Goal: Task Accomplishment & Management: Manage account settings

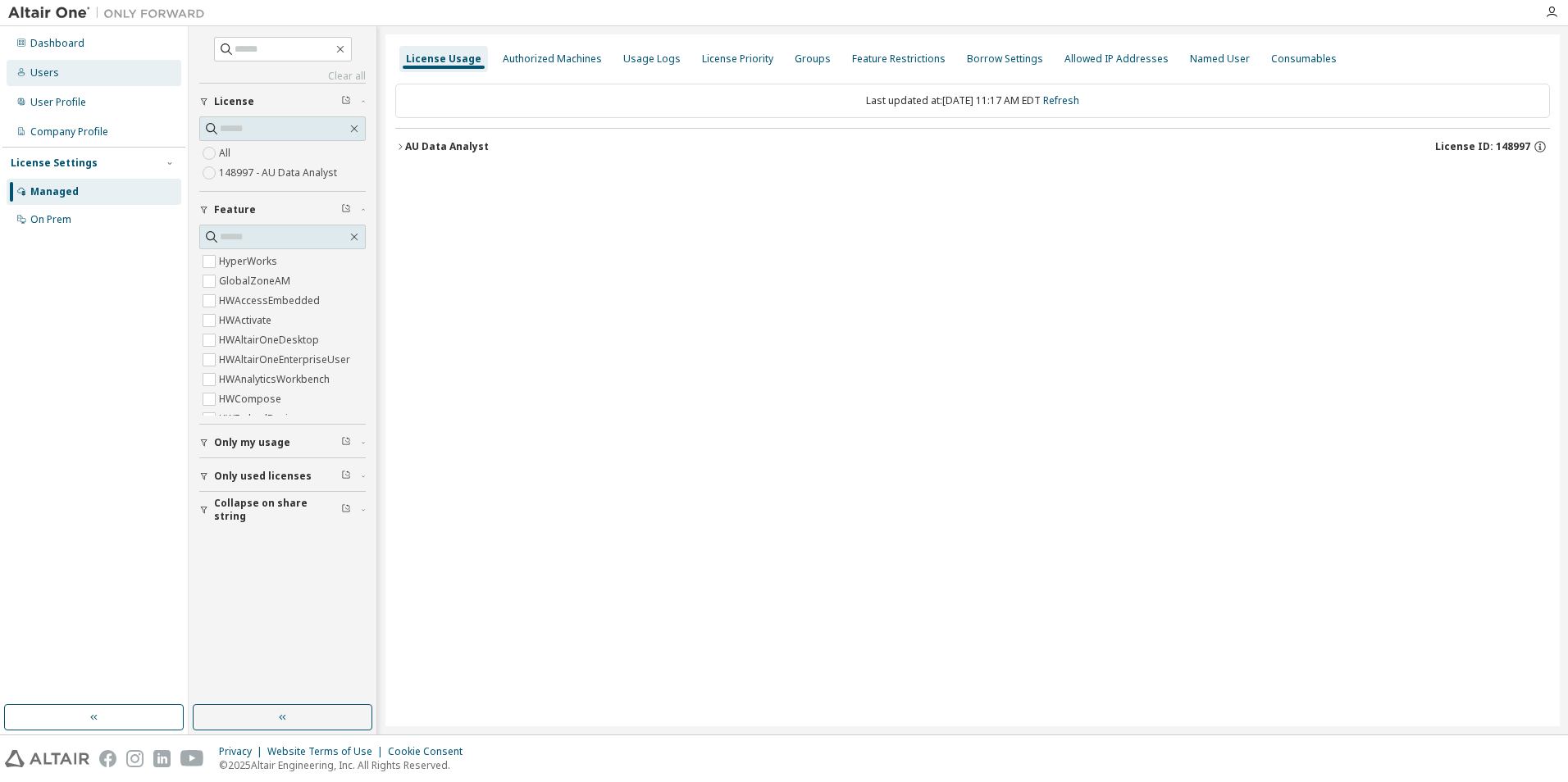
click at [49, 78] on div "Users" at bounding box center [44, 73] width 28 height 13
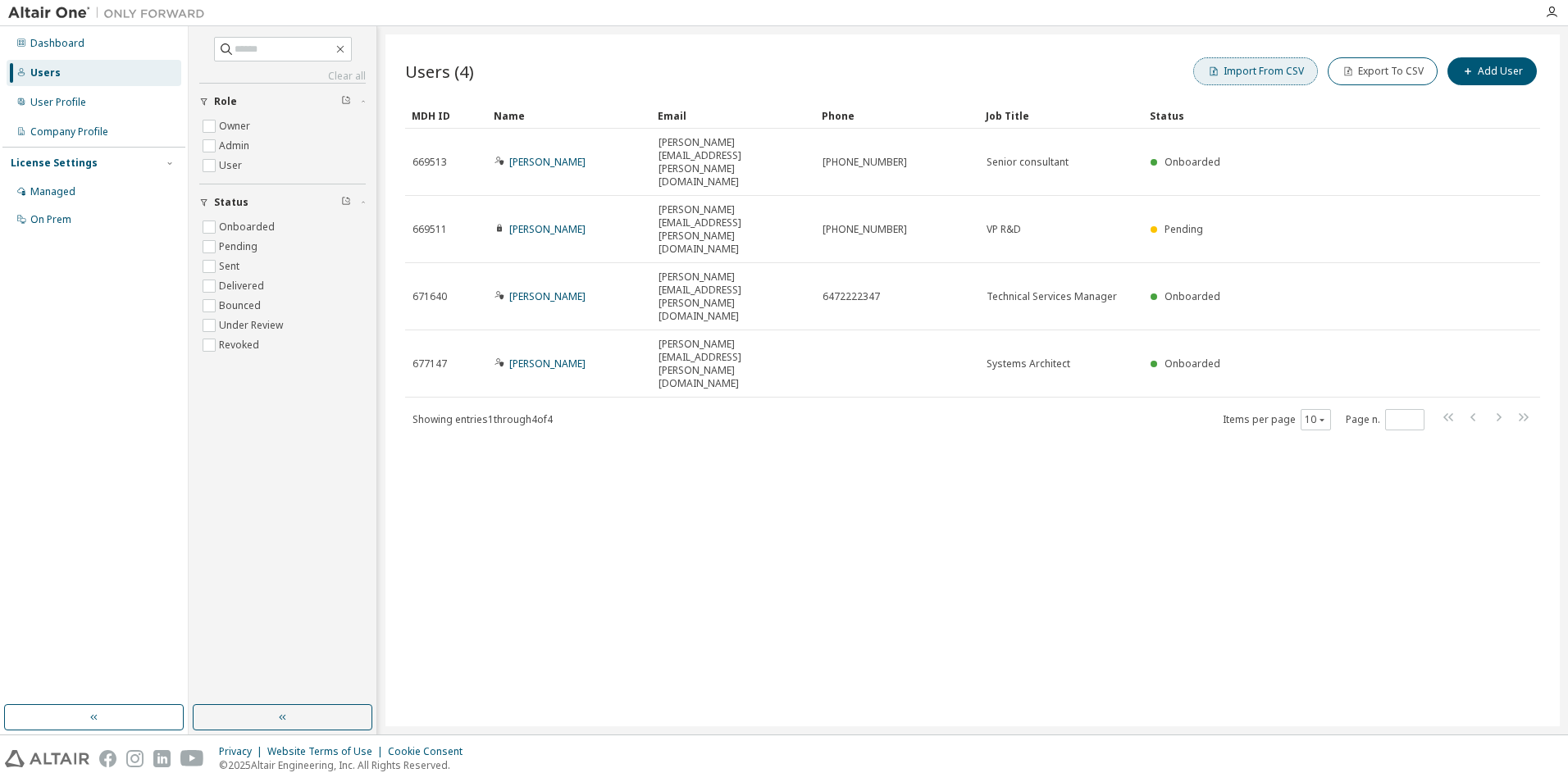
click at [1279, 70] on button "Import From CSV" at bounding box center [1254, 71] width 124 height 28
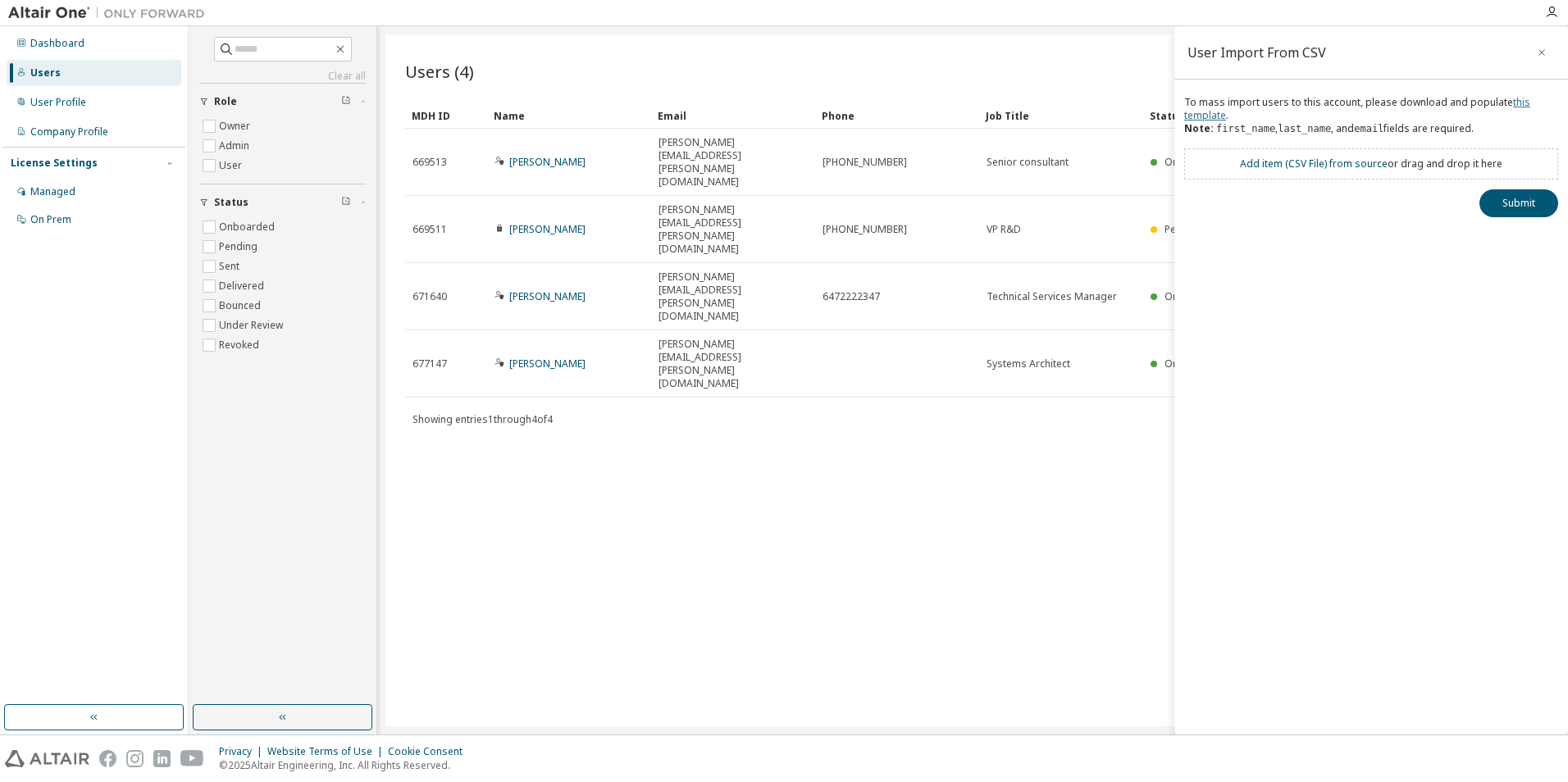
click at [1193, 109] on link "this template" at bounding box center [1357, 109] width 346 height 27
click at [1232, 391] on div "User Import From CSV To mass import users to this account, please download and …" at bounding box center [1370, 380] width 393 height 708
click at [1540, 52] on icon "button" at bounding box center [1541, 52] width 11 height 13
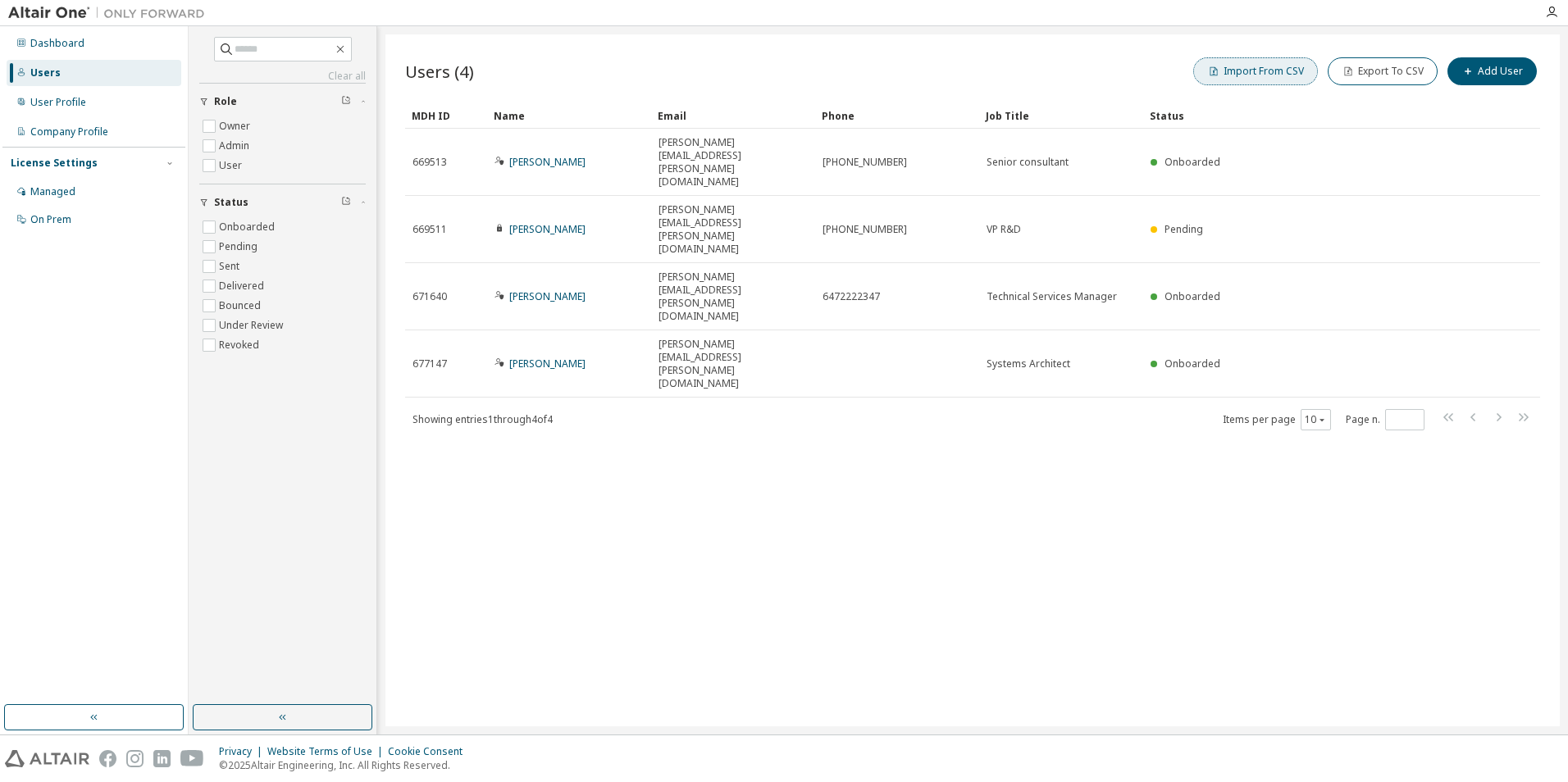
click at [1267, 70] on button "Import From CSV" at bounding box center [1254, 71] width 124 height 28
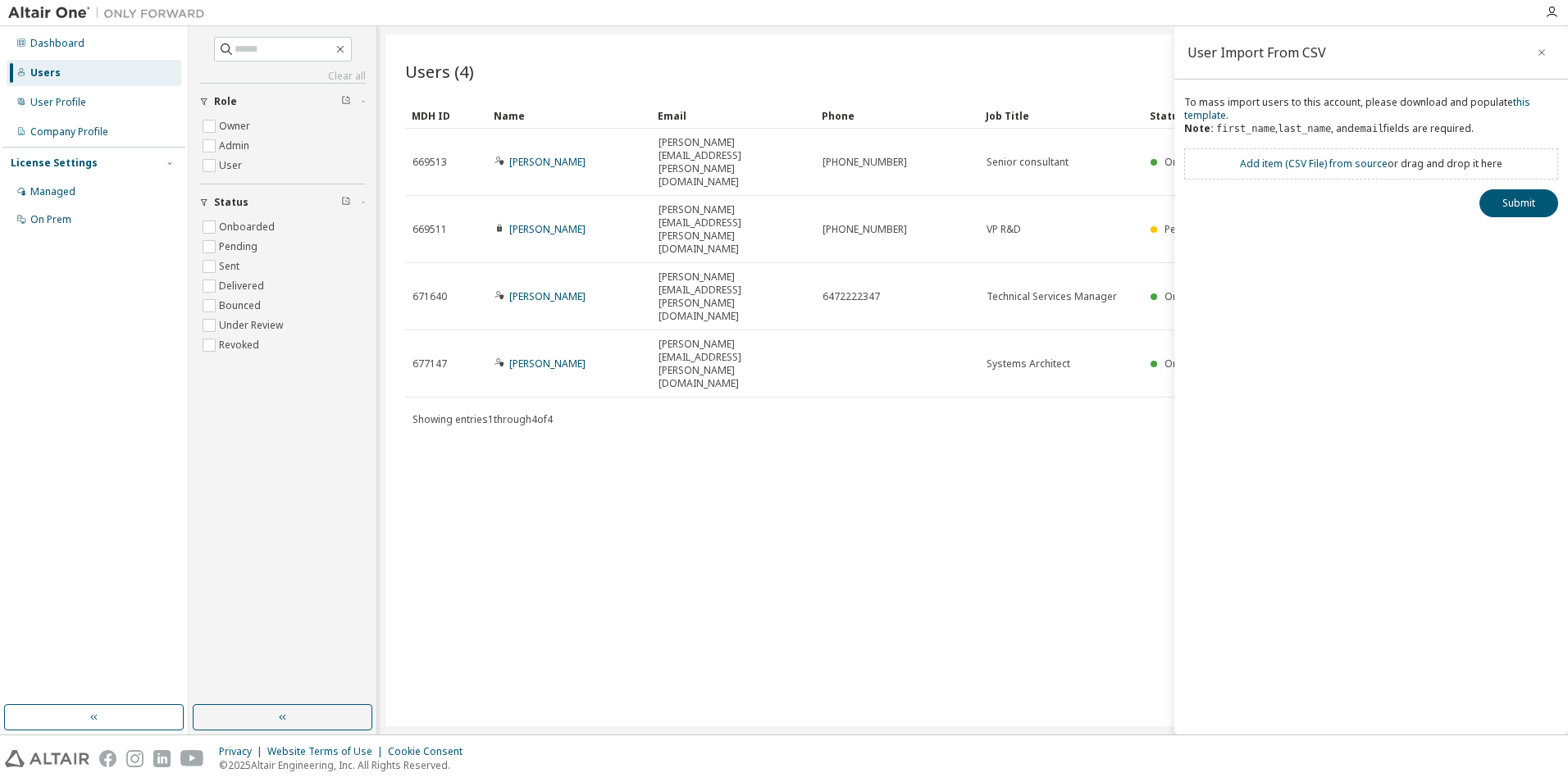
click at [1391, 165] on div "Add item ( CSV File ) from source or drag and drop it here" at bounding box center [1371, 164] width 262 height 13
click at [1283, 159] on link "Add item ( CSV File ) from source" at bounding box center [1314, 164] width 147 height 14
click at [1314, 165] on link "Add item ( CSV File ) from source" at bounding box center [1314, 164] width 147 height 14
click at [1498, 242] on button "Submit" at bounding box center [1518, 233] width 79 height 28
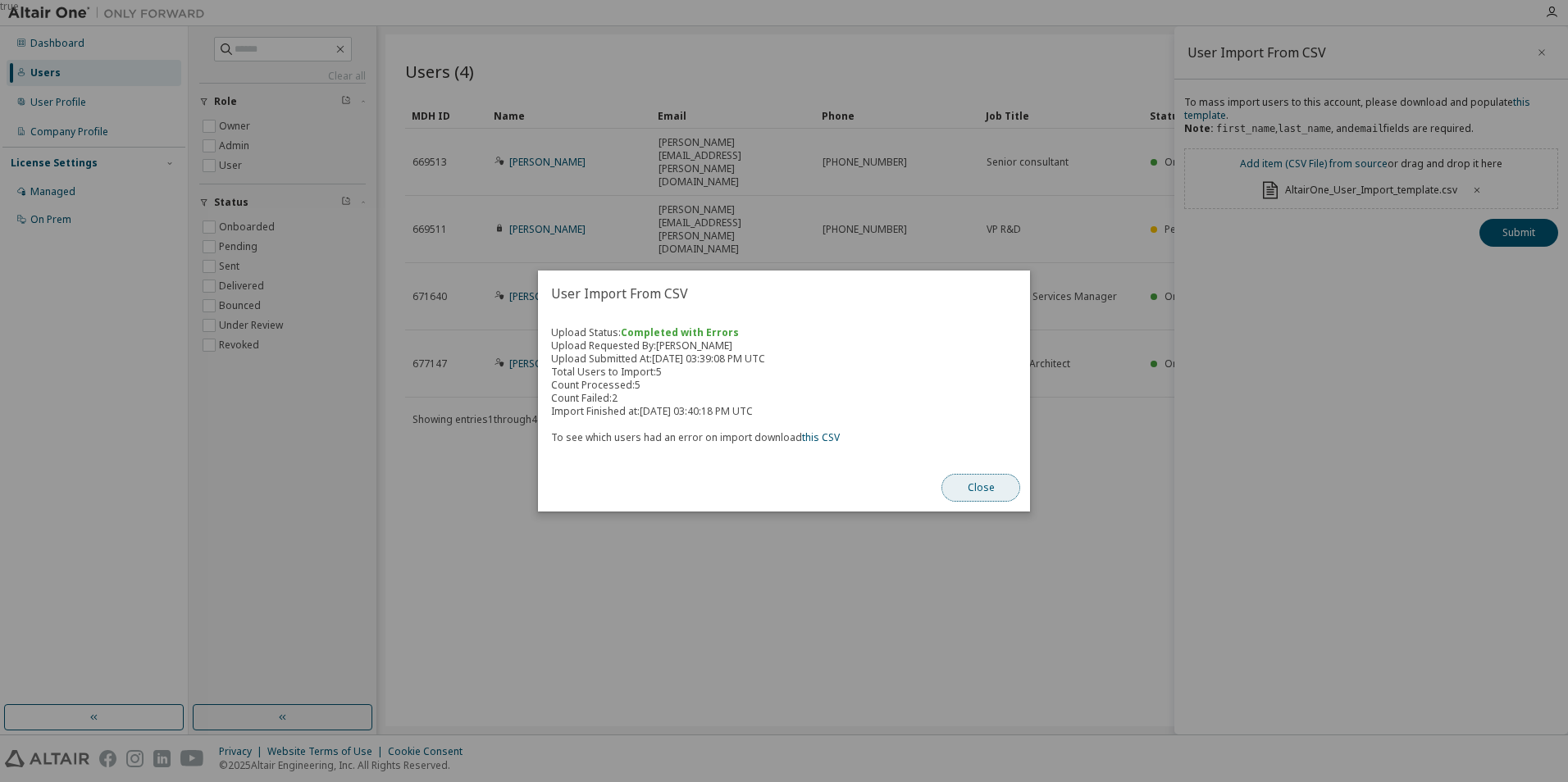
click at [1000, 492] on button "Close" at bounding box center [981, 487] width 79 height 28
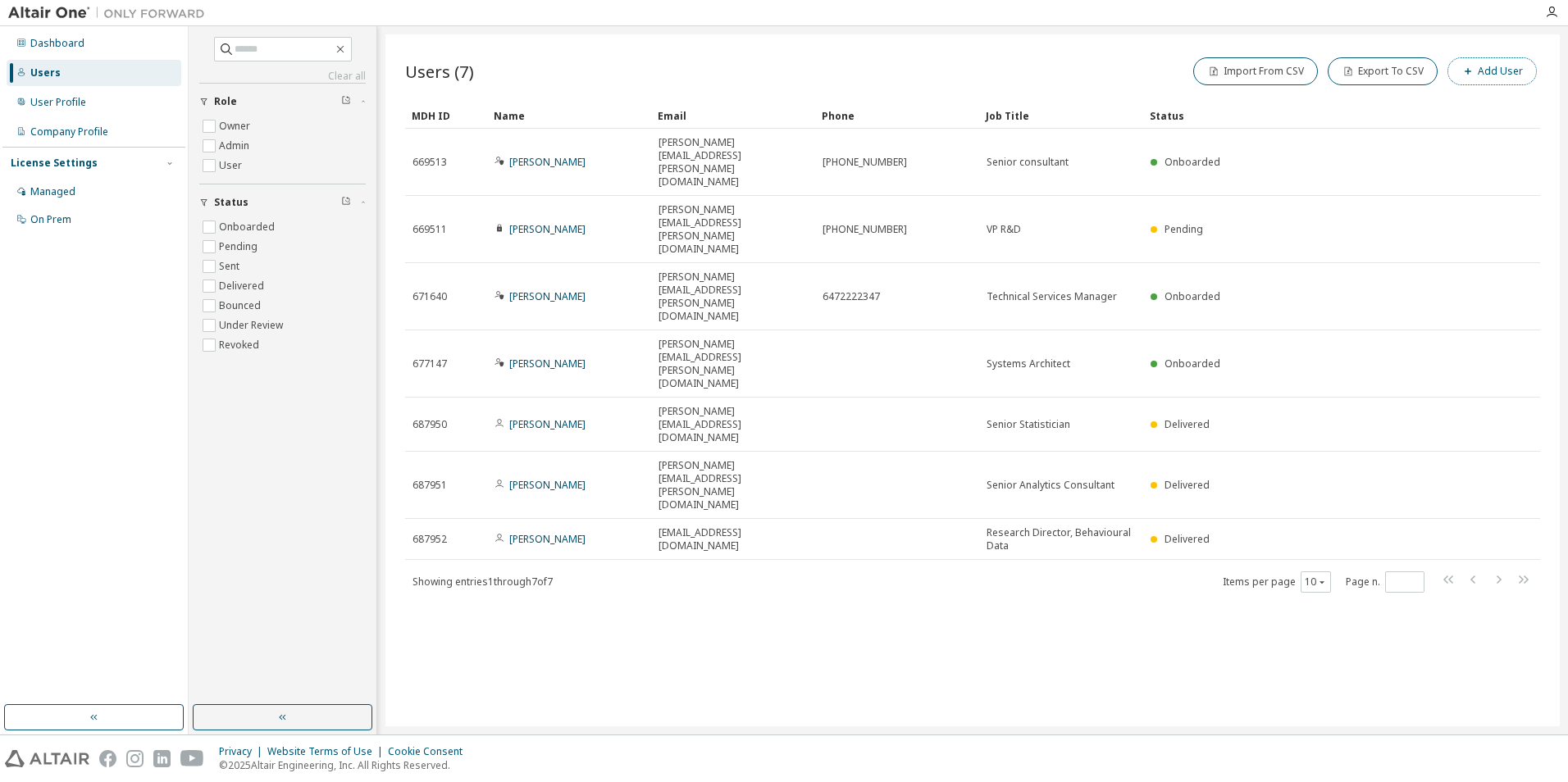
click at [1487, 79] on button "Add User" at bounding box center [1492, 71] width 89 height 28
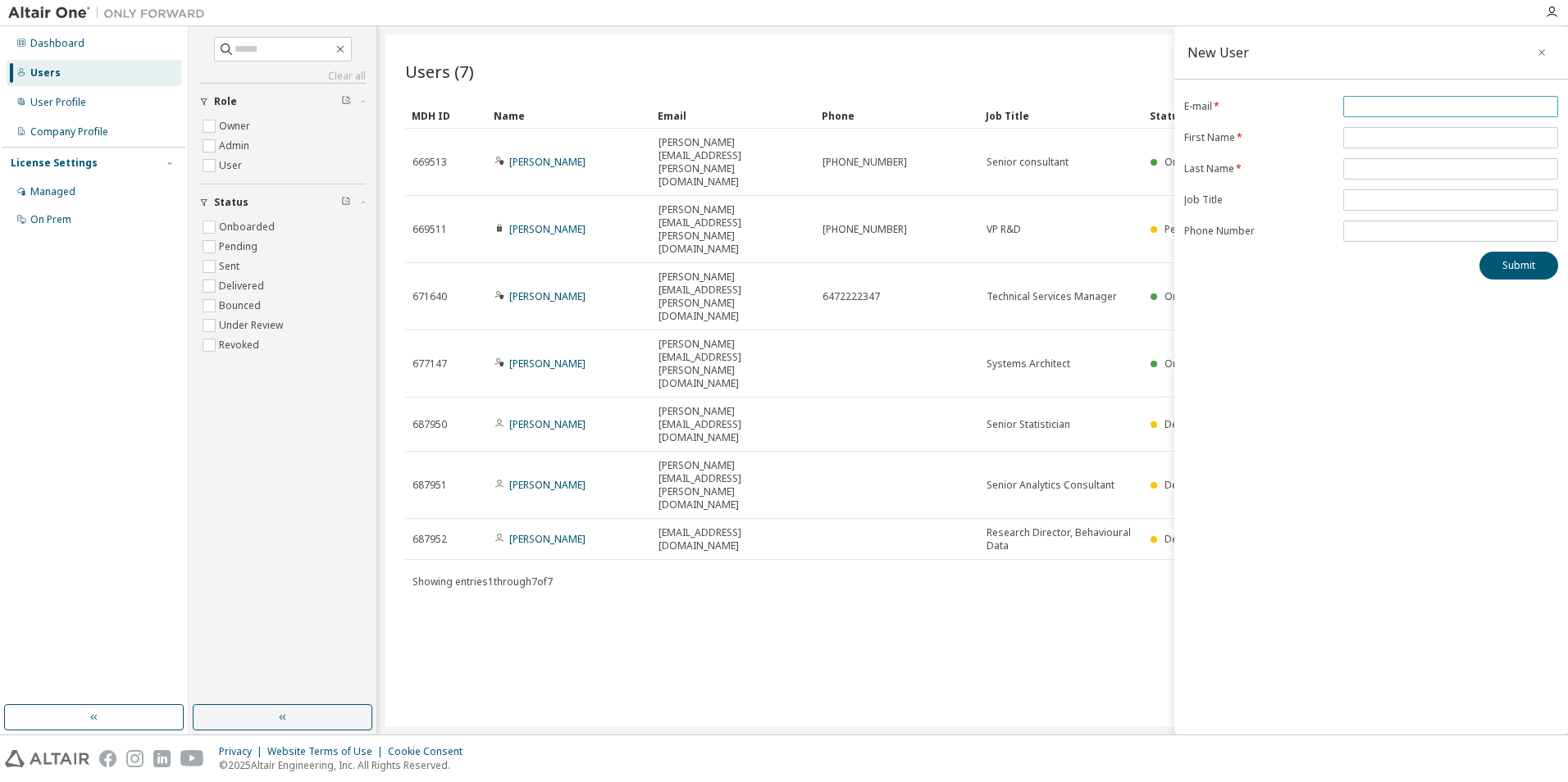
click at [1376, 112] on input "email" at bounding box center [1450, 106] width 206 height 13
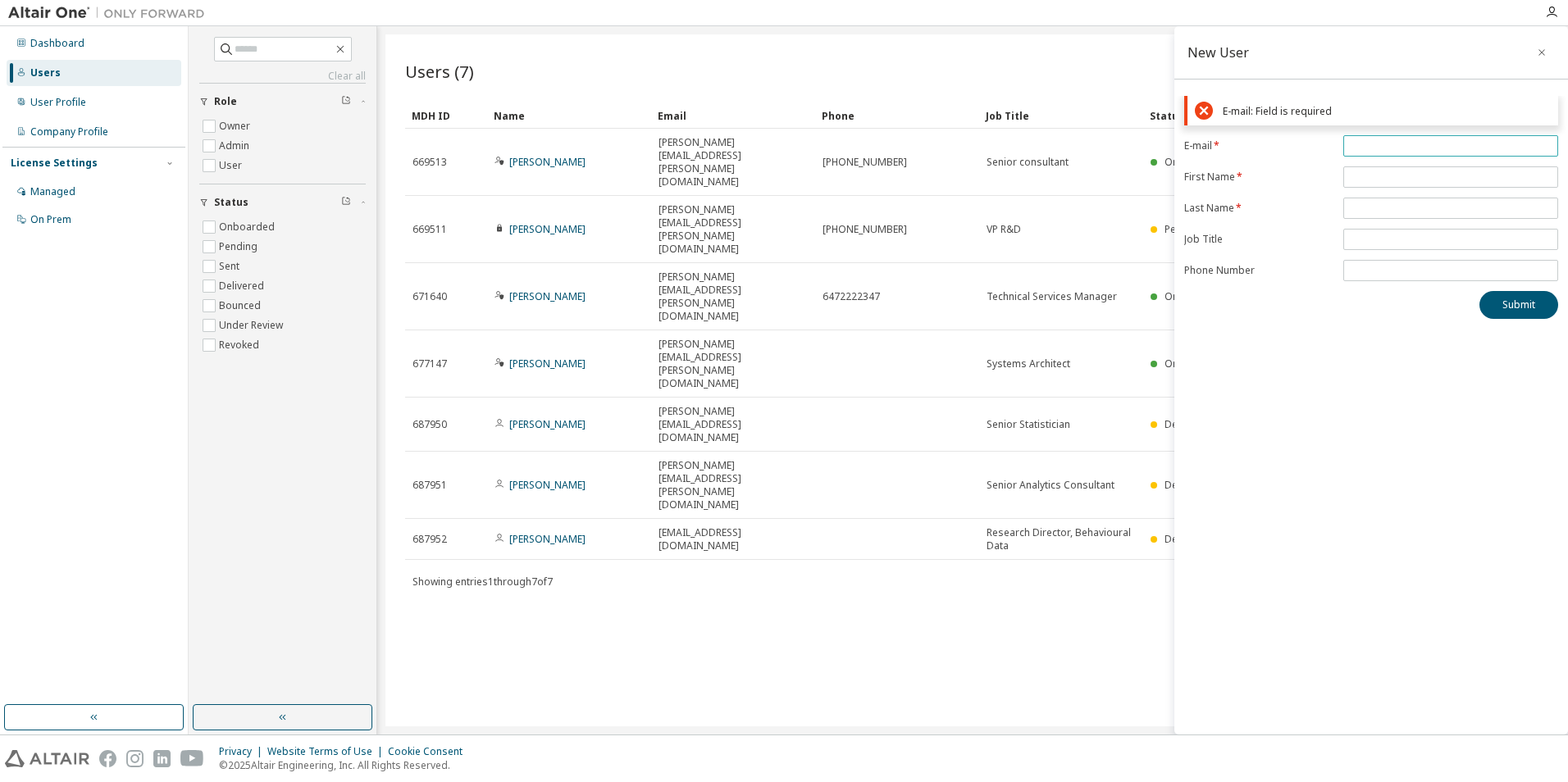
click at [1399, 145] on input "email" at bounding box center [1450, 146] width 206 height 13
paste input "**********"
type input "**********"
click at [1362, 171] on form "**********" at bounding box center [1371, 169] width 374 height 146
click at [1355, 143] on input "text" at bounding box center [1450, 137] width 206 height 13
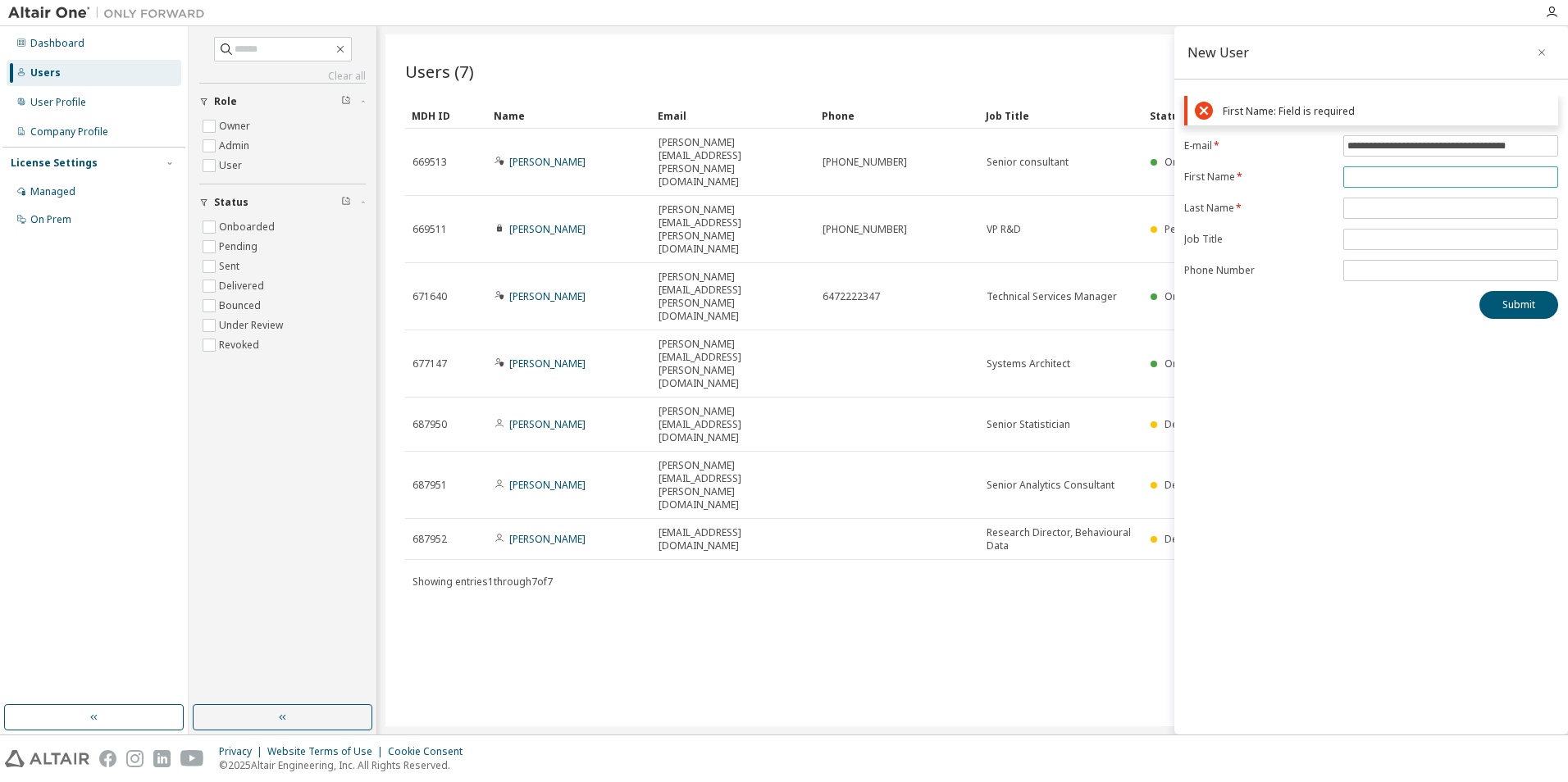
click at [1373, 174] on input "text" at bounding box center [1450, 176] width 206 height 13
paste input "*******"
type input "*******"
click at [1369, 205] on form "**********" at bounding box center [1371, 208] width 374 height 146
click at [1415, 189] on form "**********" at bounding box center [1371, 208] width 374 height 146
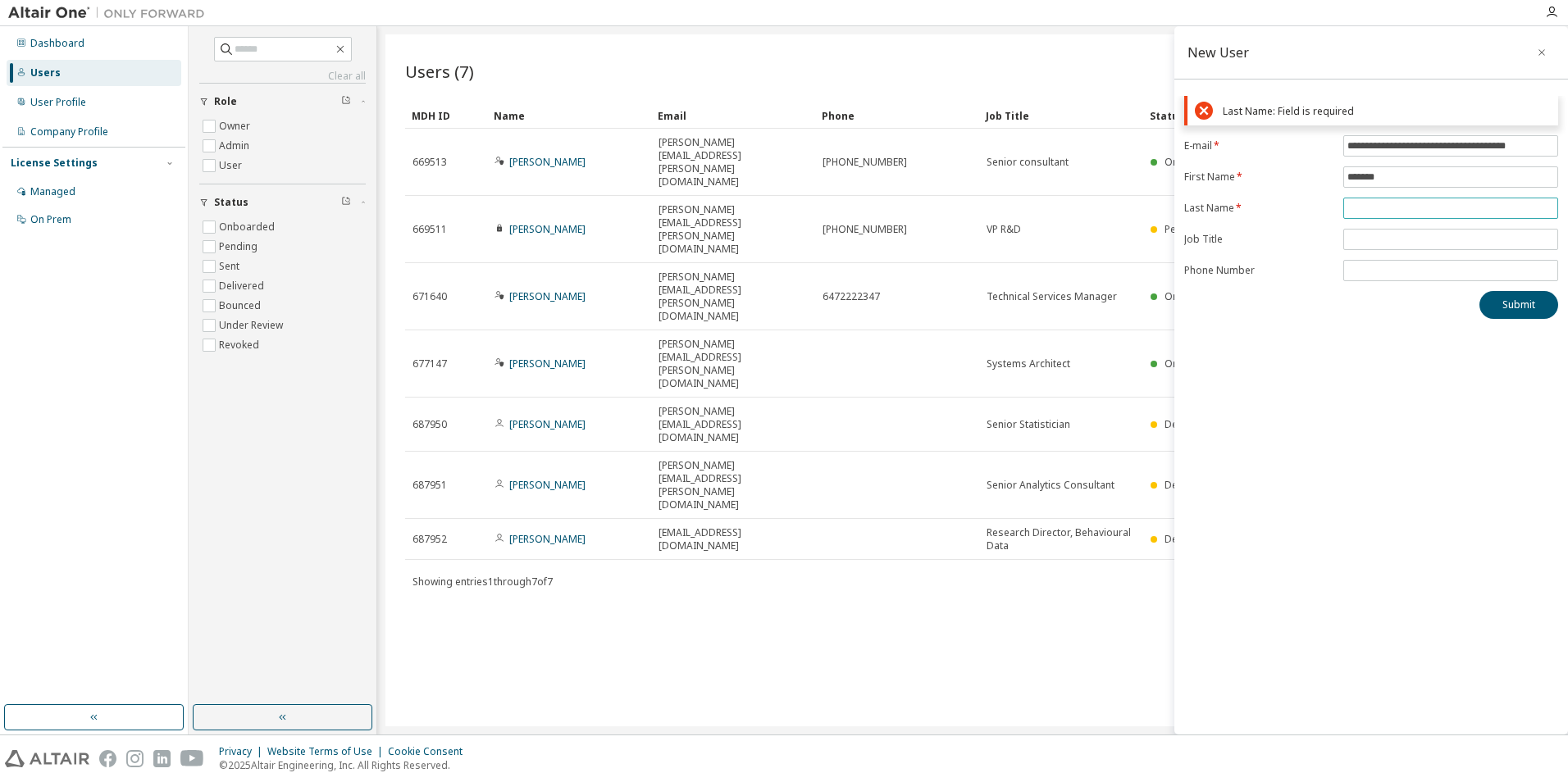
click at [1391, 206] on input "text" at bounding box center [1450, 207] width 206 height 13
paste input "*******"
type input "*******"
click at [1380, 240] on form "**********" at bounding box center [1371, 208] width 374 height 146
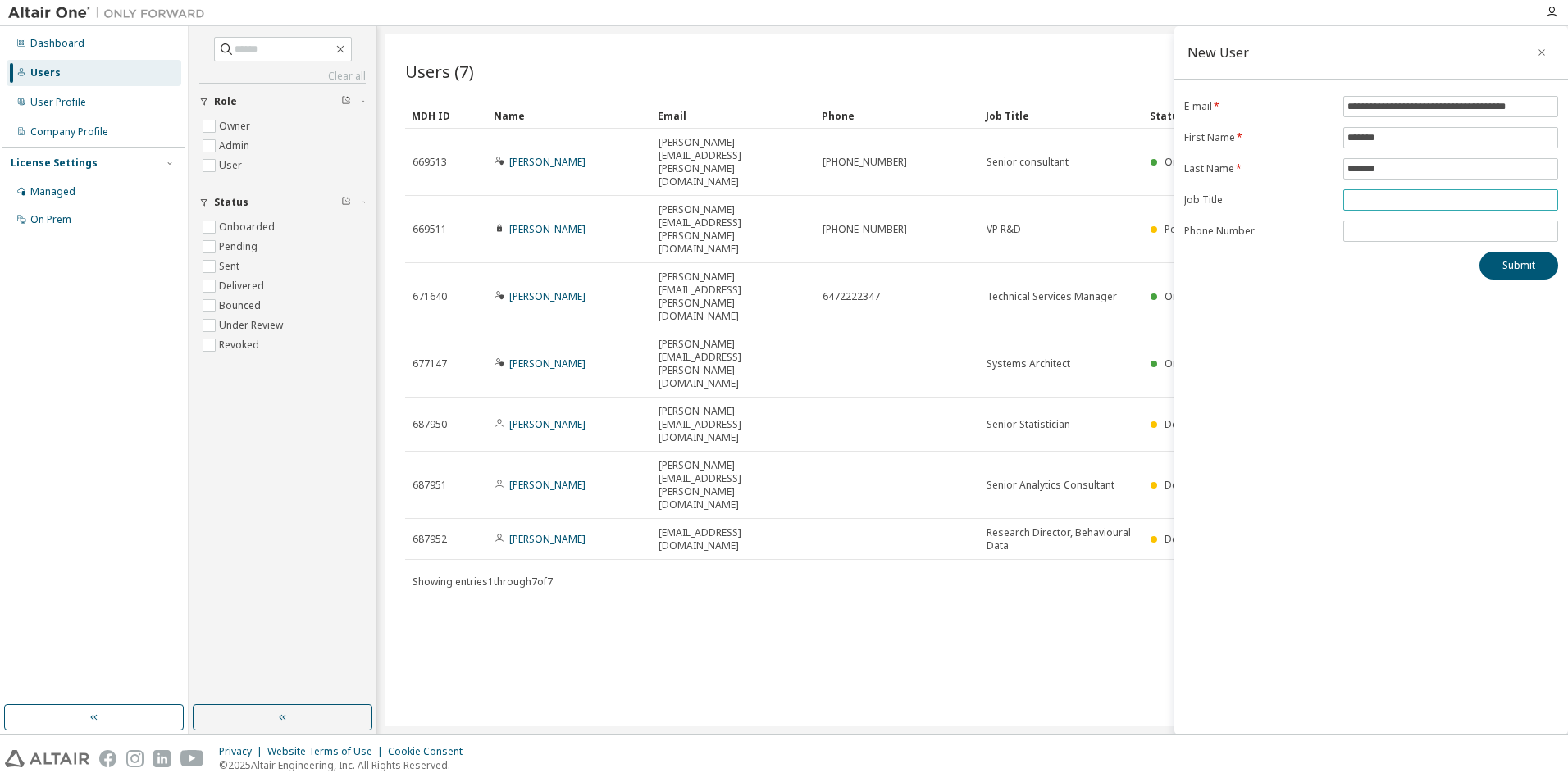
click at [1385, 194] on input "text" at bounding box center [1450, 200] width 206 height 13
paste input "**********"
type input "**********"
click at [1377, 230] on input "tel" at bounding box center [1450, 230] width 206 height 13
click at [1487, 272] on button "Submit" at bounding box center [1518, 266] width 79 height 28
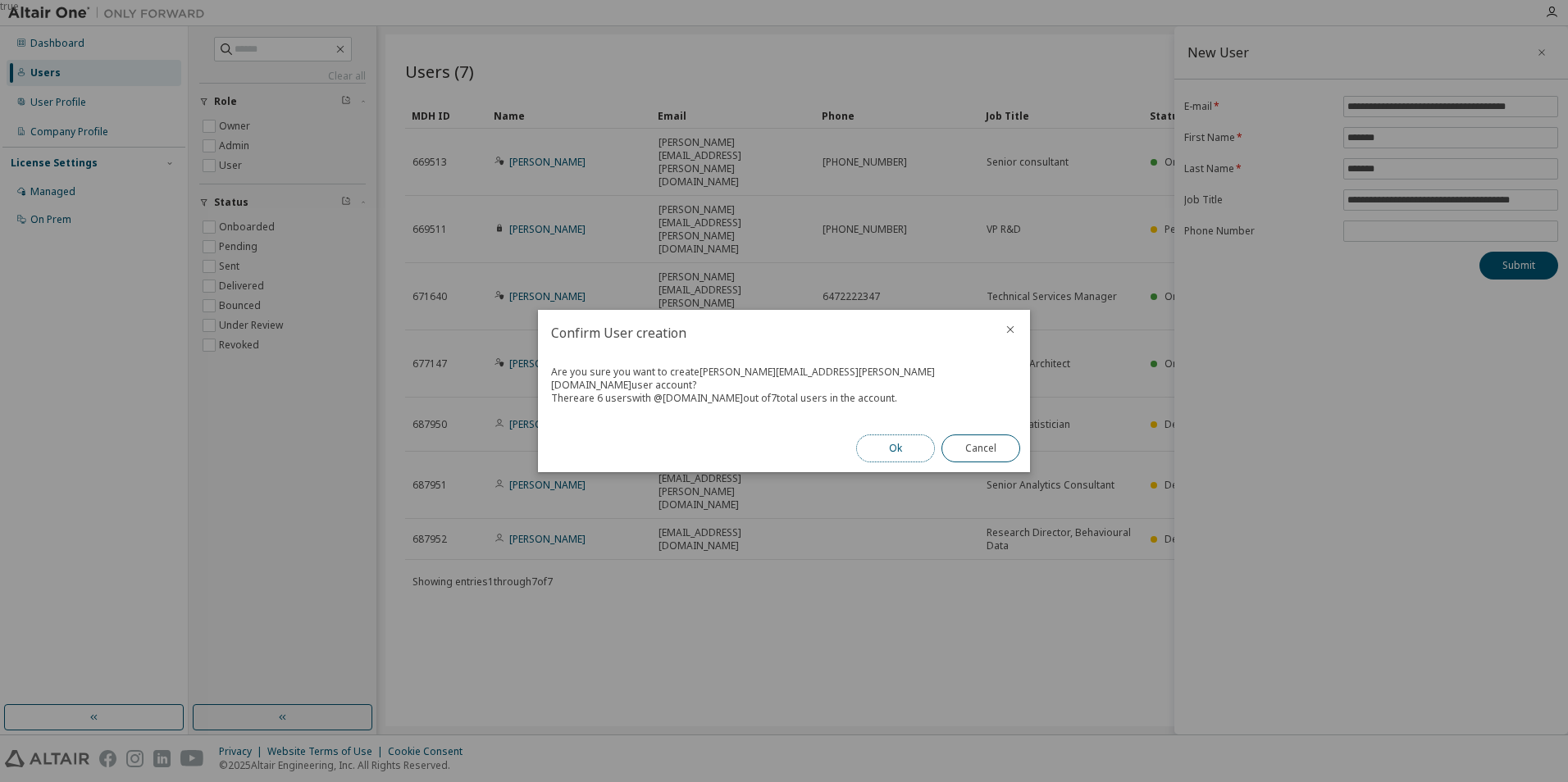
click at [909, 439] on button "Ok" at bounding box center [895, 448] width 79 height 28
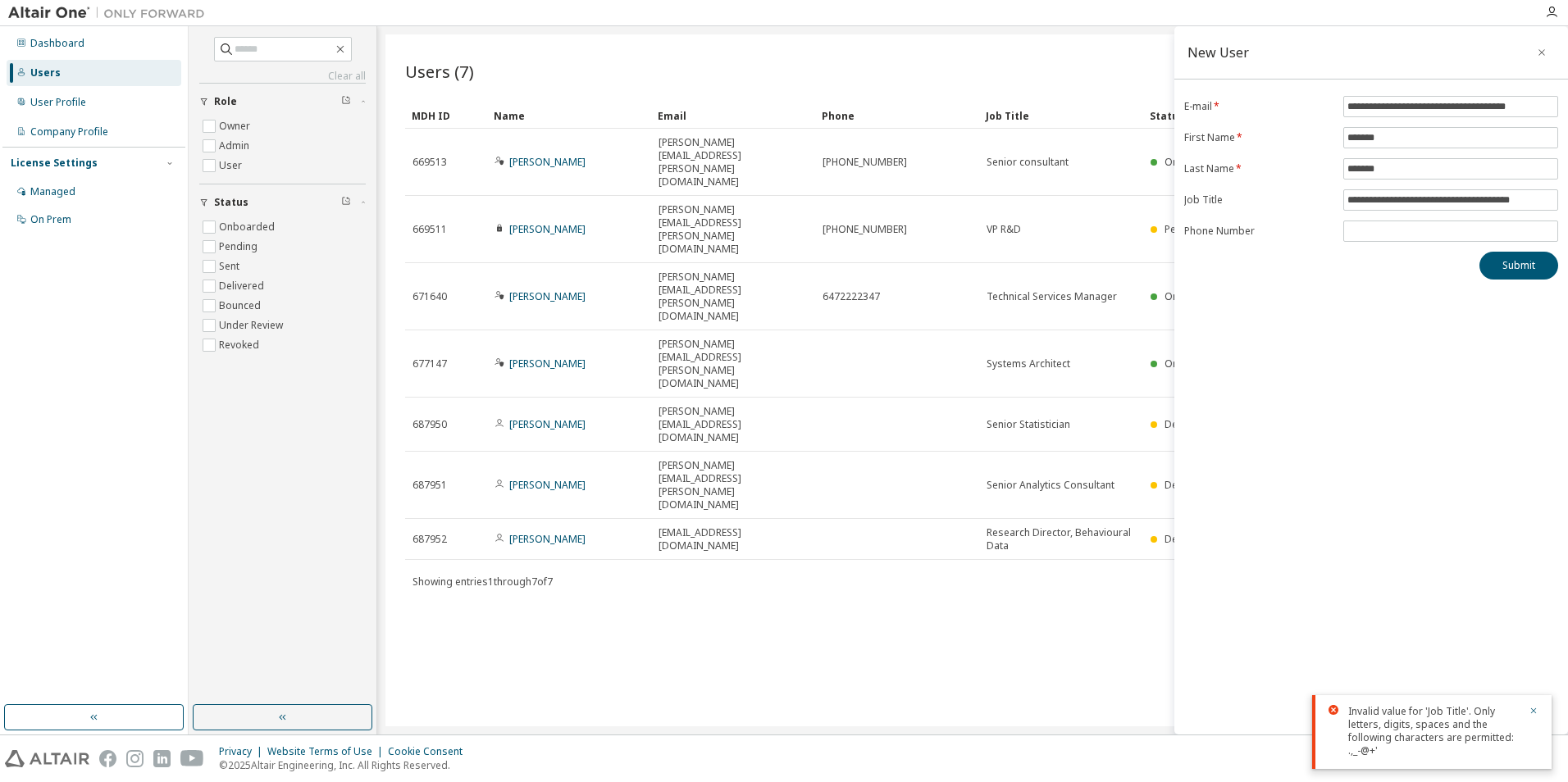
click at [1461, 742] on div "Invalid value for 'Job Title'. Only letters, digits, spaces and the following c…" at bounding box center [1433, 731] width 171 height 52
click at [1379, 726] on div "Invalid value for 'Job Title'. Only letters, digits, spaces and the following c…" at bounding box center [1433, 731] width 171 height 52
drag, startPoint x: 1475, startPoint y: 202, endPoint x: 1465, endPoint y: 206, distance: 10.8
click at [1465, 206] on span "**********" at bounding box center [1450, 200] width 215 height 21
type input "**********"
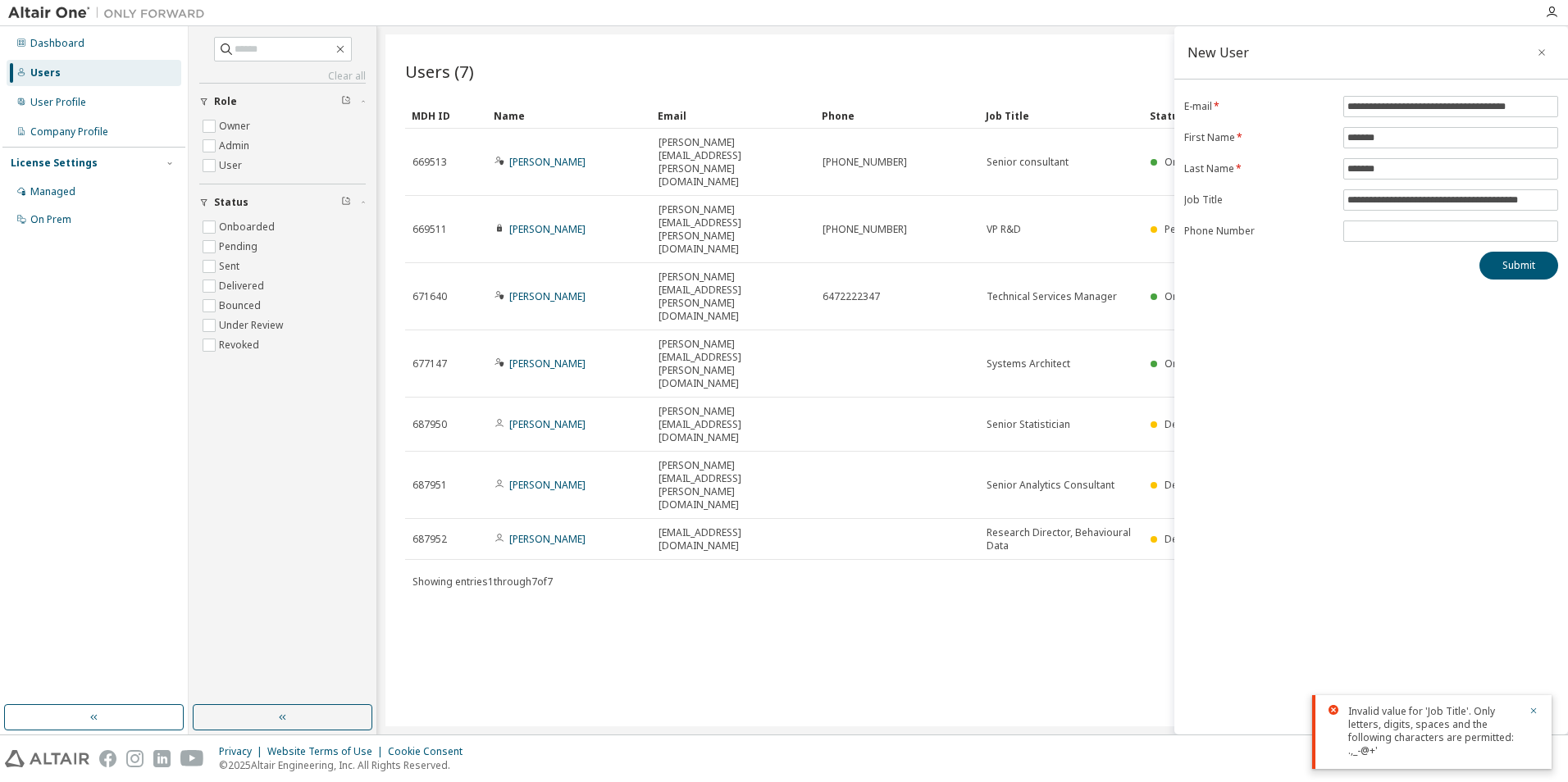
click at [1391, 489] on div "**********" at bounding box center [1370, 380] width 393 height 708
click at [1535, 714] on icon "button" at bounding box center [1533, 710] width 9 height 9
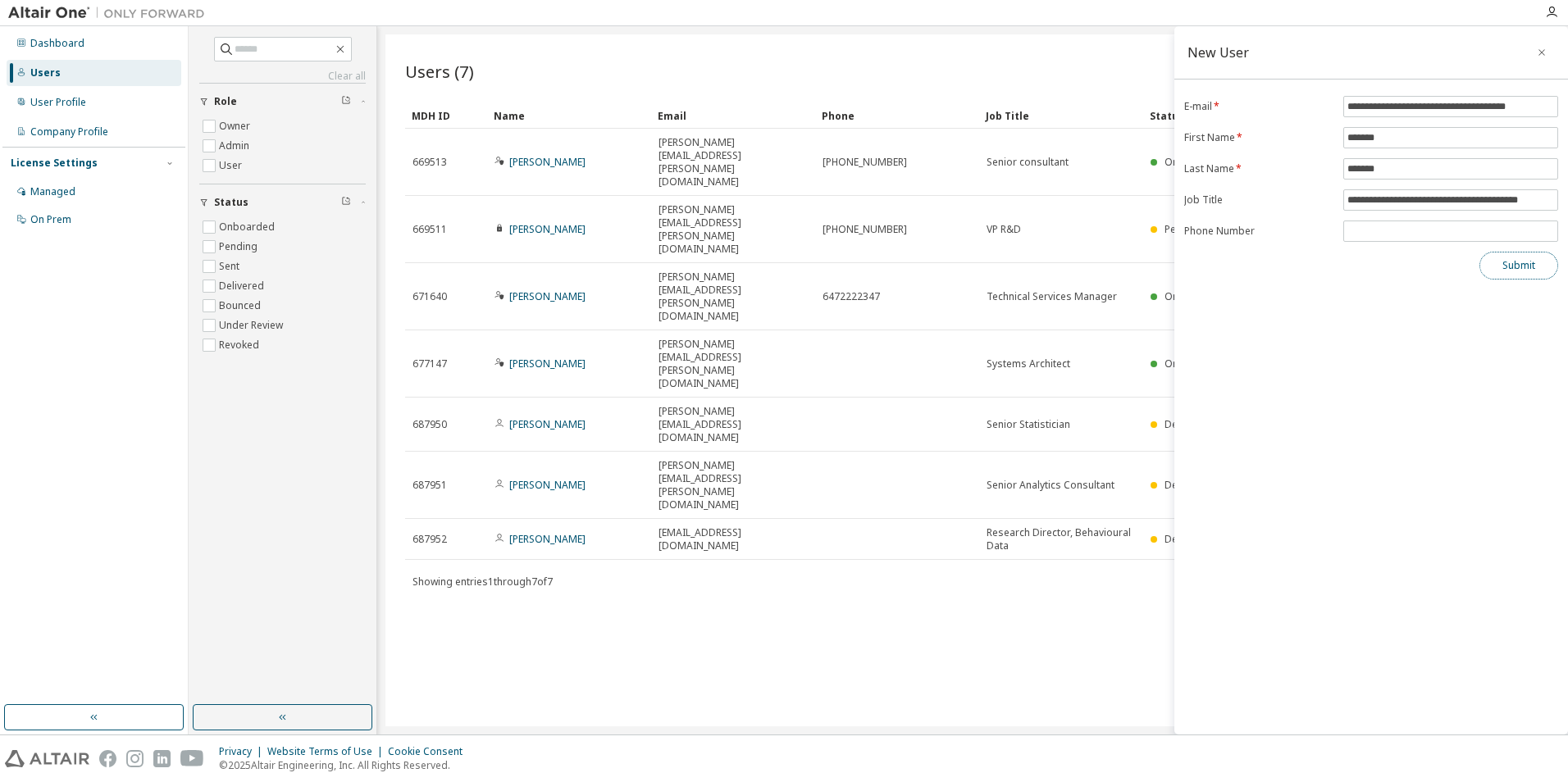
click at [1509, 254] on button "Submit" at bounding box center [1518, 266] width 79 height 28
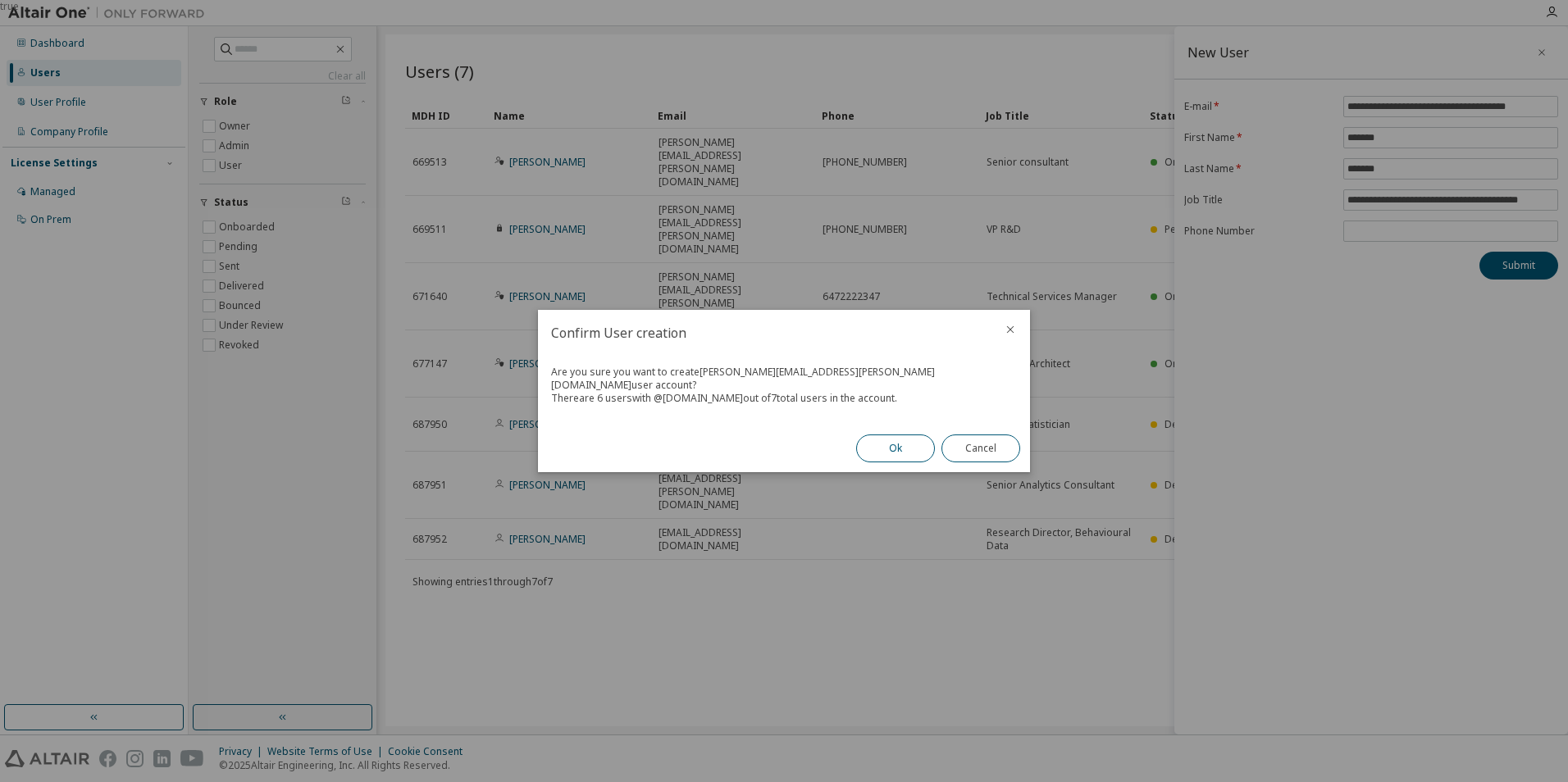
click at [880, 440] on button "Ok" at bounding box center [895, 448] width 79 height 28
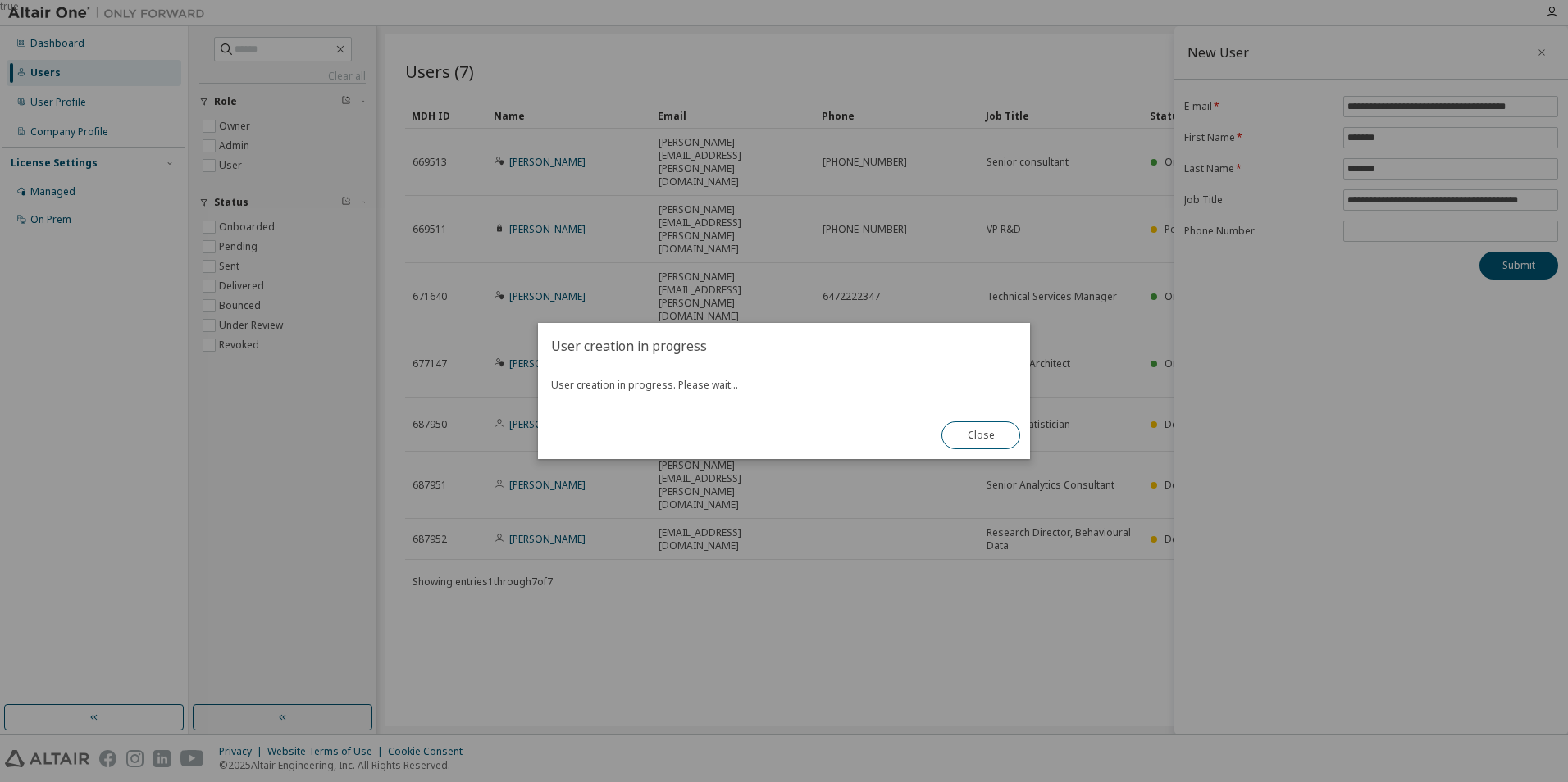
click at [788, 406] on div "User creation in progress. Please wait..." at bounding box center [784, 391] width 492 height 43
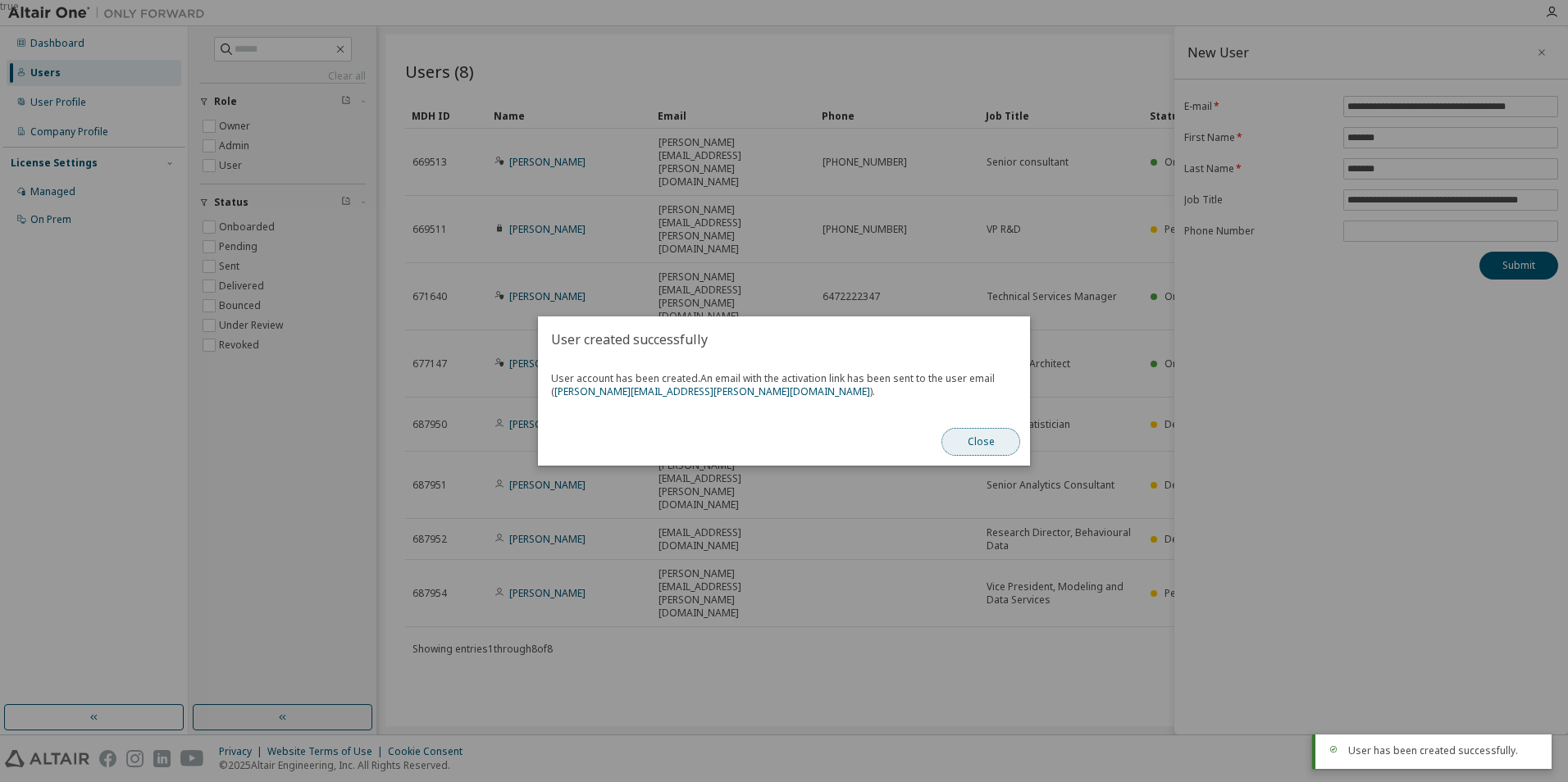
click at [960, 433] on button "Close" at bounding box center [981, 442] width 79 height 28
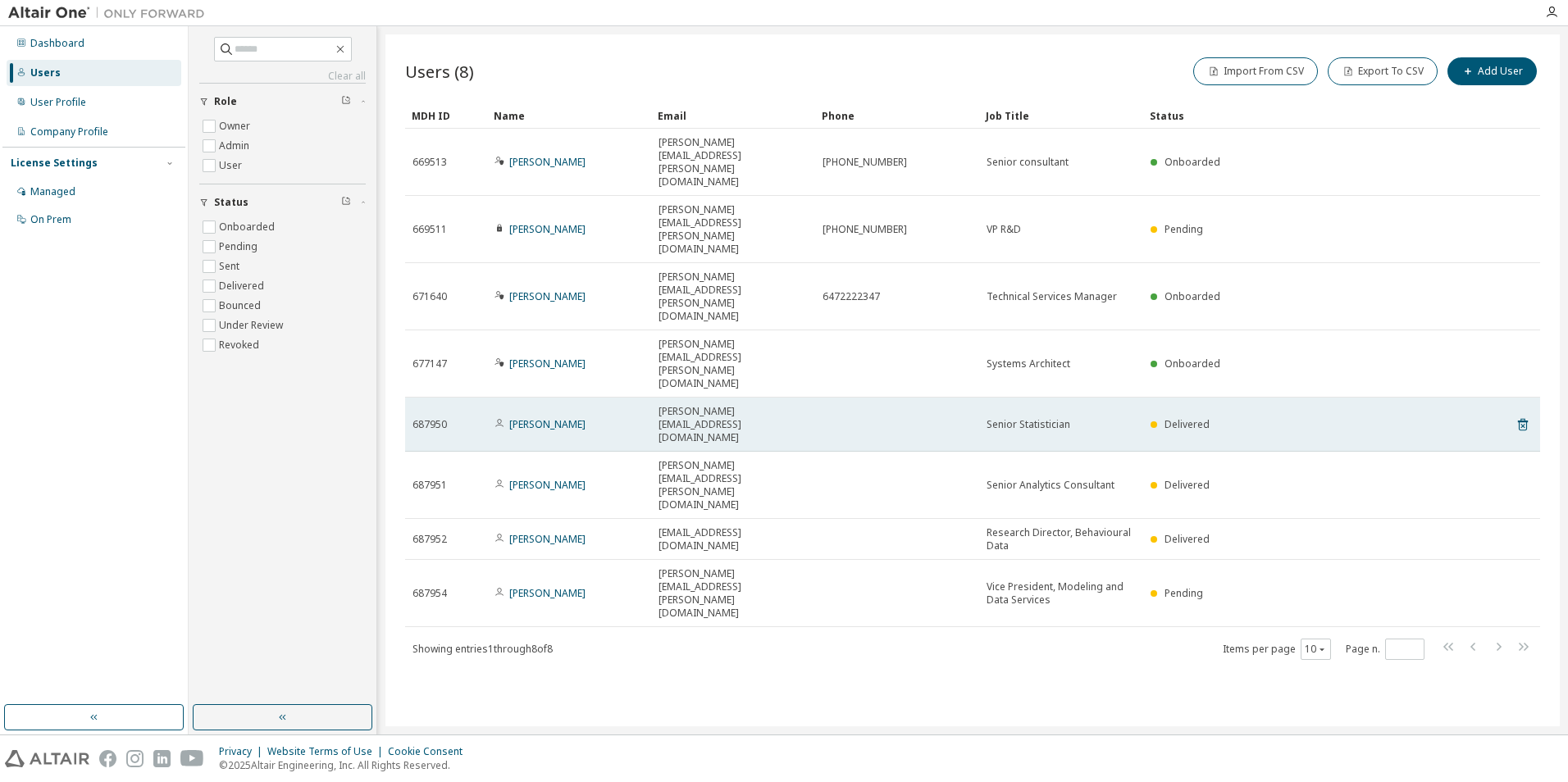
click at [453, 418] on div "687950" at bounding box center [446, 424] width 67 height 13
click at [585, 417] on link "[PERSON_NAME]" at bounding box center [547, 424] width 76 height 14
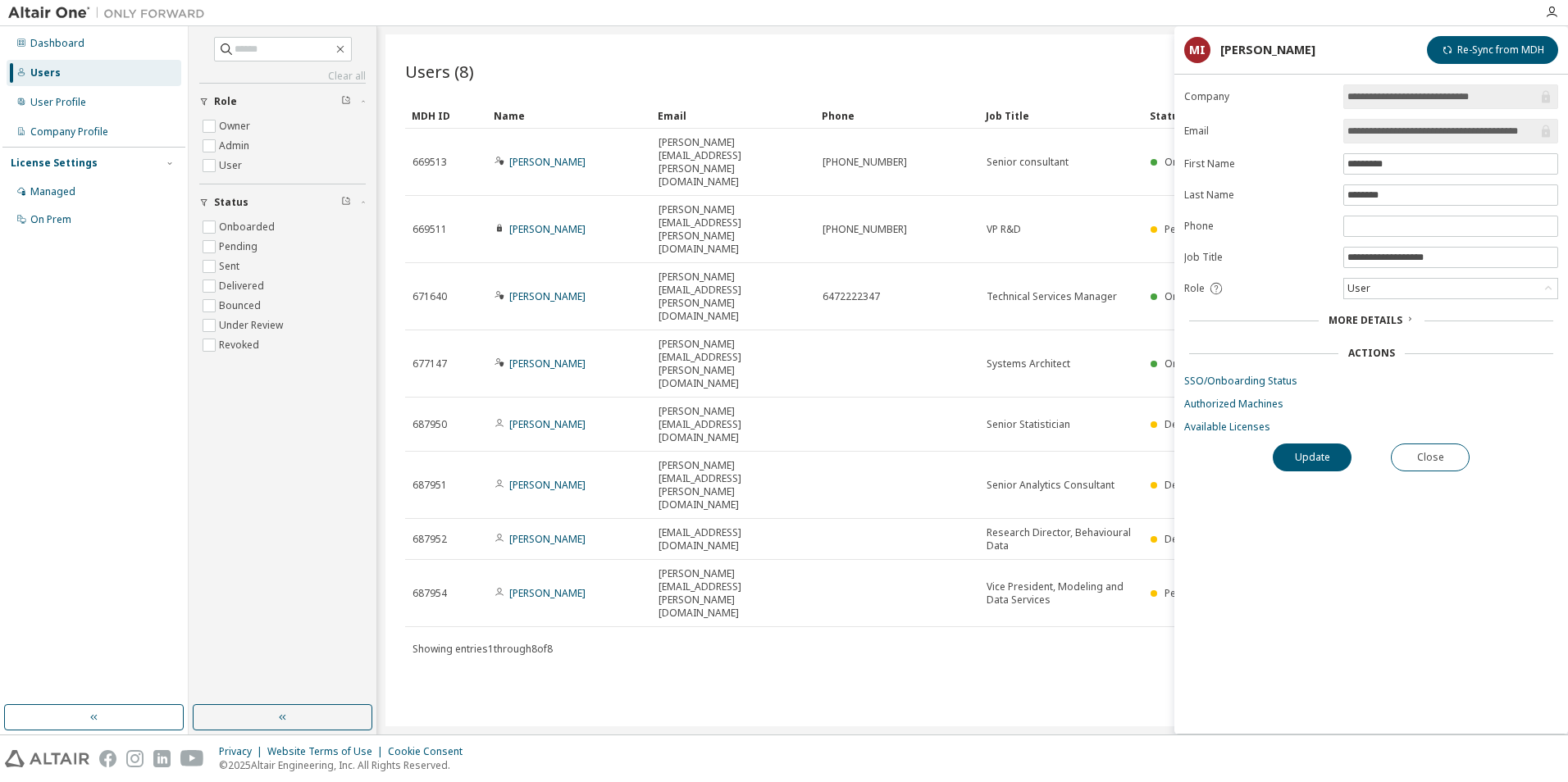
click at [1364, 320] on span "More Details" at bounding box center [1365, 320] width 74 height 14
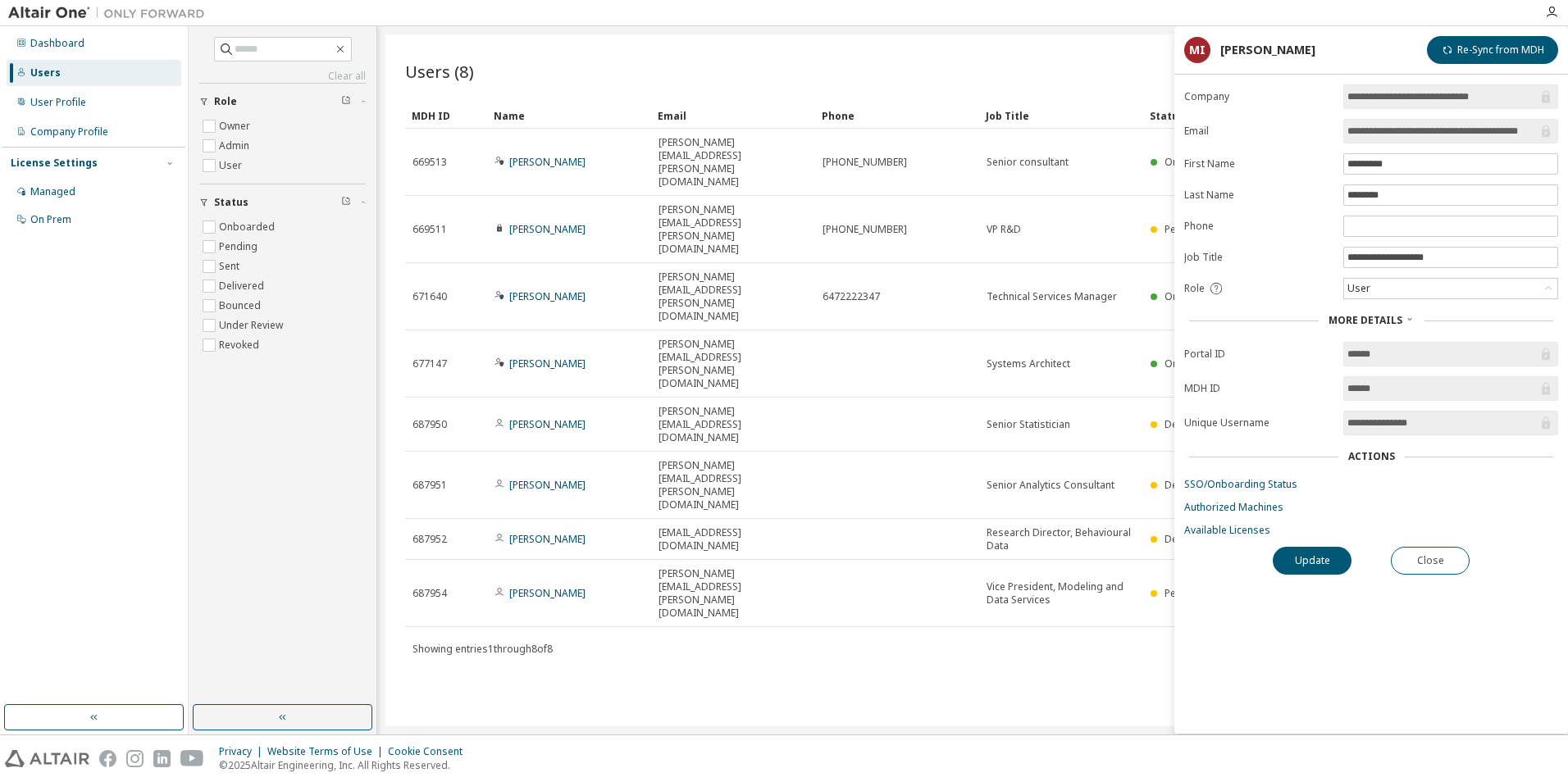
click at [1364, 320] on span "More Details" at bounding box center [1365, 320] width 74 height 14
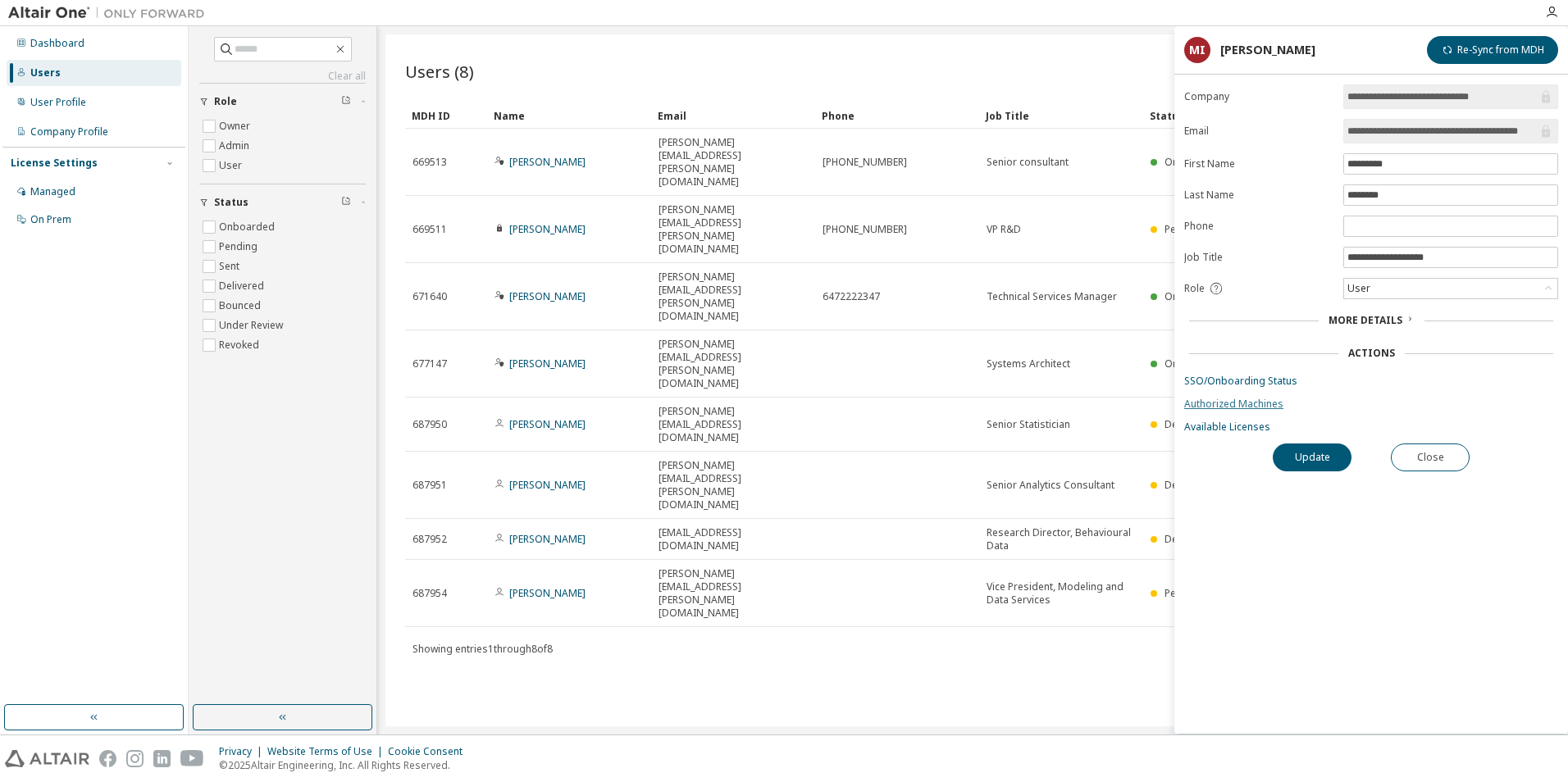
click at [1258, 401] on link "Authorized Machines" at bounding box center [1371, 403] width 374 height 13
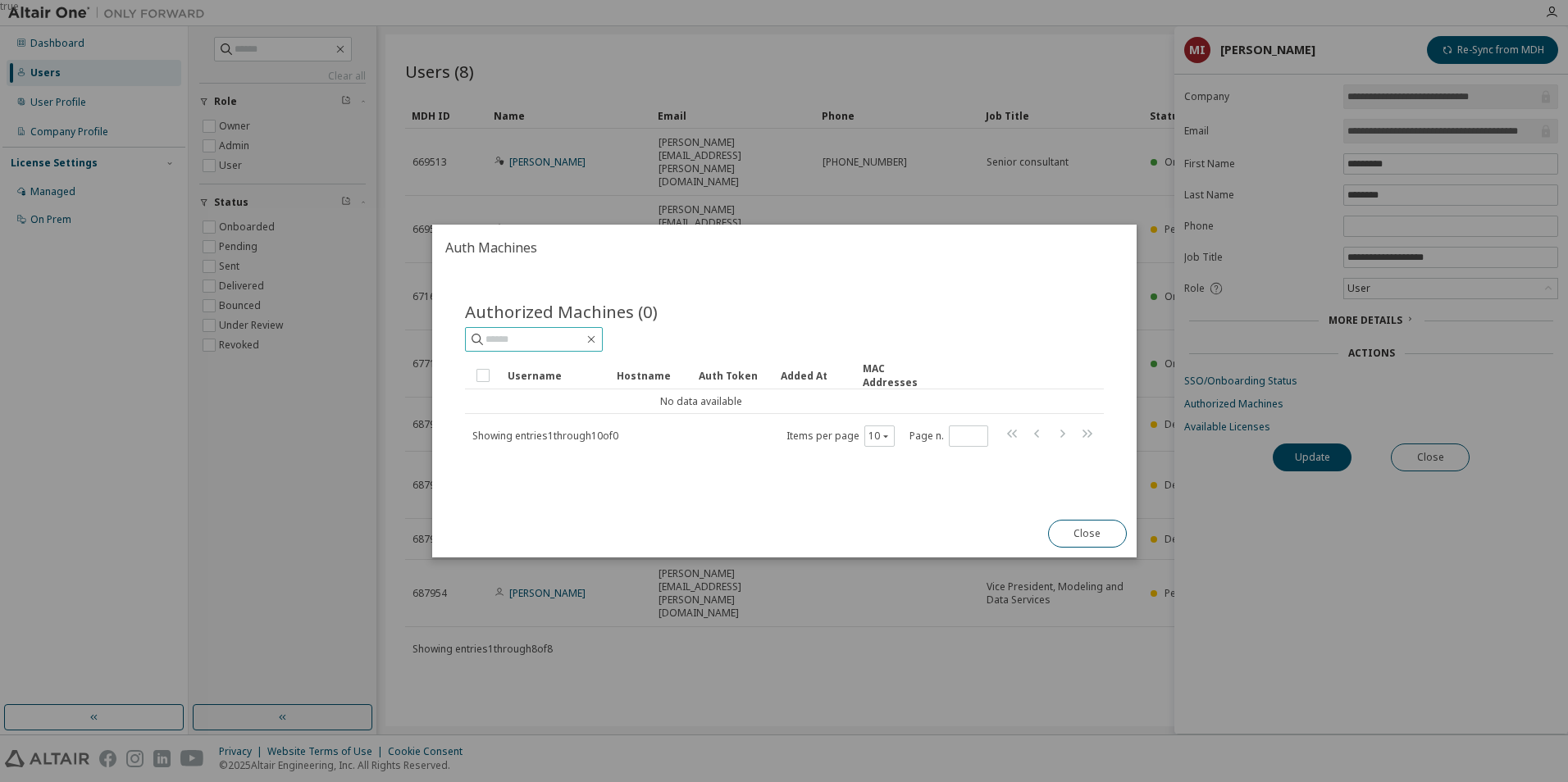
click at [540, 346] on input "text" at bounding box center [535, 339] width 99 height 16
click at [1096, 531] on button "Close" at bounding box center [1086, 534] width 79 height 28
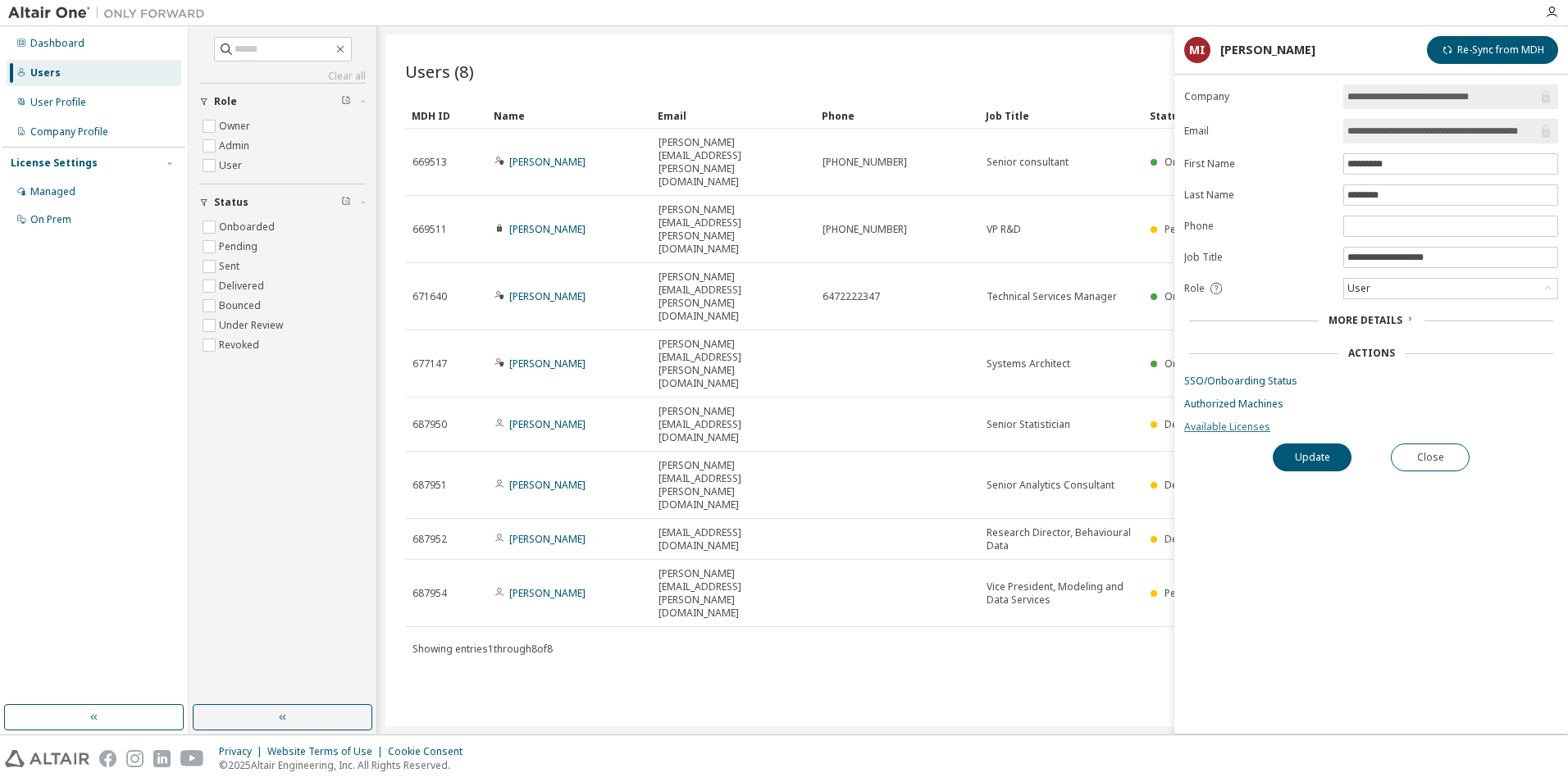
click at [1212, 421] on link "Available Licenses" at bounding box center [1371, 427] width 374 height 13
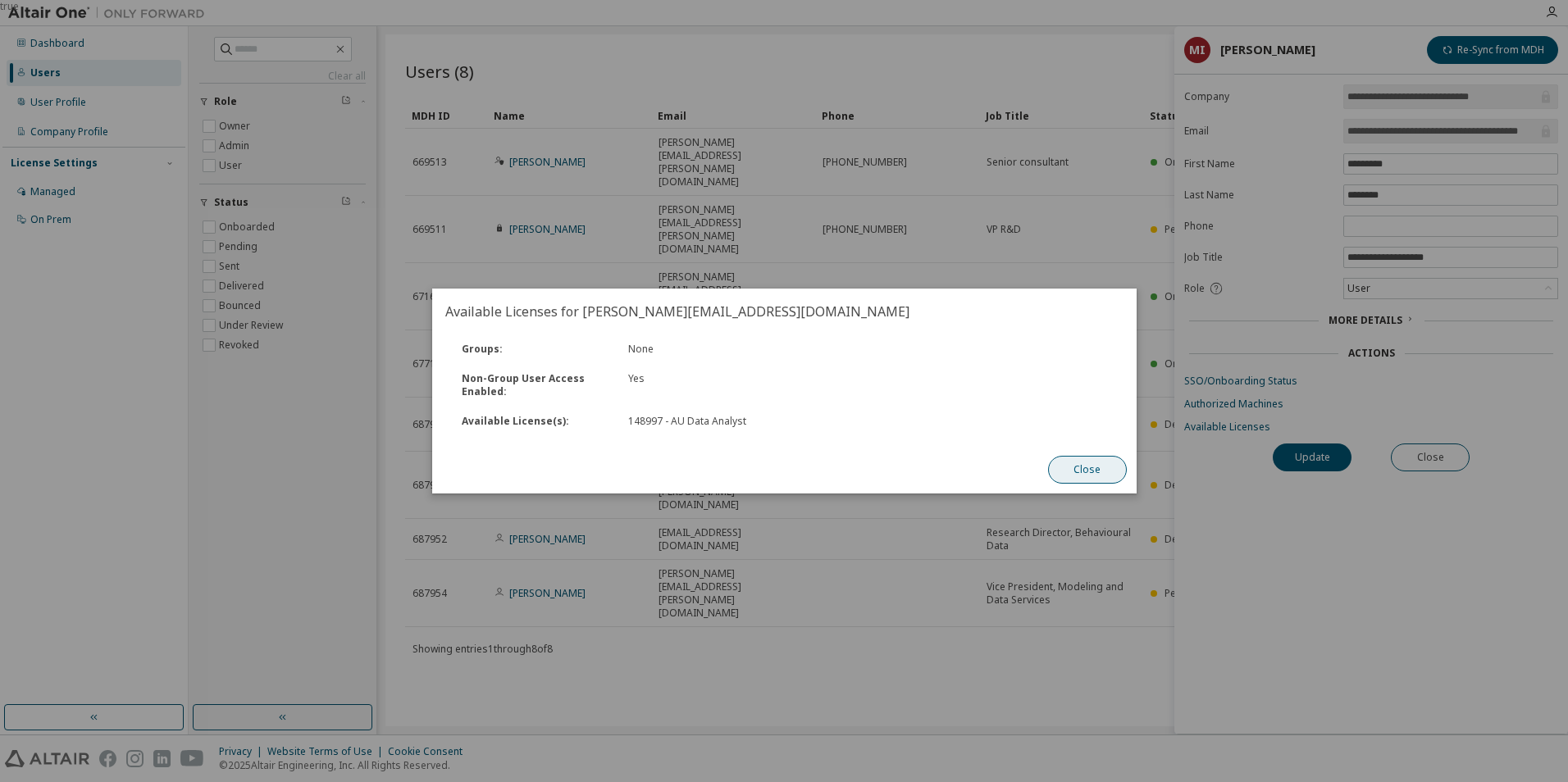
click at [1092, 471] on button "Close" at bounding box center [1086, 469] width 79 height 28
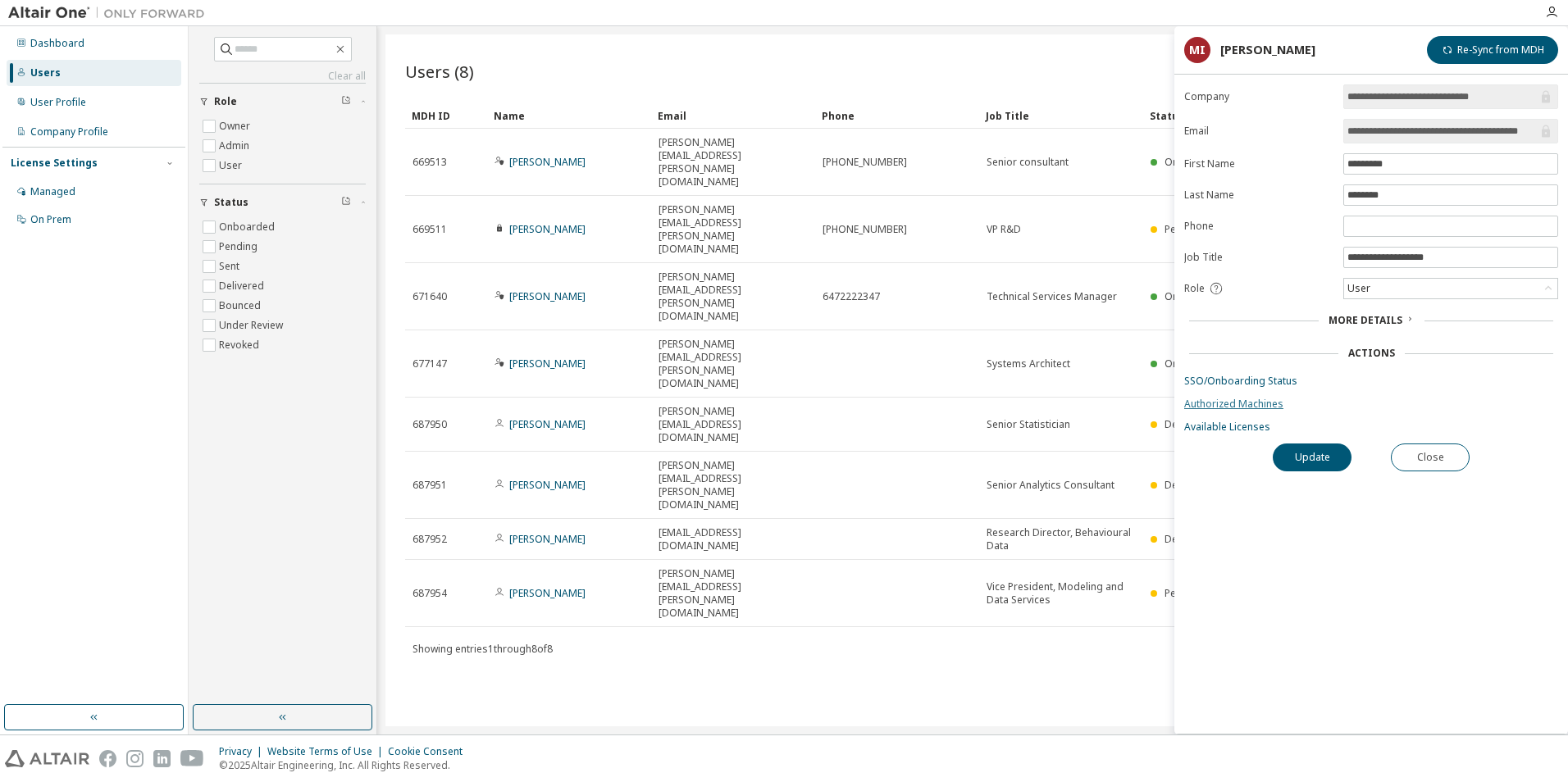
click at [1218, 404] on link "Authorized Machines" at bounding box center [1371, 403] width 374 height 13
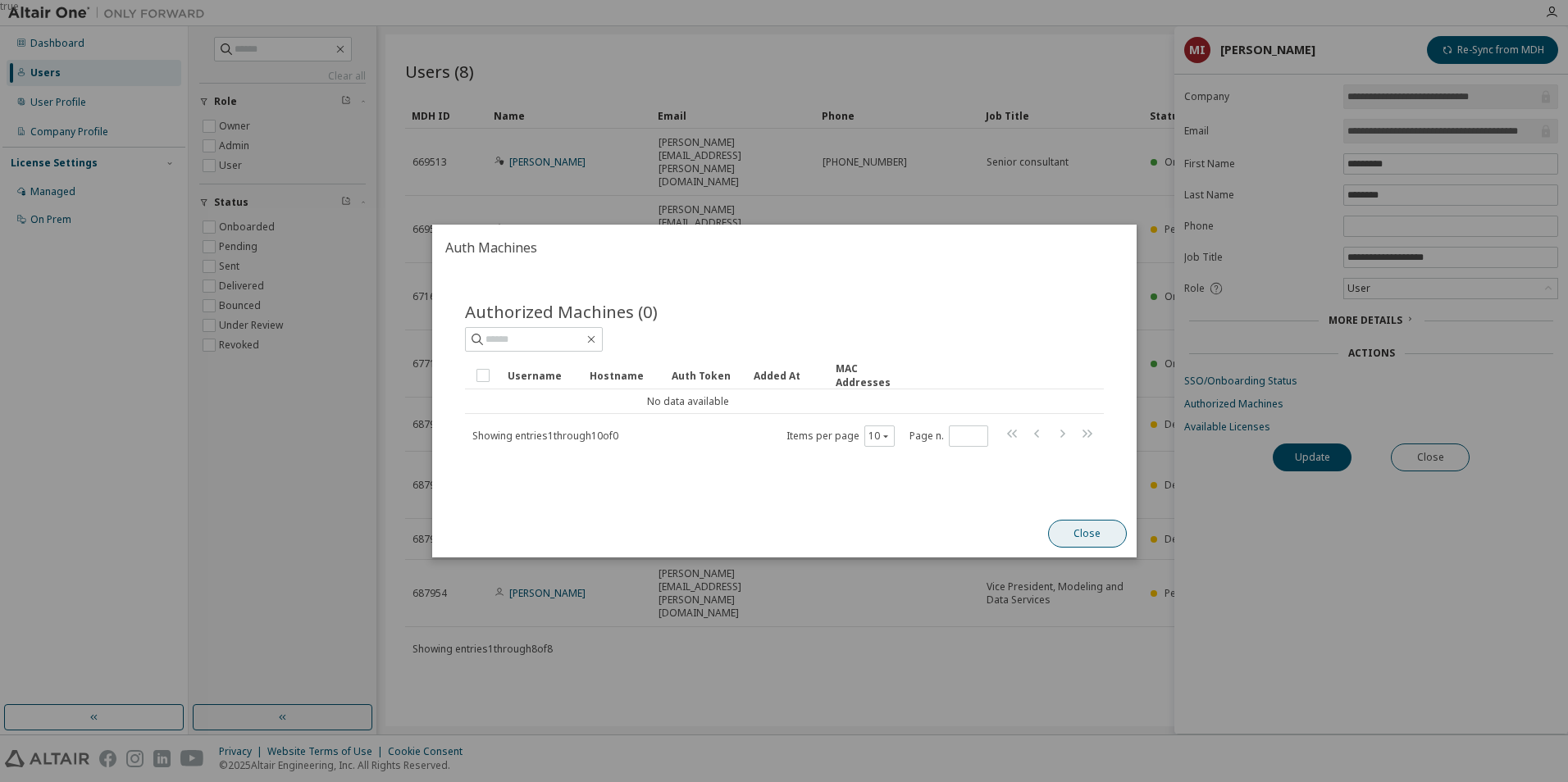
click at [1096, 530] on button "Close" at bounding box center [1086, 534] width 79 height 28
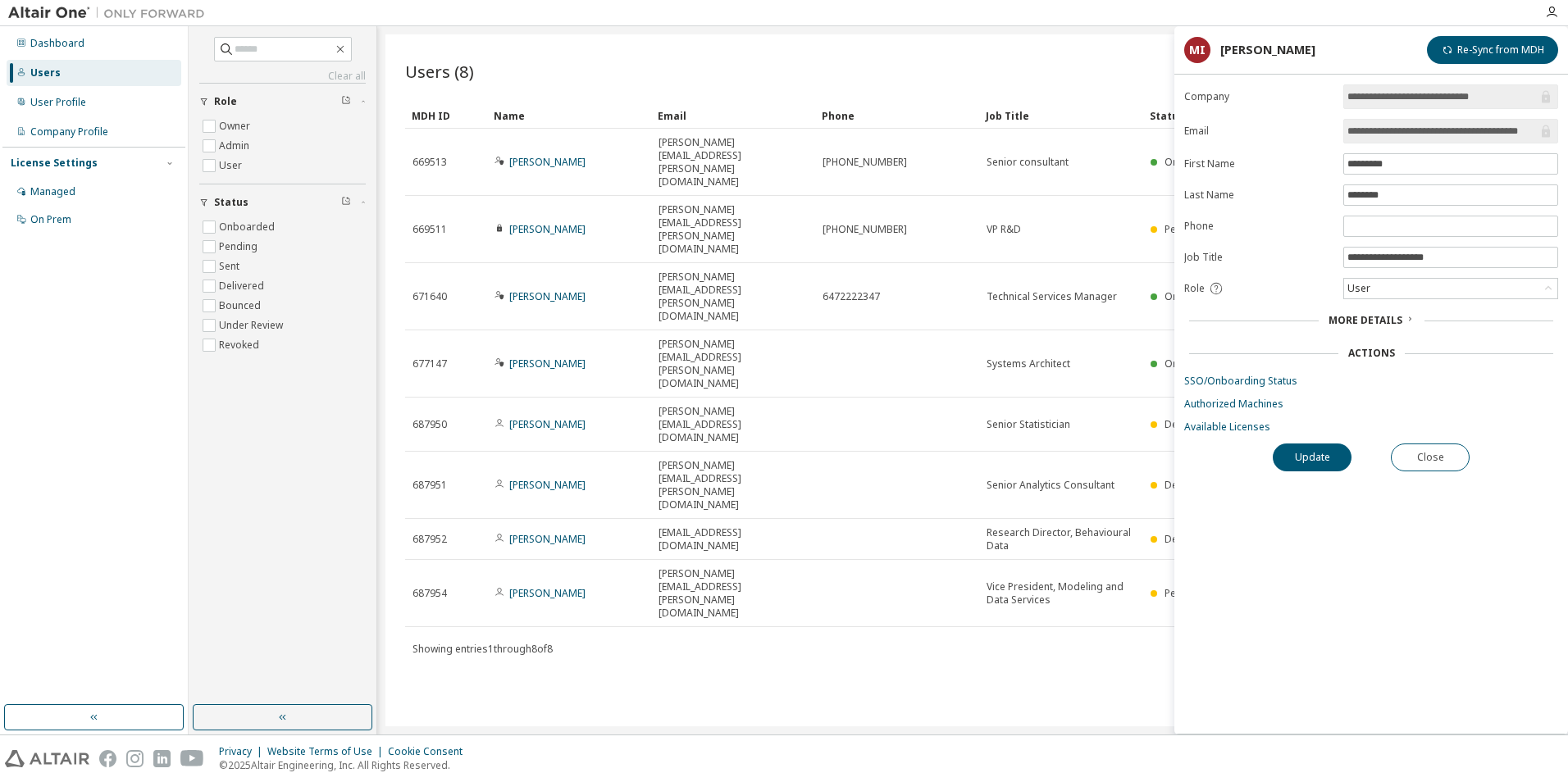
click at [1408, 320] on icon at bounding box center [1409, 318] width 3 height 4
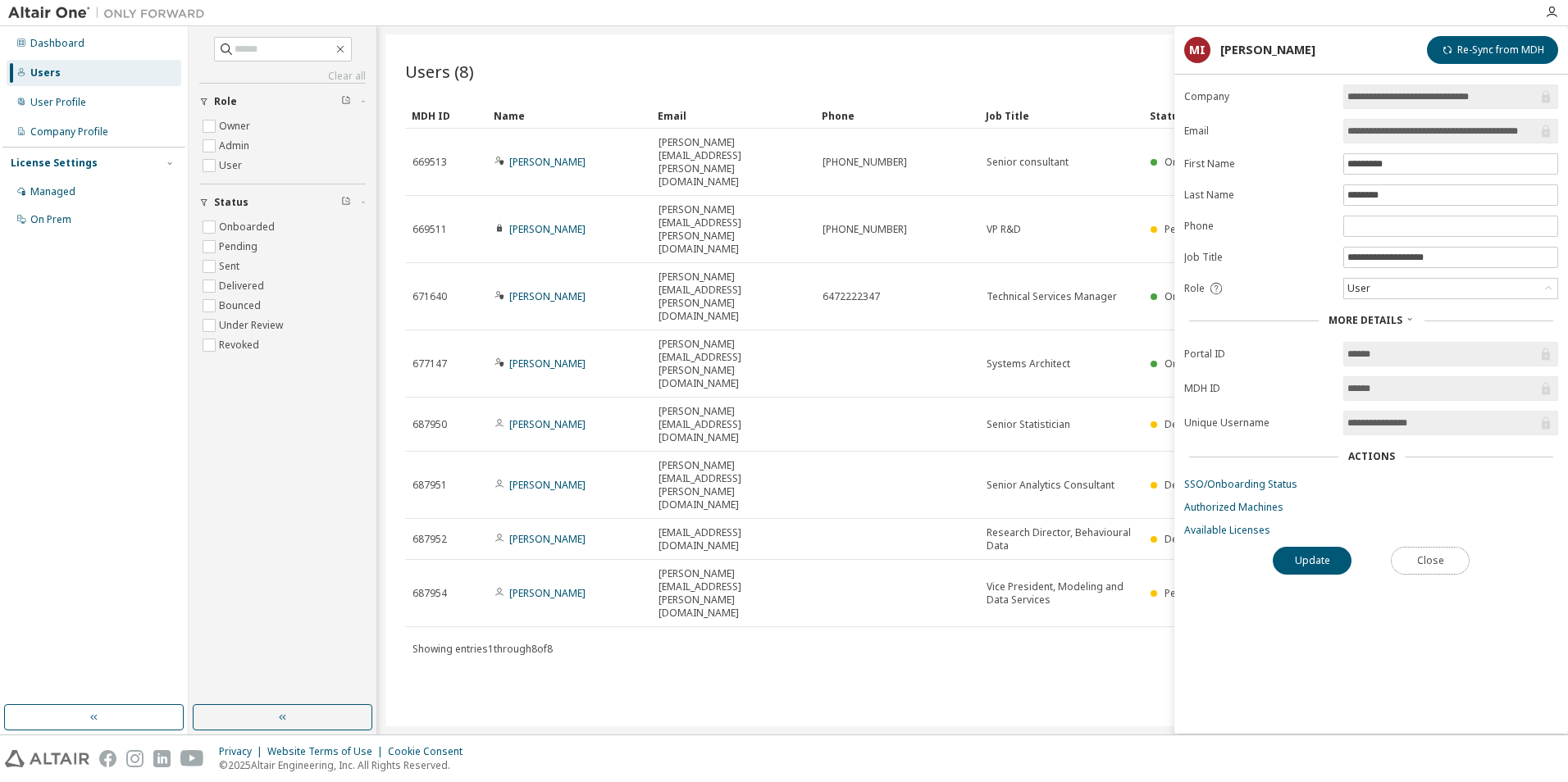
click at [1428, 563] on button "Close" at bounding box center [1430, 560] width 79 height 28
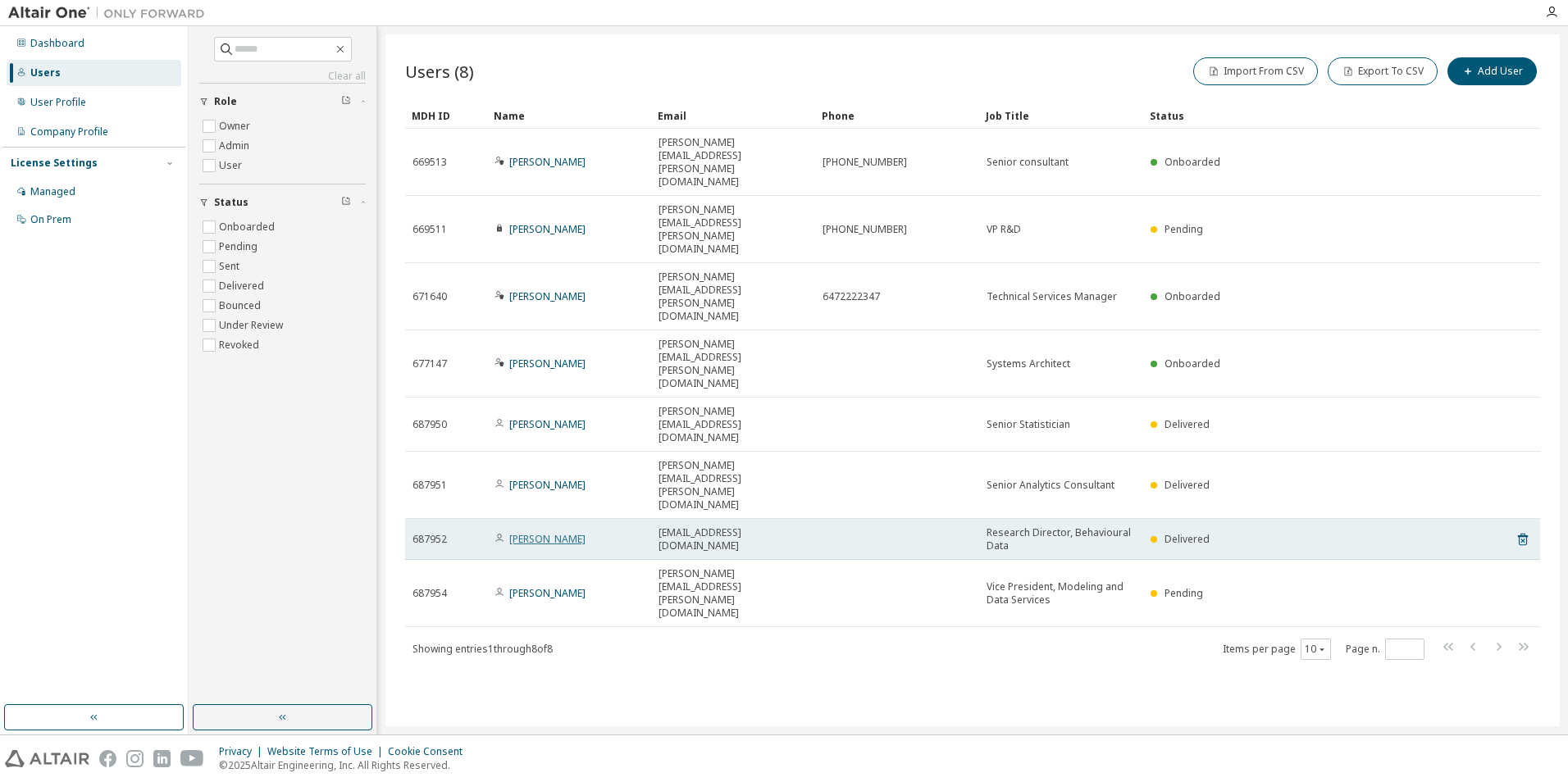
click at [539, 532] on link "[PERSON_NAME]" at bounding box center [547, 539] width 76 height 14
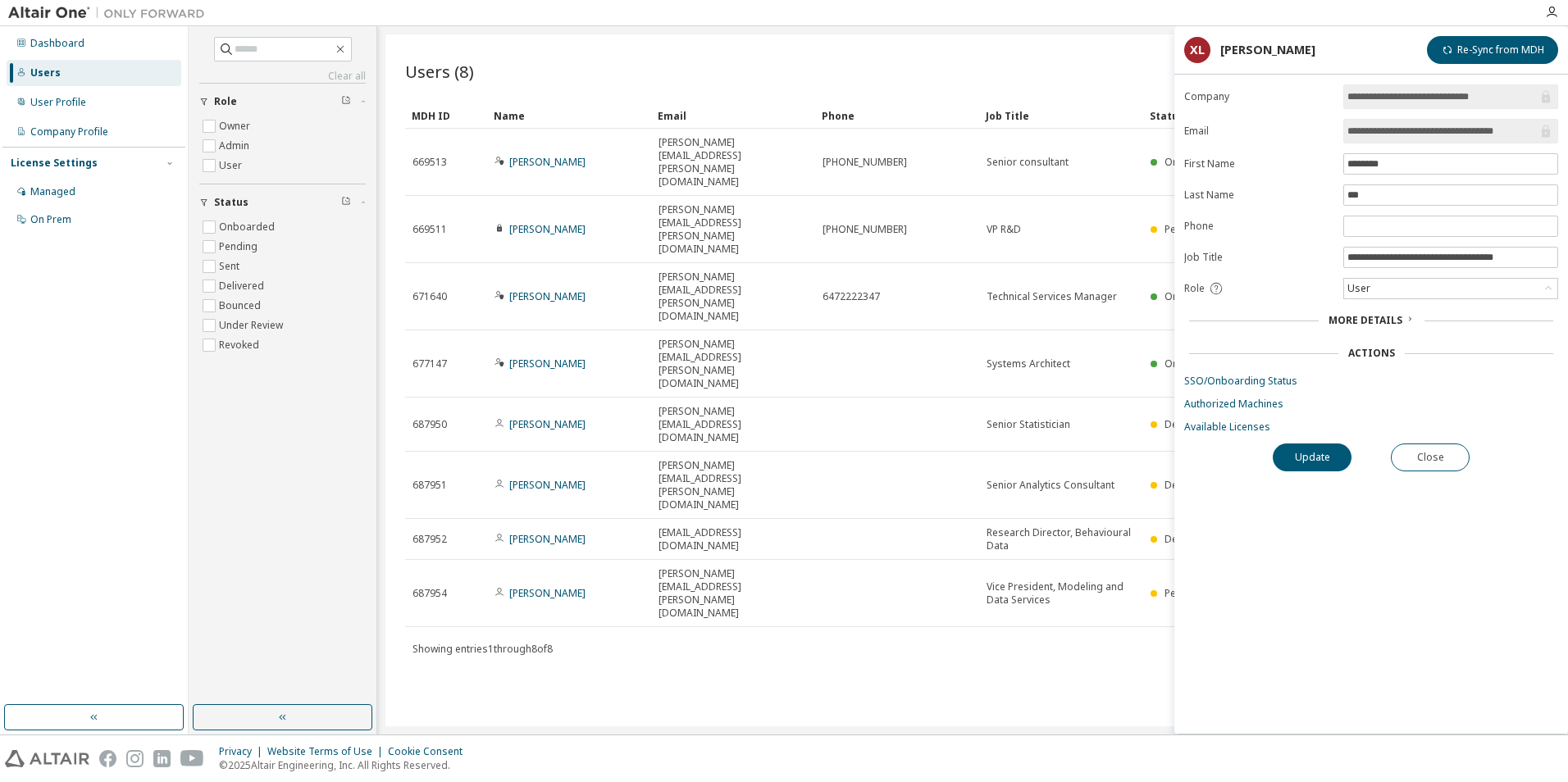
click at [1354, 325] on span "More Details" at bounding box center [1365, 320] width 74 height 14
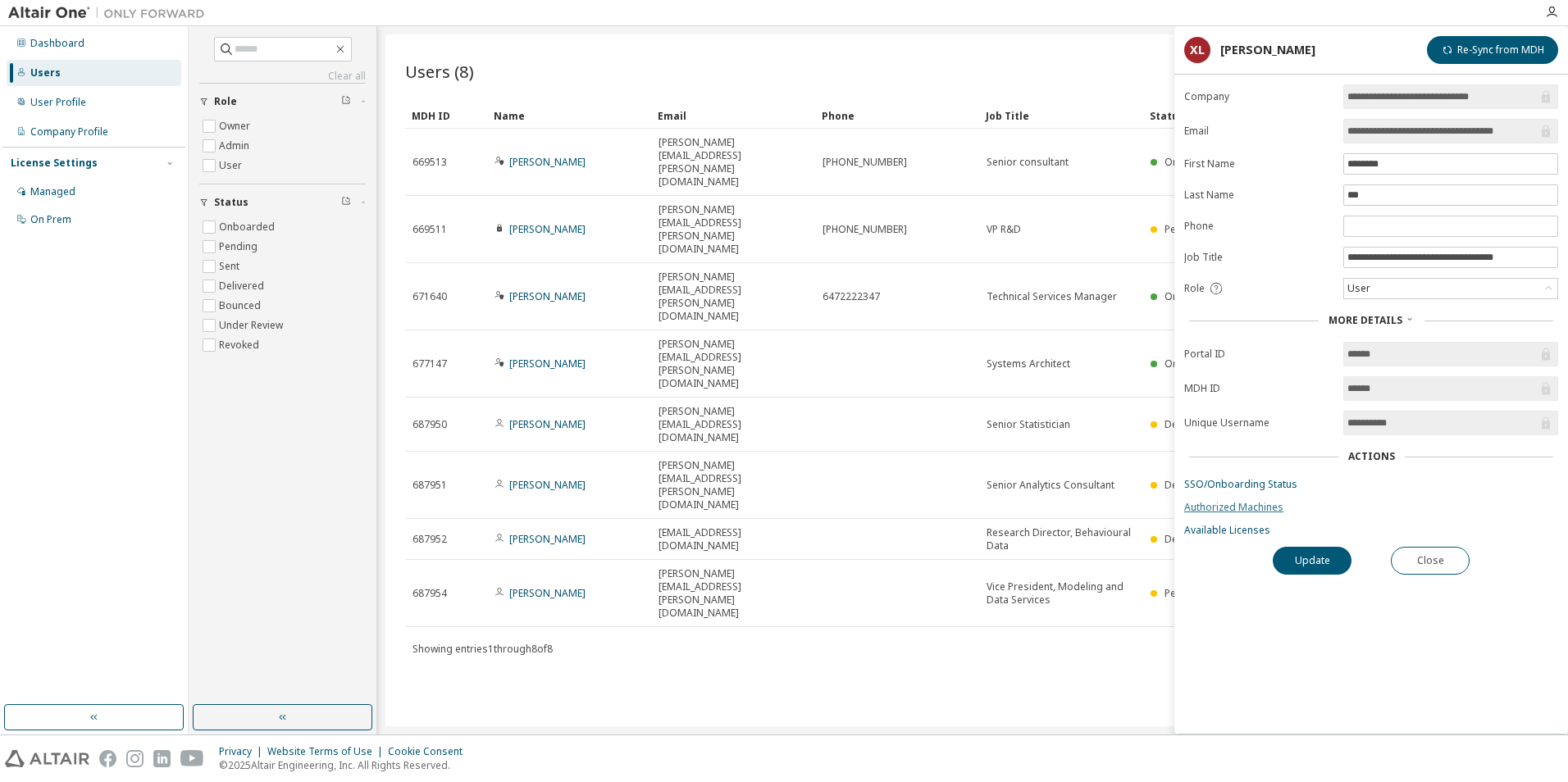
click at [1230, 504] on link "Authorized Machines" at bounding box center [1371, 507] width 374 height 13
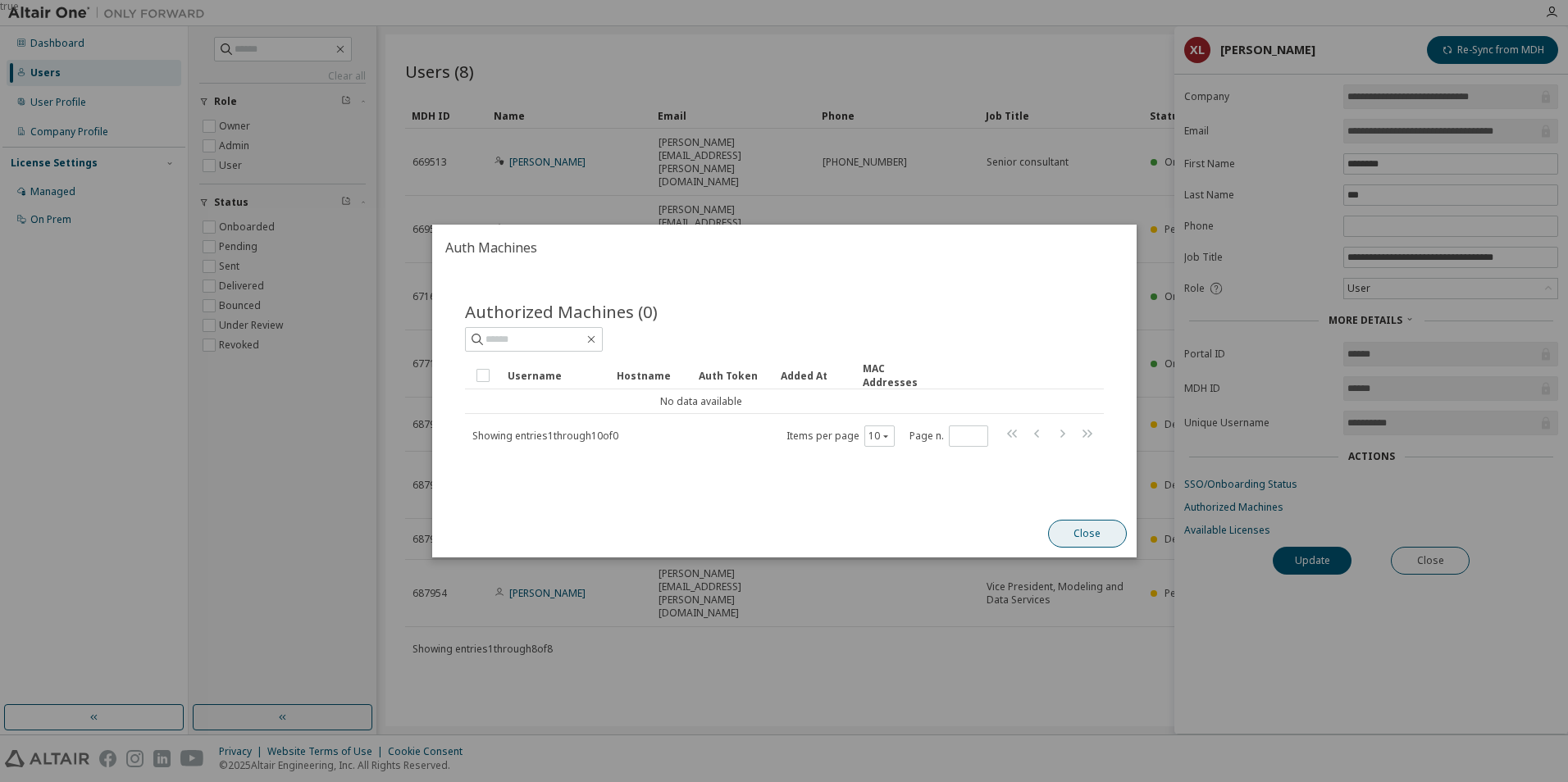
click at [1085, 533] on button "Close" at bounding box center [1086, 534] width 79 height 28
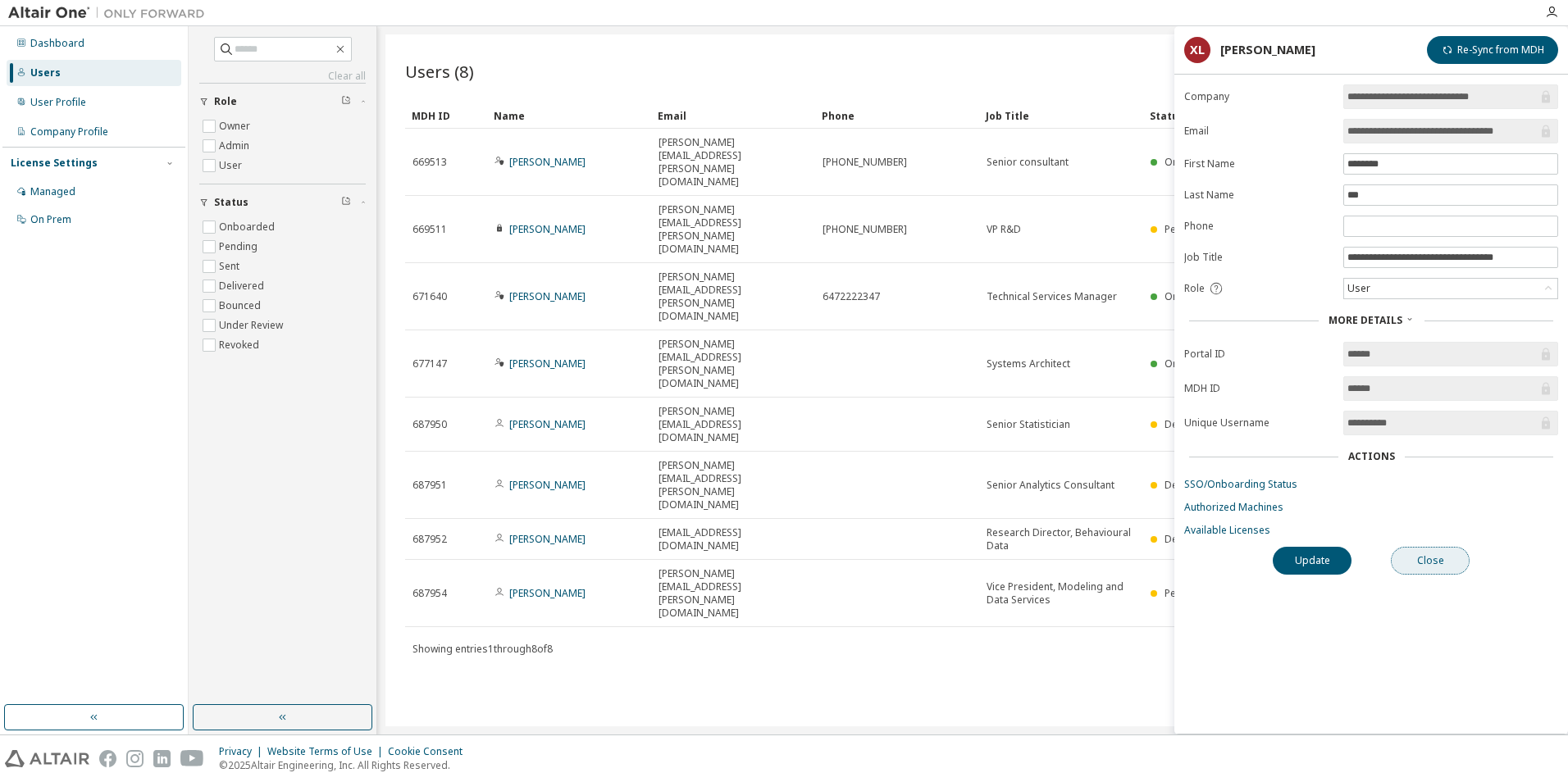
click at [1445, 552] on button "Close" at bounding box center [1430, 560] width 79 height 28
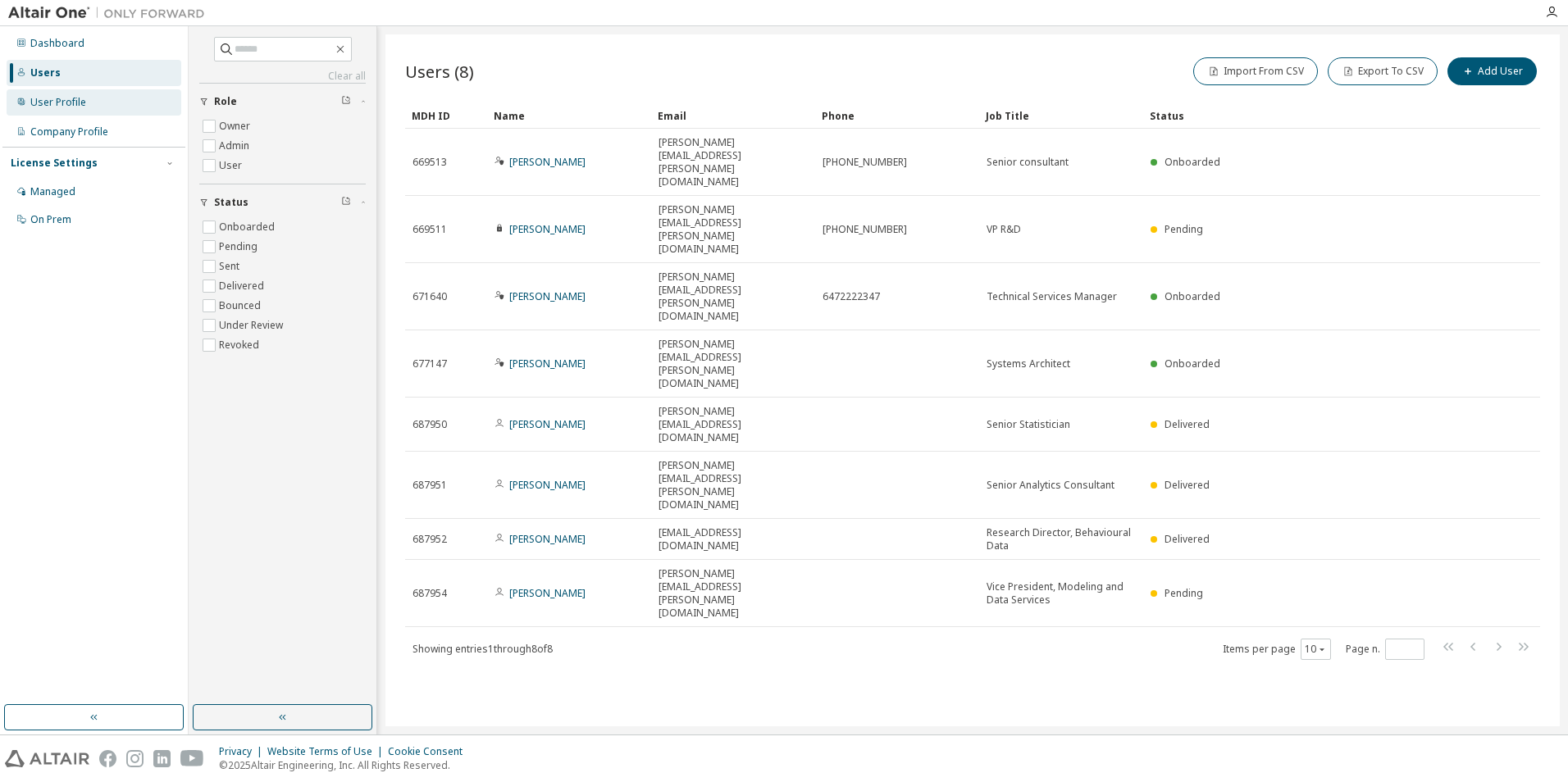
click at [68, 104] on div "User Profile" at bounding box center [57, 102] width 56 height 13
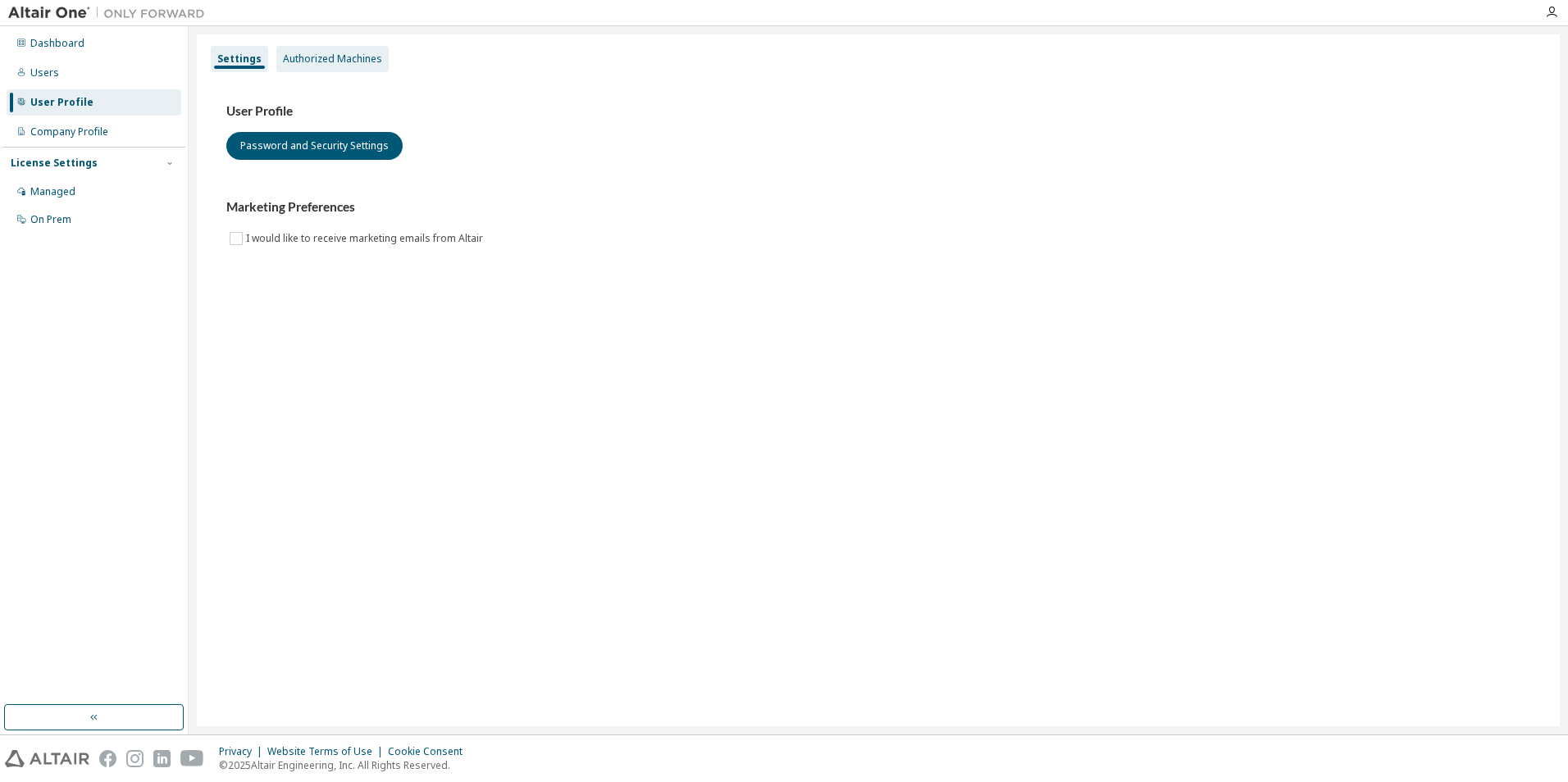
click at [350, 59] on div "Authorized Machines" at bounding box center [332, 58] width 99 height 13
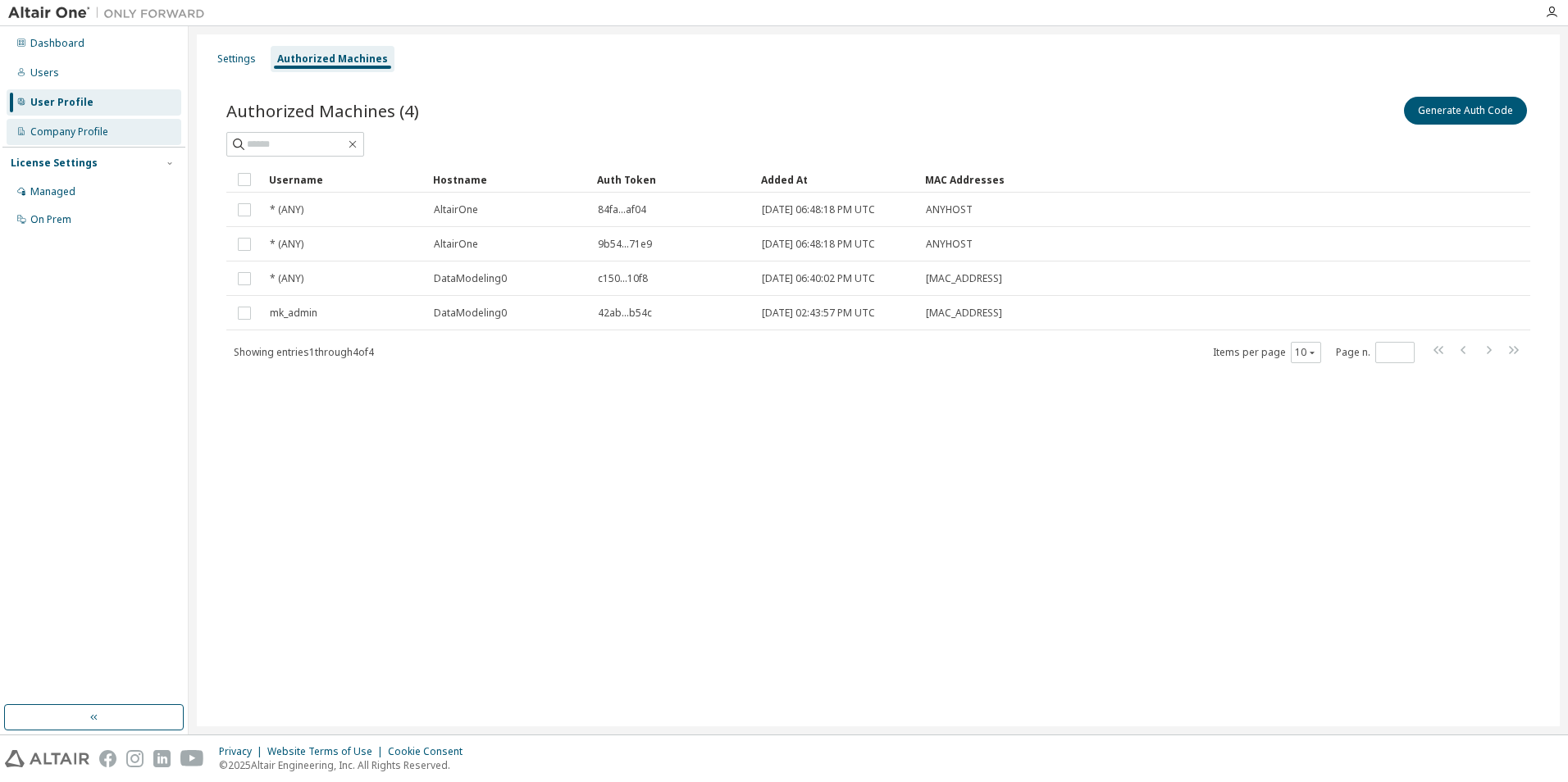
click at [64, 129] on div "Company Profile" at bounding box center [69, 131] width 78 height 13
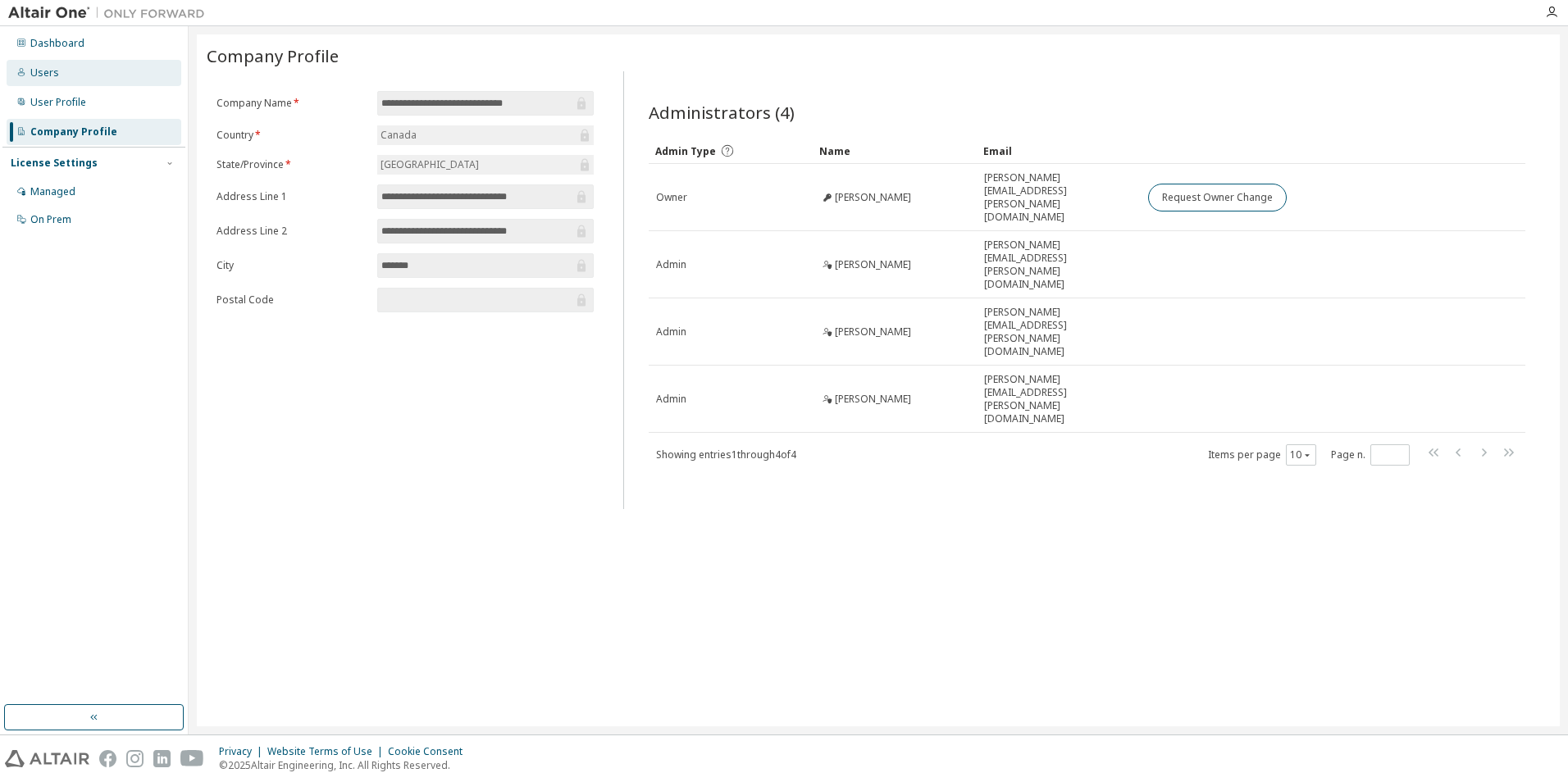
click at [52, 75] on div "Users" at bounding box center [44, 73] width 28 height 13
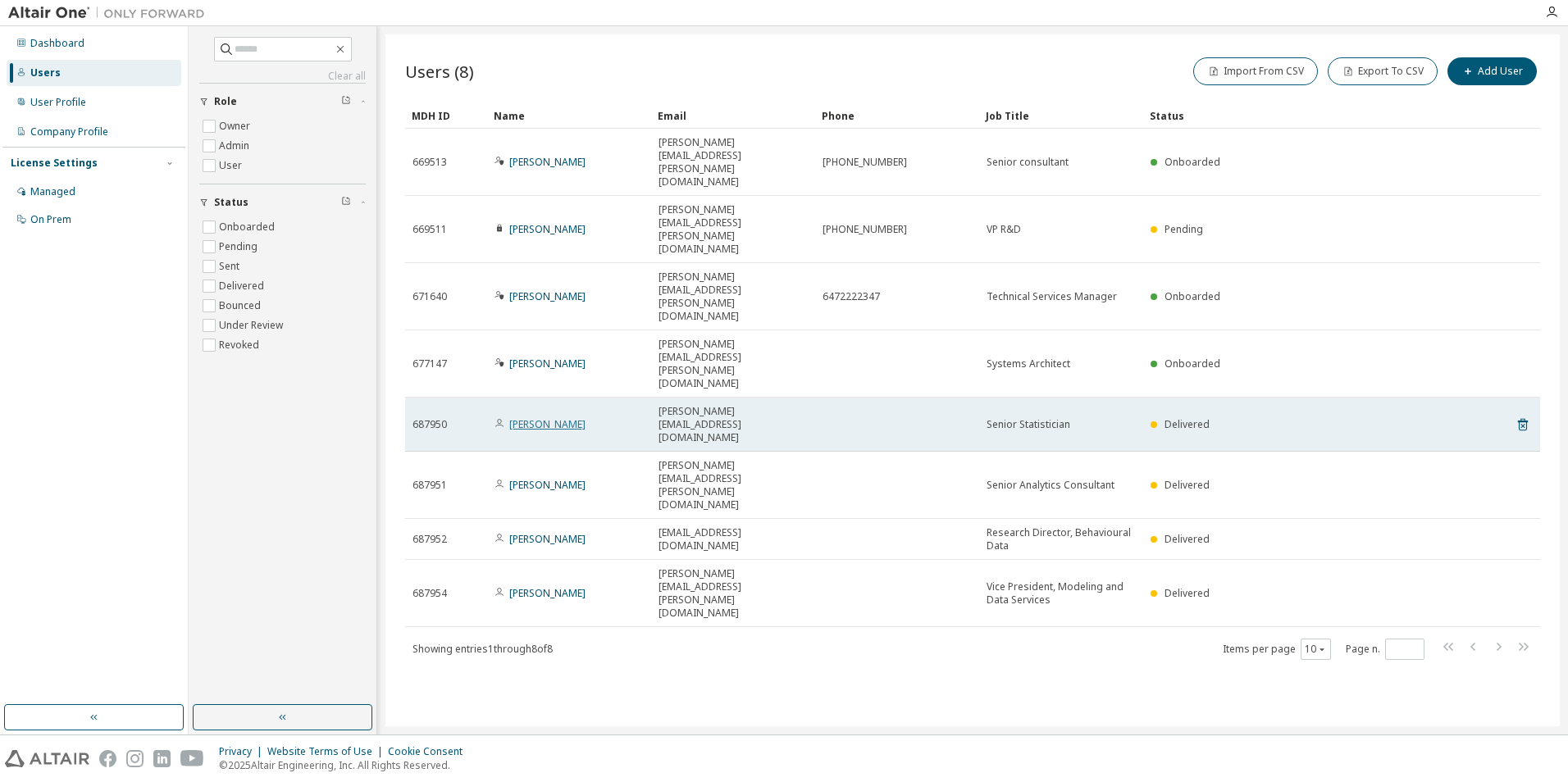
click at [551, 417] on link "[PERSON_NAME]" at bounding box center [547, 424] width 76 height 14
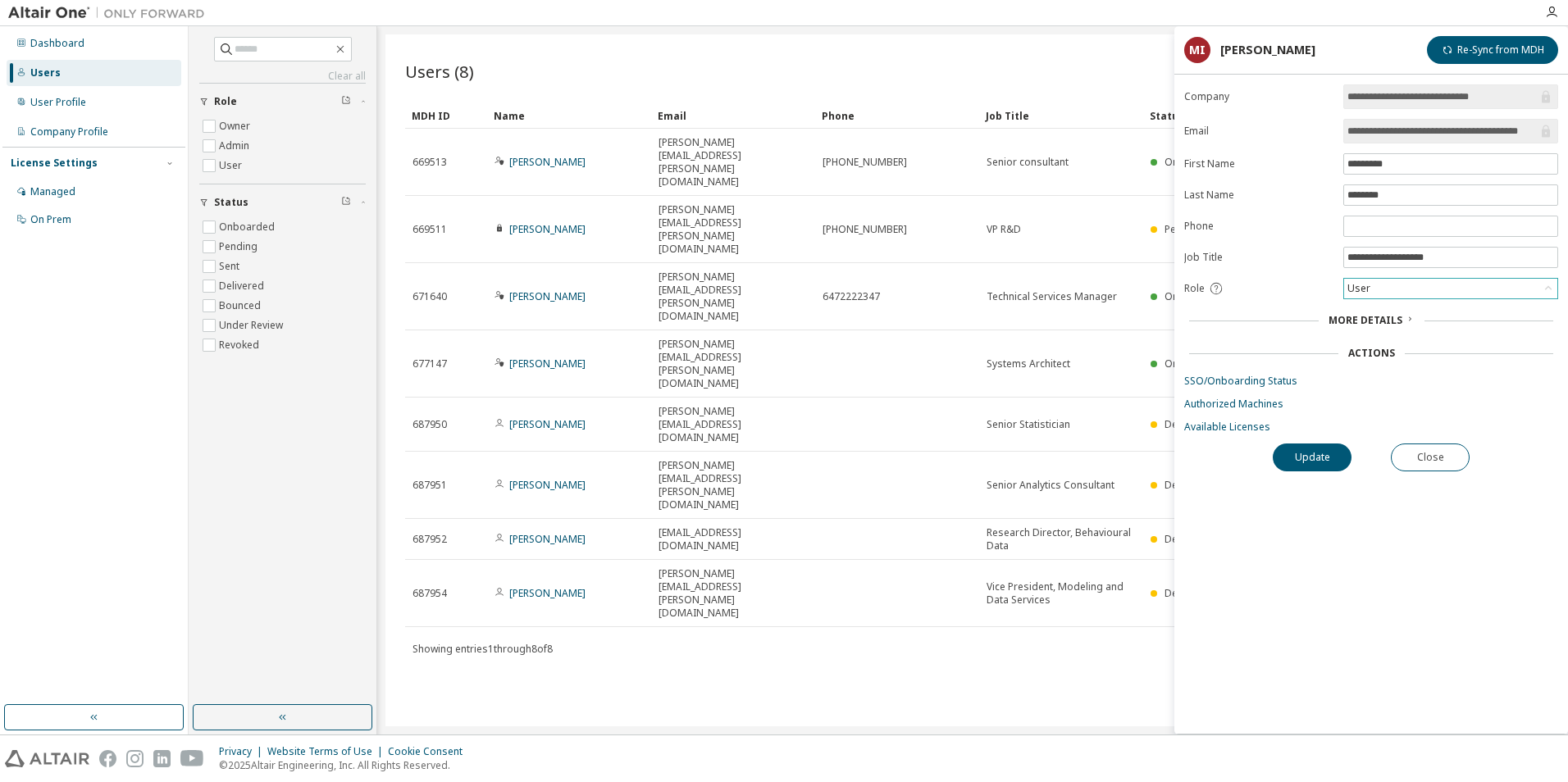
click at [1372, 290] on div "User" at bounding box center [1450, 288] width 213 height 20
click at [1304, 281] on div "Role" at bounding box center [1259, 288] width 149 height 15
click at [1377, 318] on span "More Details" at bounding box center [1365, 320] width 74 height 14
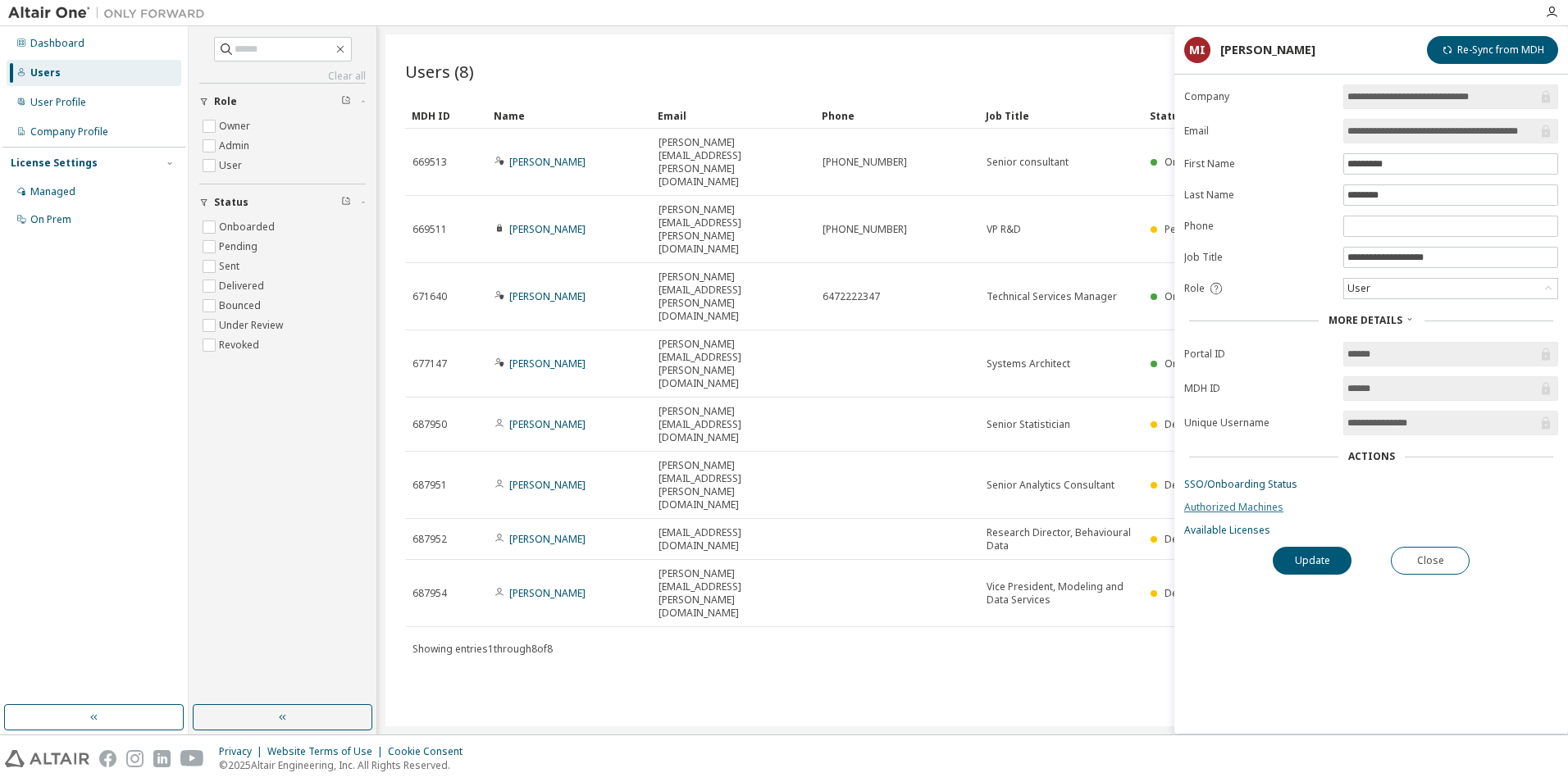
click at [1207, 507] on link "Authorized Machines" at bounding box center [1371, 507] width 374 height 13
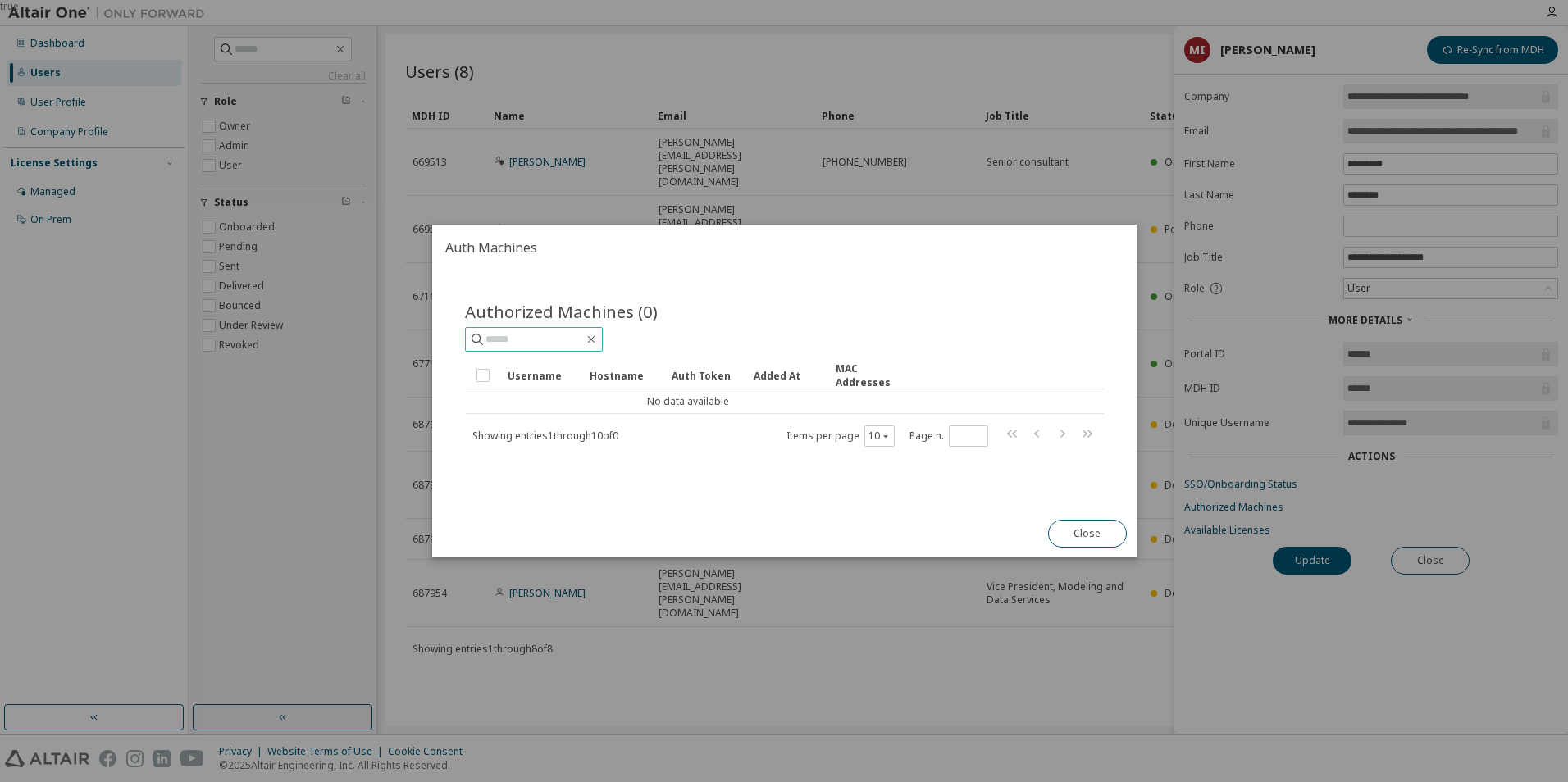
click at [486, 338] on input "text" at bounding box center [535, 339] width 99 height 16
click at [506, 338] on input "text" at bounding box center [535, 339] width 99 height 16
click at [1107, 536] on button "Close" at bounding box center [1086, 534] width 79 height 28
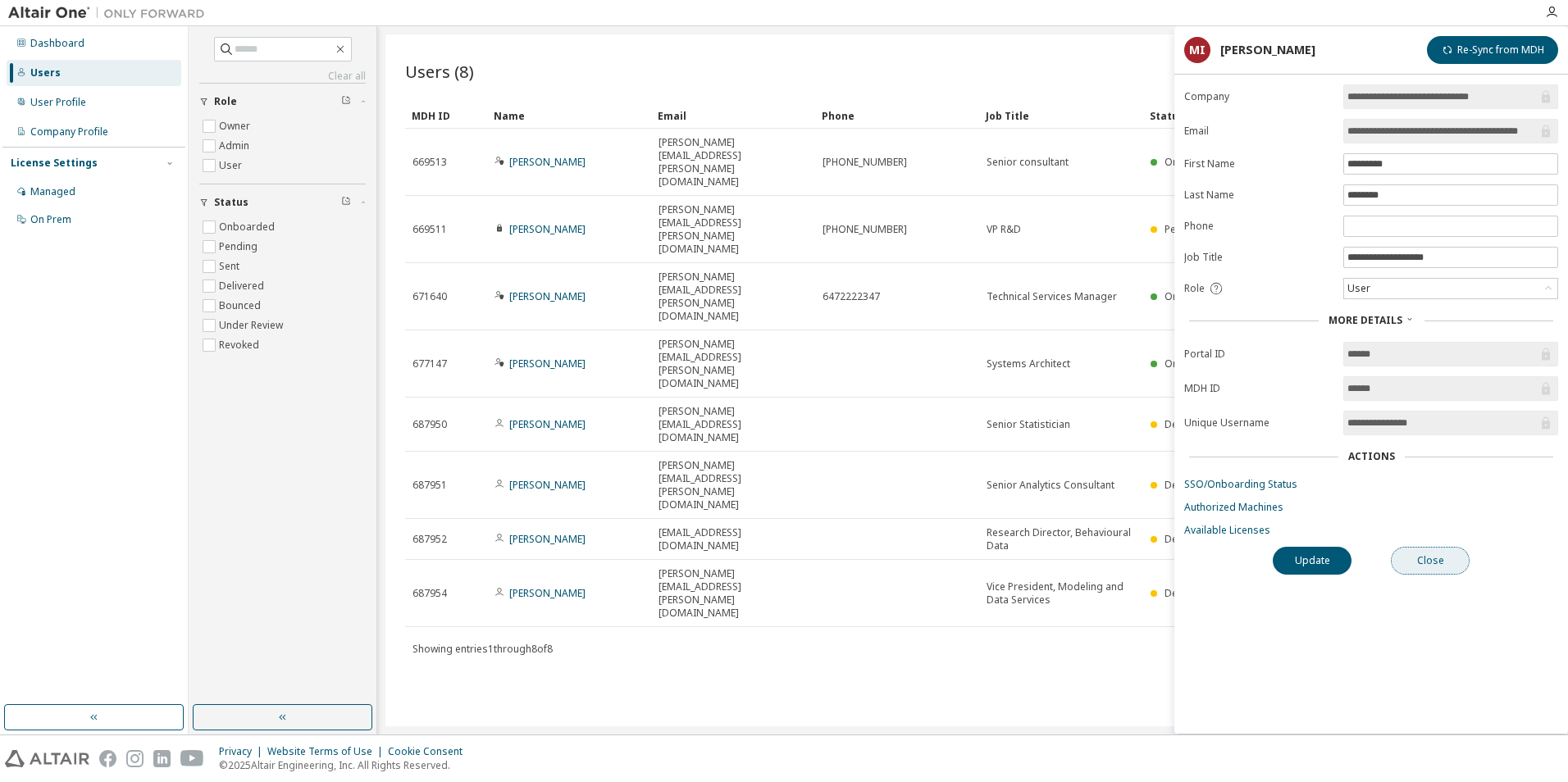
click at [1423, 552] on button "Close" at bounding box center [1430, 560] width 79 height 28
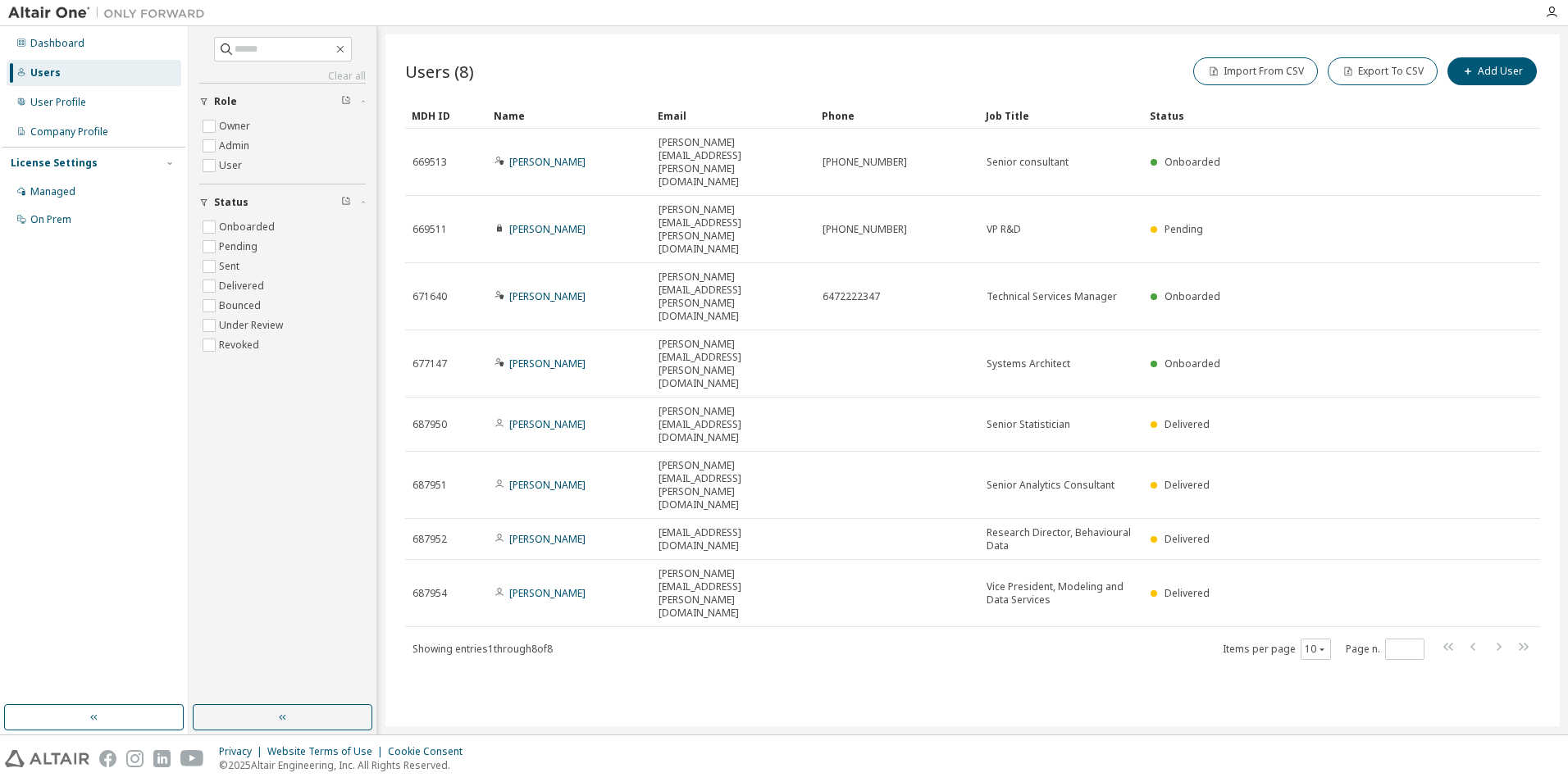
click at [783, 504] on div "Users (8) Import From CSV Export To CSV Add User Clear Load Save Save As Field …" at bounding box center [973, 380] width 1174 height 692
click at [47, 198] on div "Managed" at bounding box center [52, 191] width 45 height 13
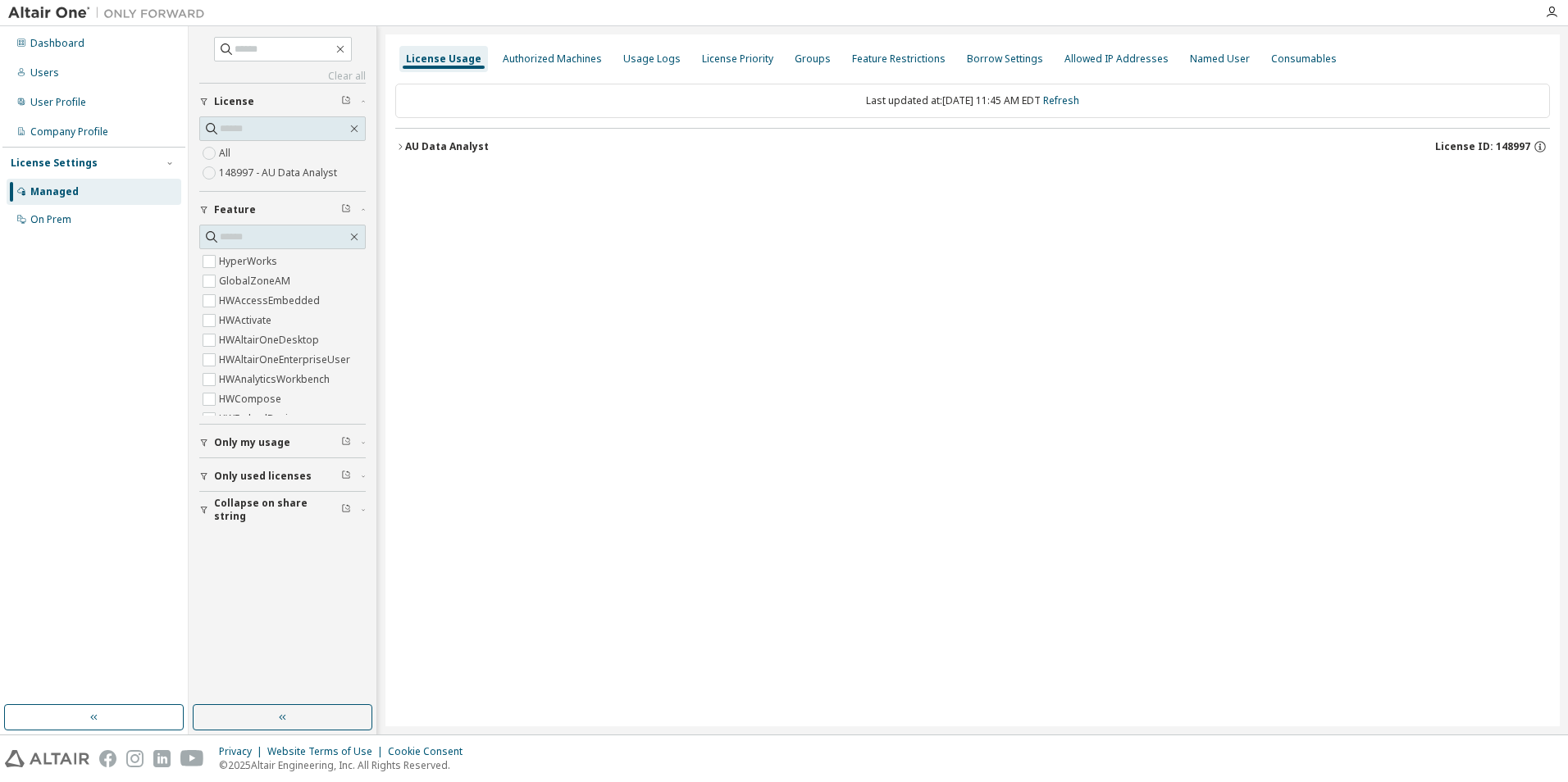
click at [405, 144] on div "AU Data Analyst" at bounding box center [447, 146] width 84 height 13
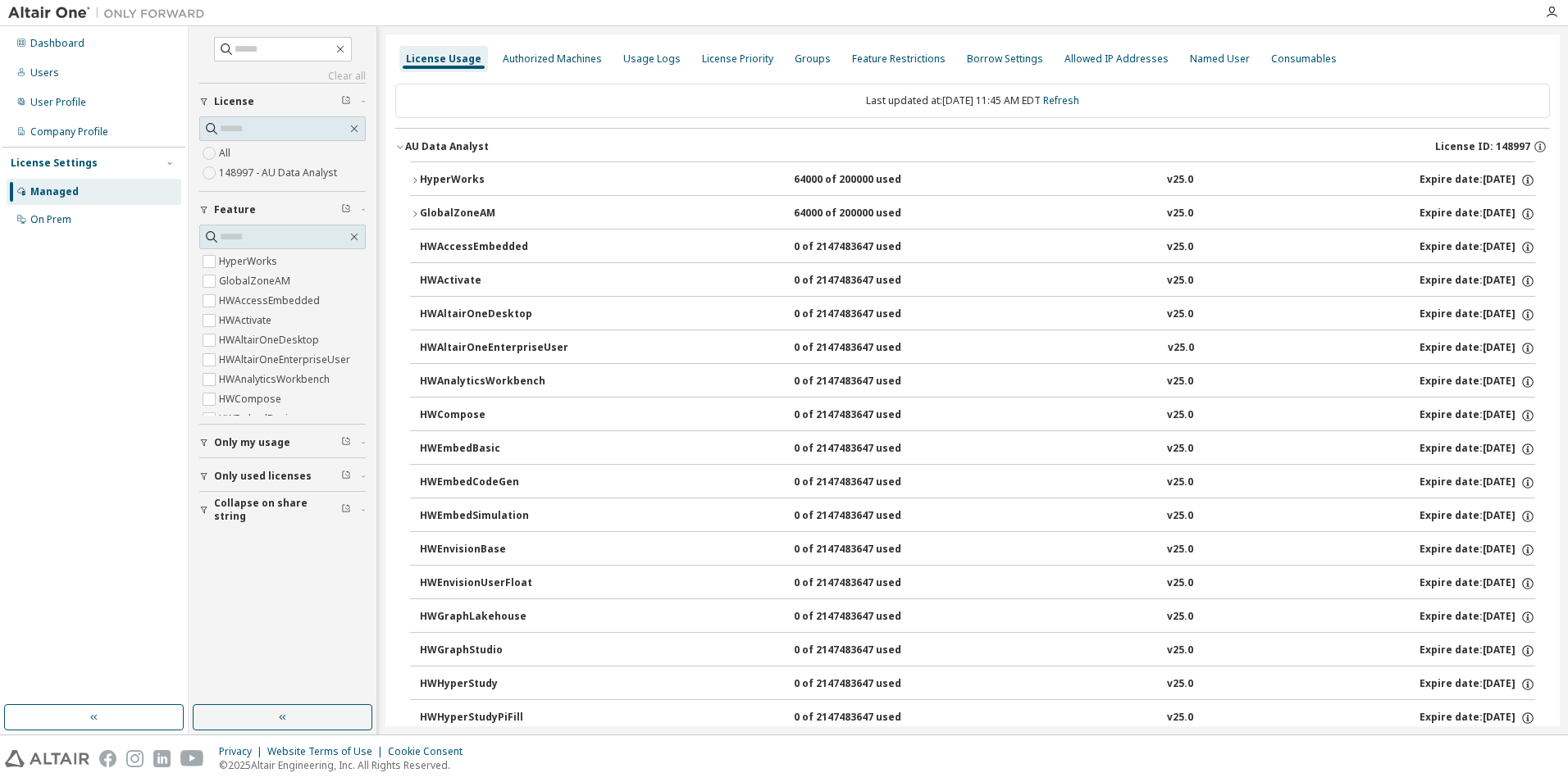
click at [416, 173] on button "HyperWorks 64000 of 200000 used v25.0 Expire date: [DATE]" at bounding box center [972, 180] width 1125 height 36
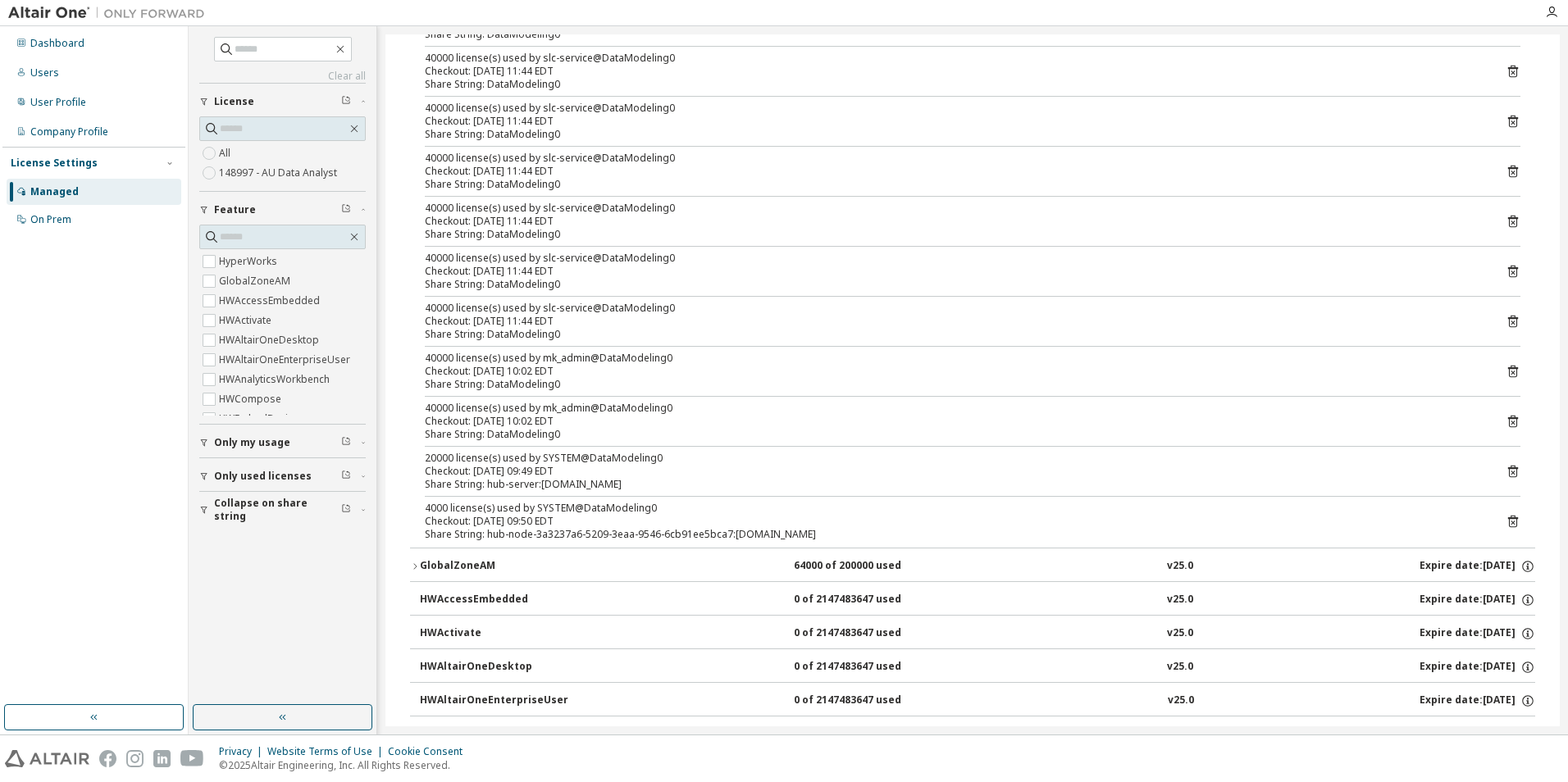
scroll to position [1639, 0]
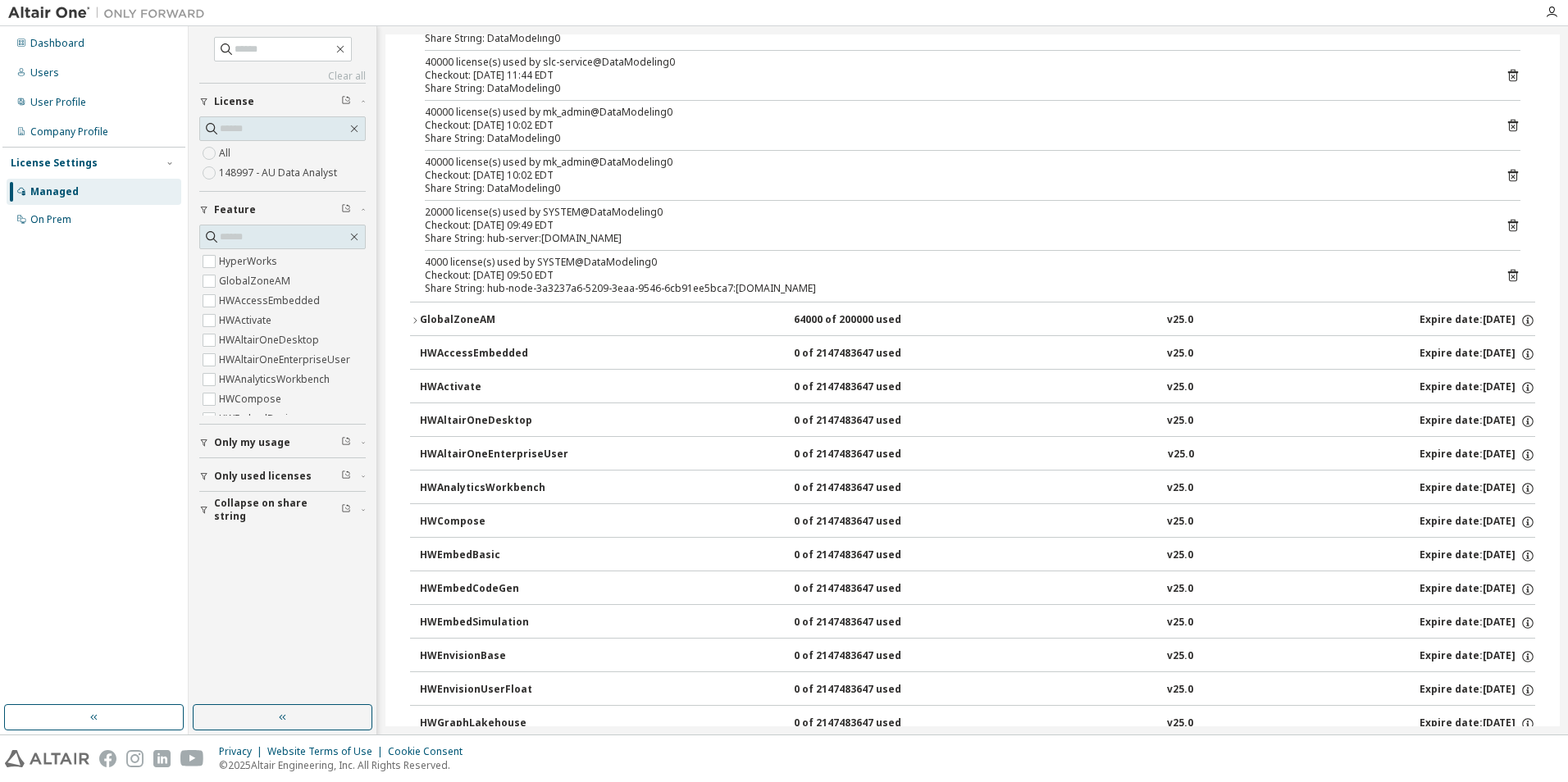
click at [415, 315] on icon "button" at bounding box center [414, 319] width 9 height 9
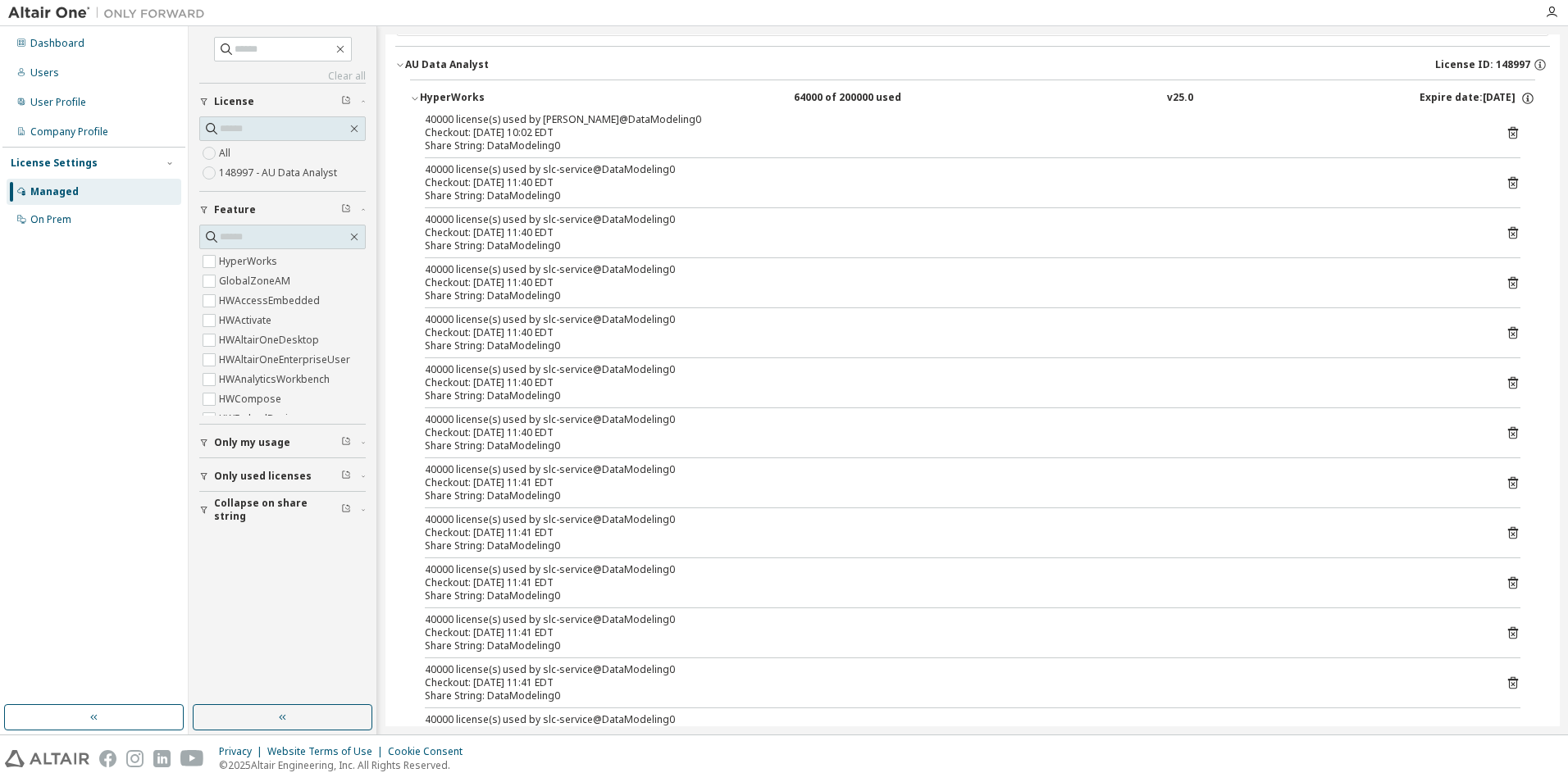
scroll to position [0, 0]
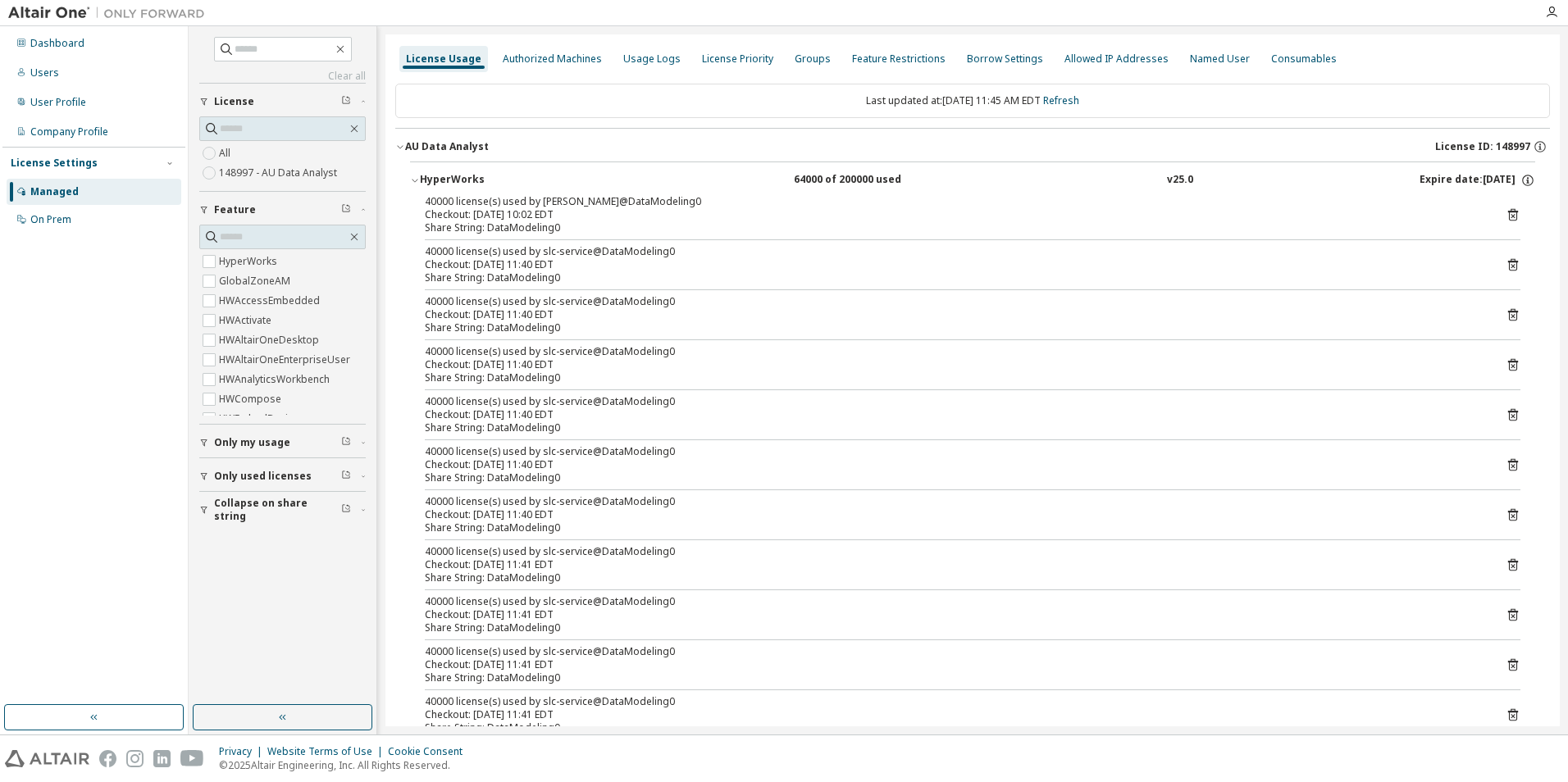
click at [1508, 262] on icon at bounding box center [1512, 265] width 9 height 12
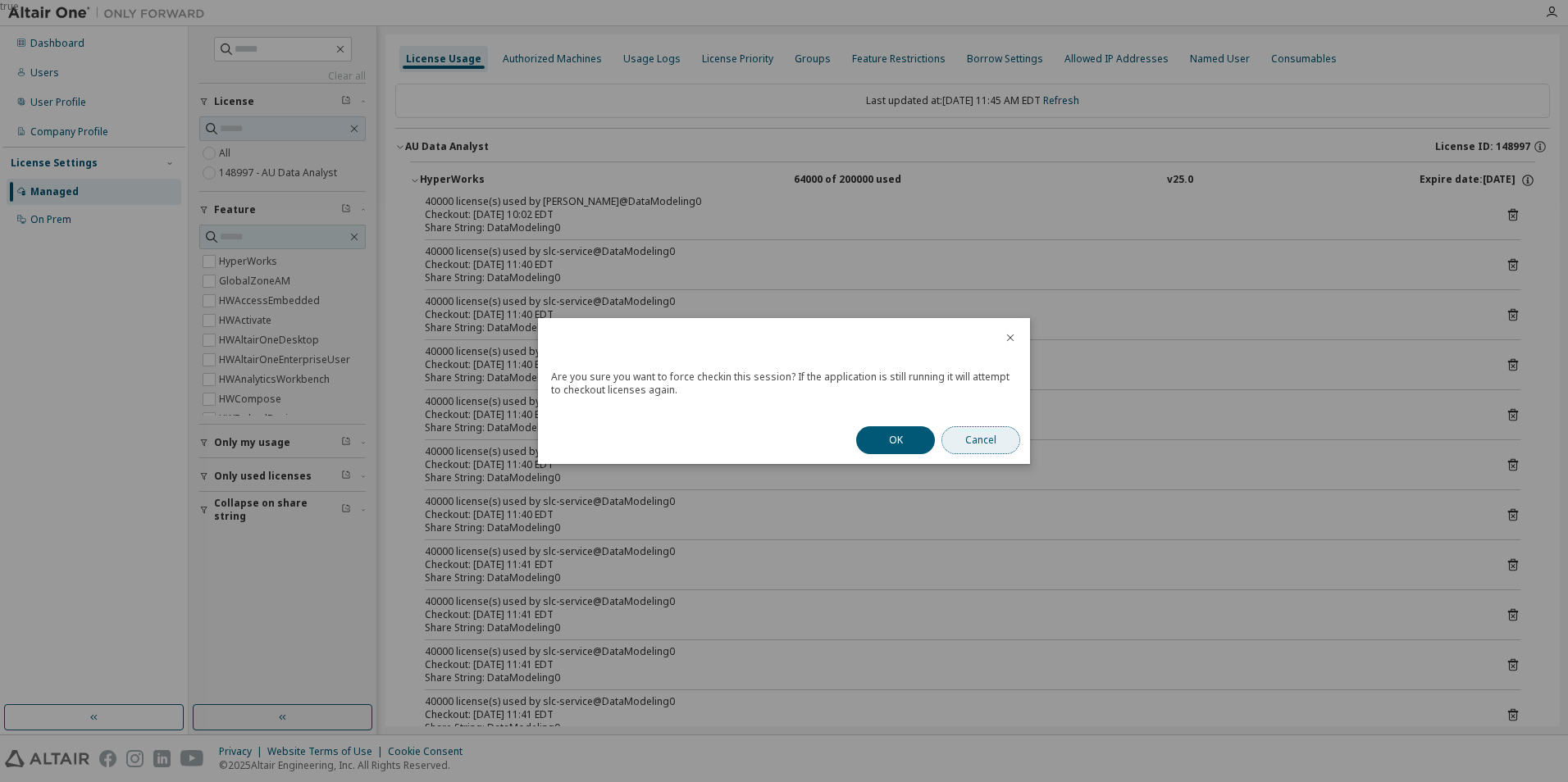
click at [975, 445] on button "Cancel" at bounding box center [981, 440] width 79 height 28
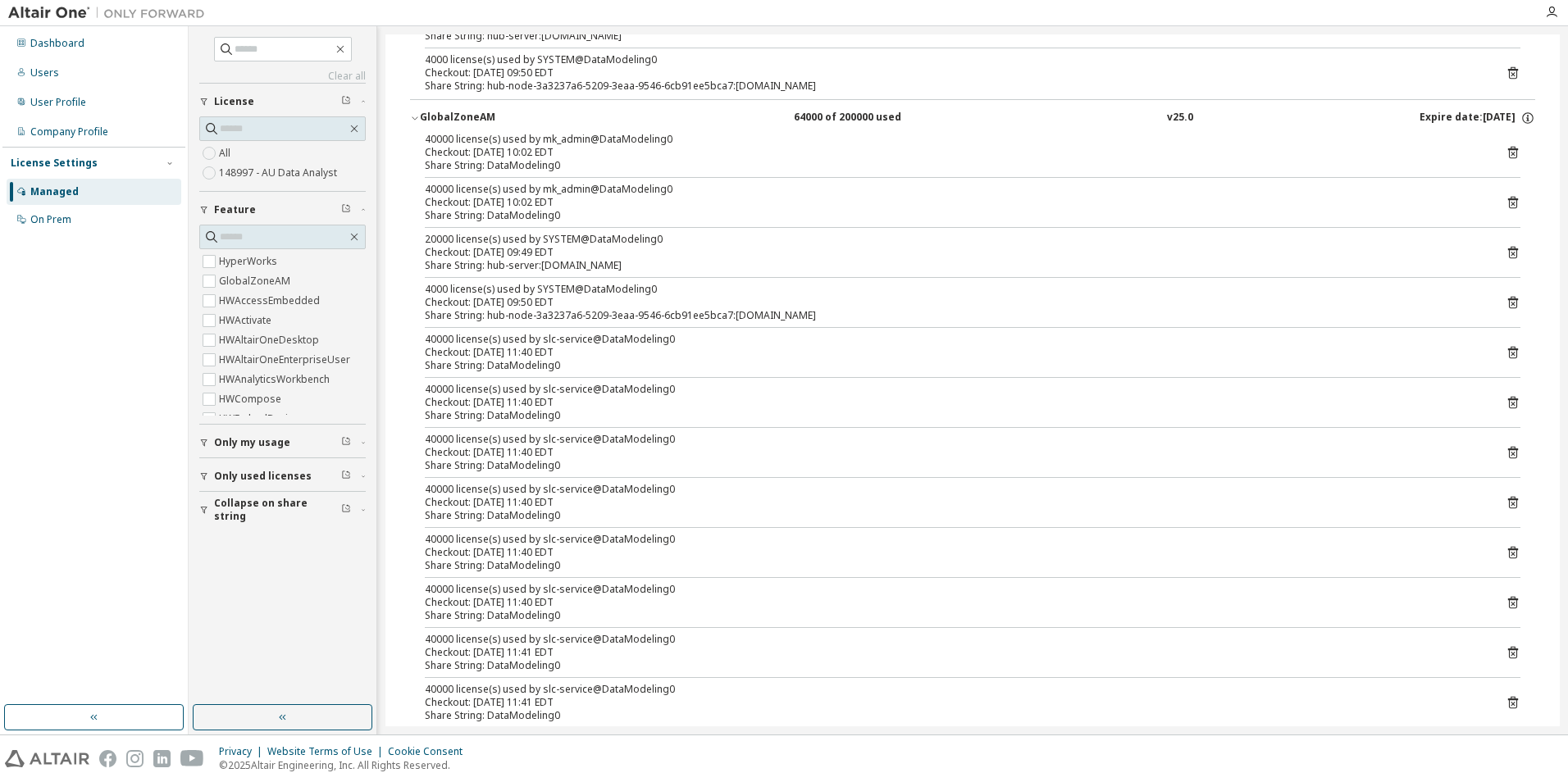
scroll to position [1967, 0]
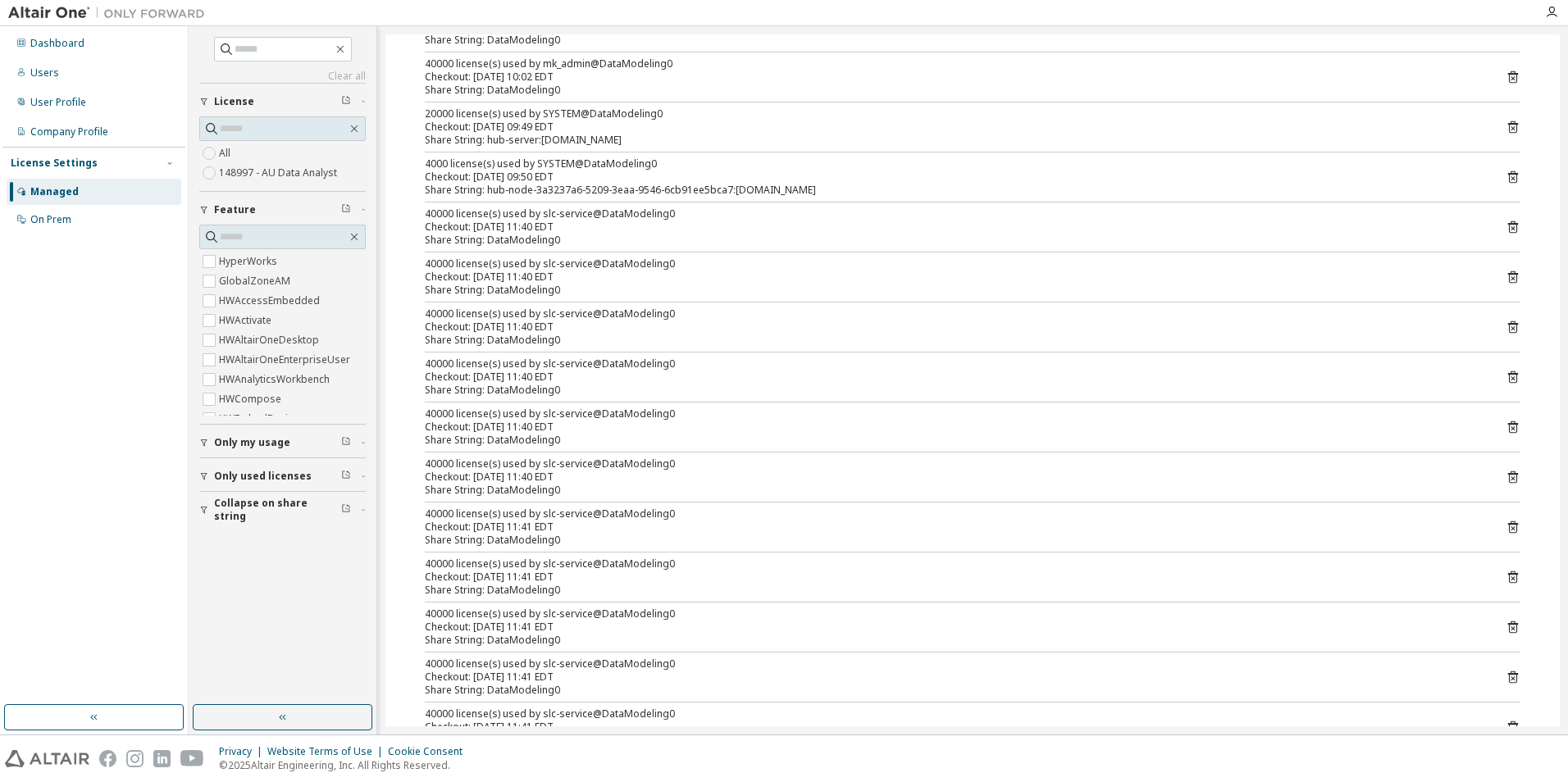
click at [271, 445] on span "Only my usage" at bounding box center [252, 442] width 76 height 13
click at [226, 468] on label "Yes" at bounding box center [229, 467] width 20 height 20
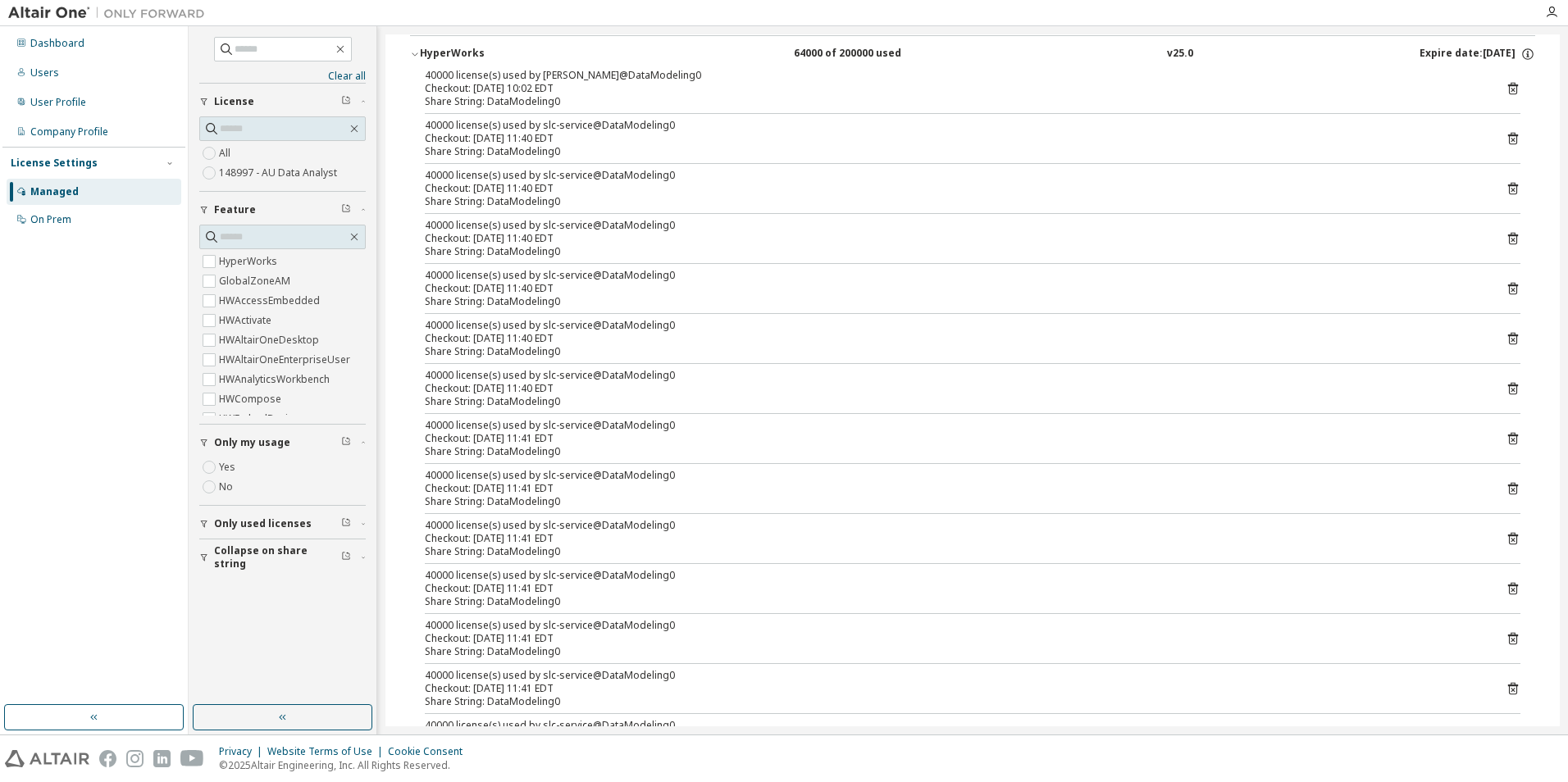
scroll to position [0, 0]
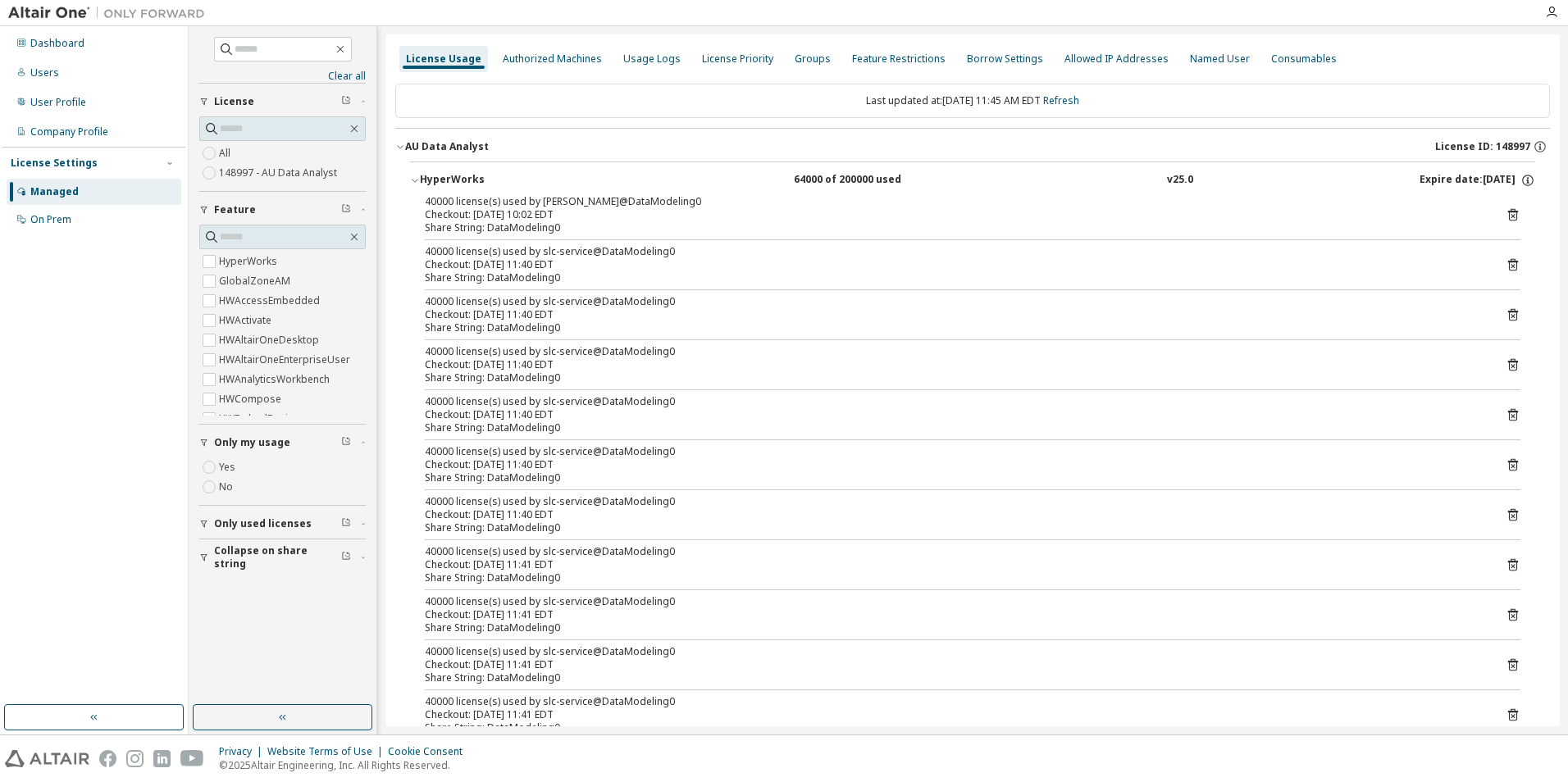
click at [231, 461] on label "Yes" at bounding box center [229, 467] width 20 height 20
click at [272, 528] on span "Only used licenses" at bounding box center [263, 523] width 98 height 13
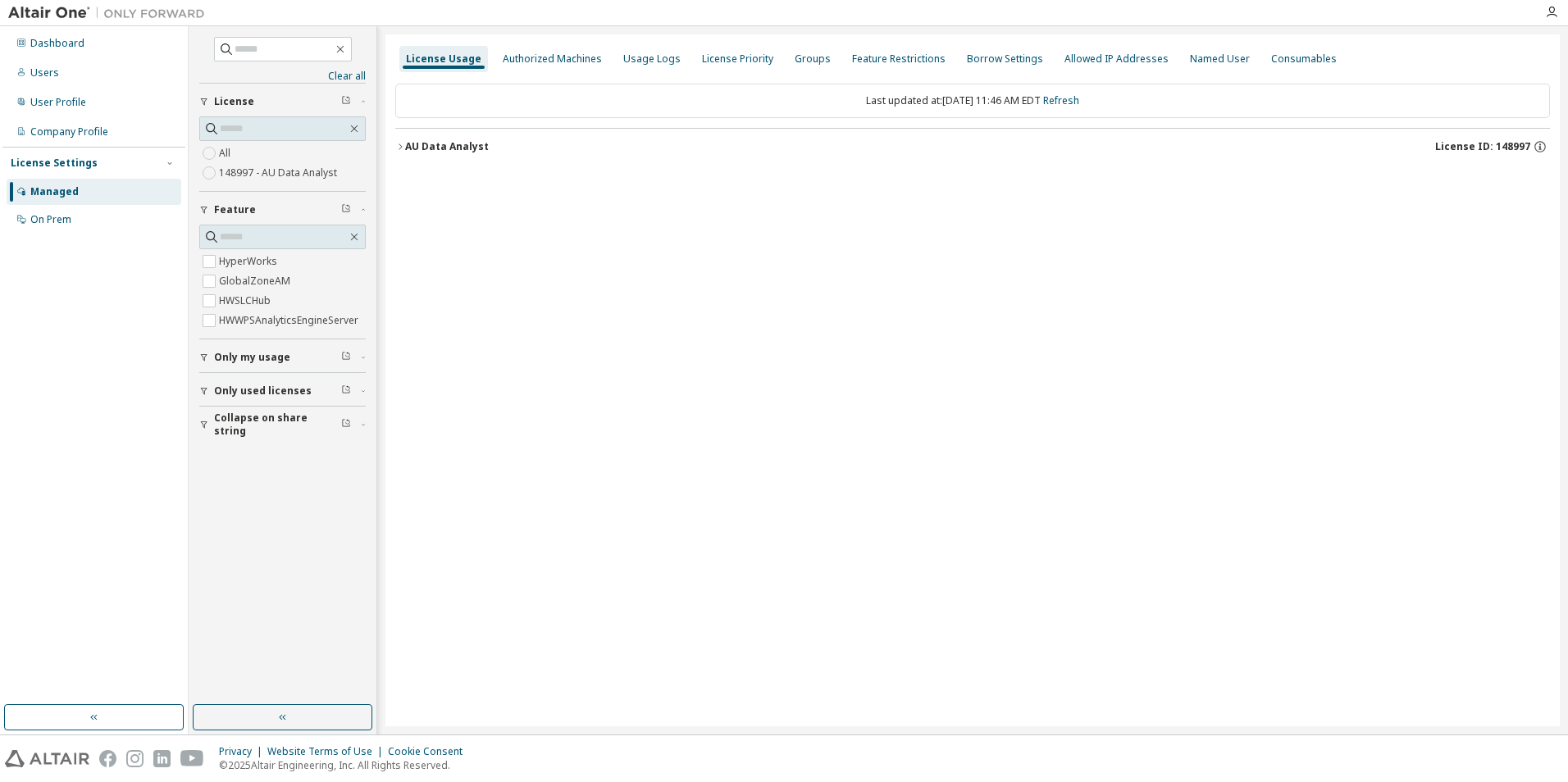
click at [398, 145] on icon "button" at bounding box center [399, 146] width 9 height 9
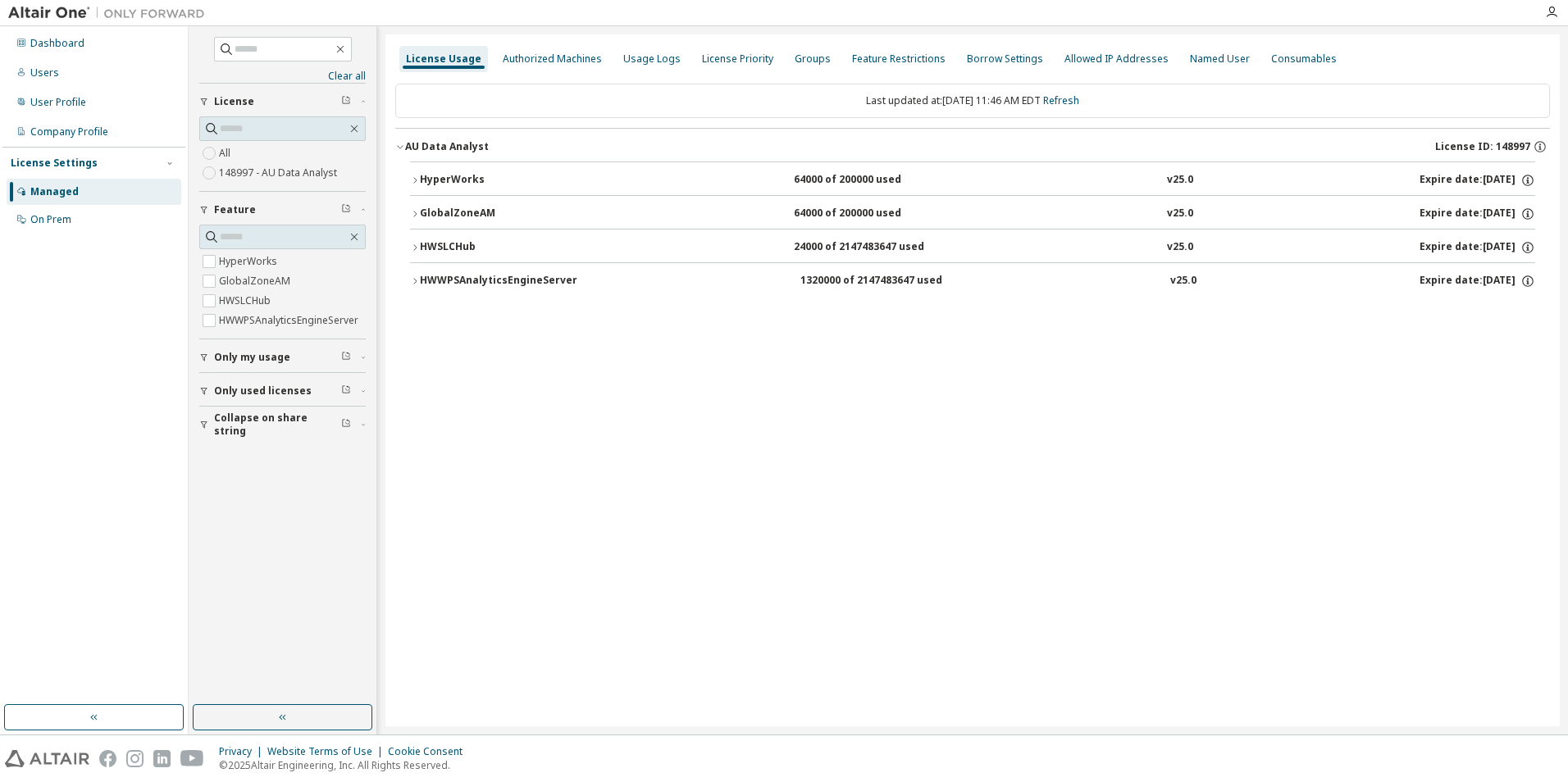
click at [435, 257] on button "HWSLCHub 24000 of 2147483647 used v25.0 Expire date: [DATE]" at bounding box center [972, 248] width 1125 height 36
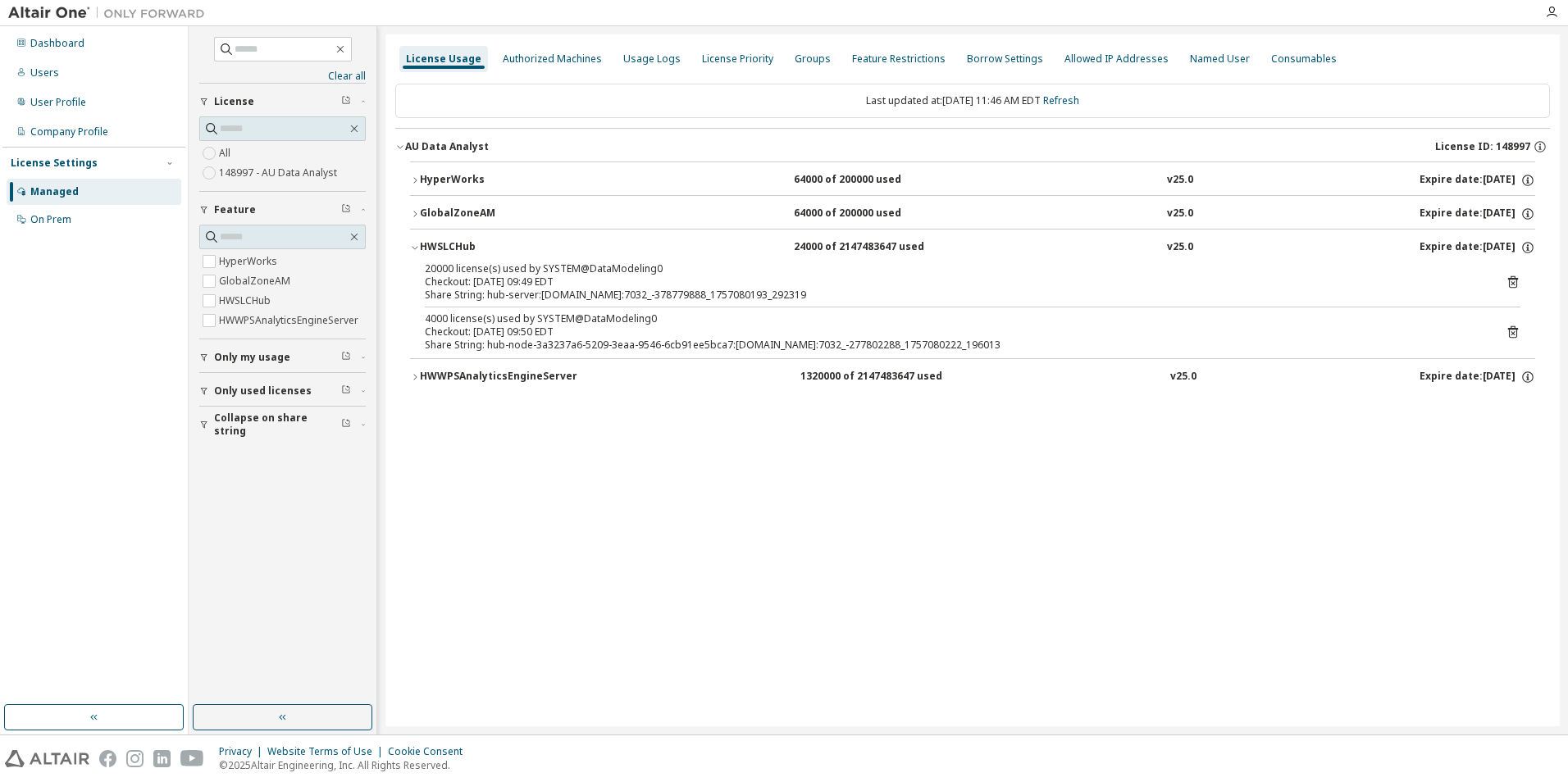
click at [464, 217] on div "GlobalZoneAM" at bounding box center [494, 213] width 147 height 15
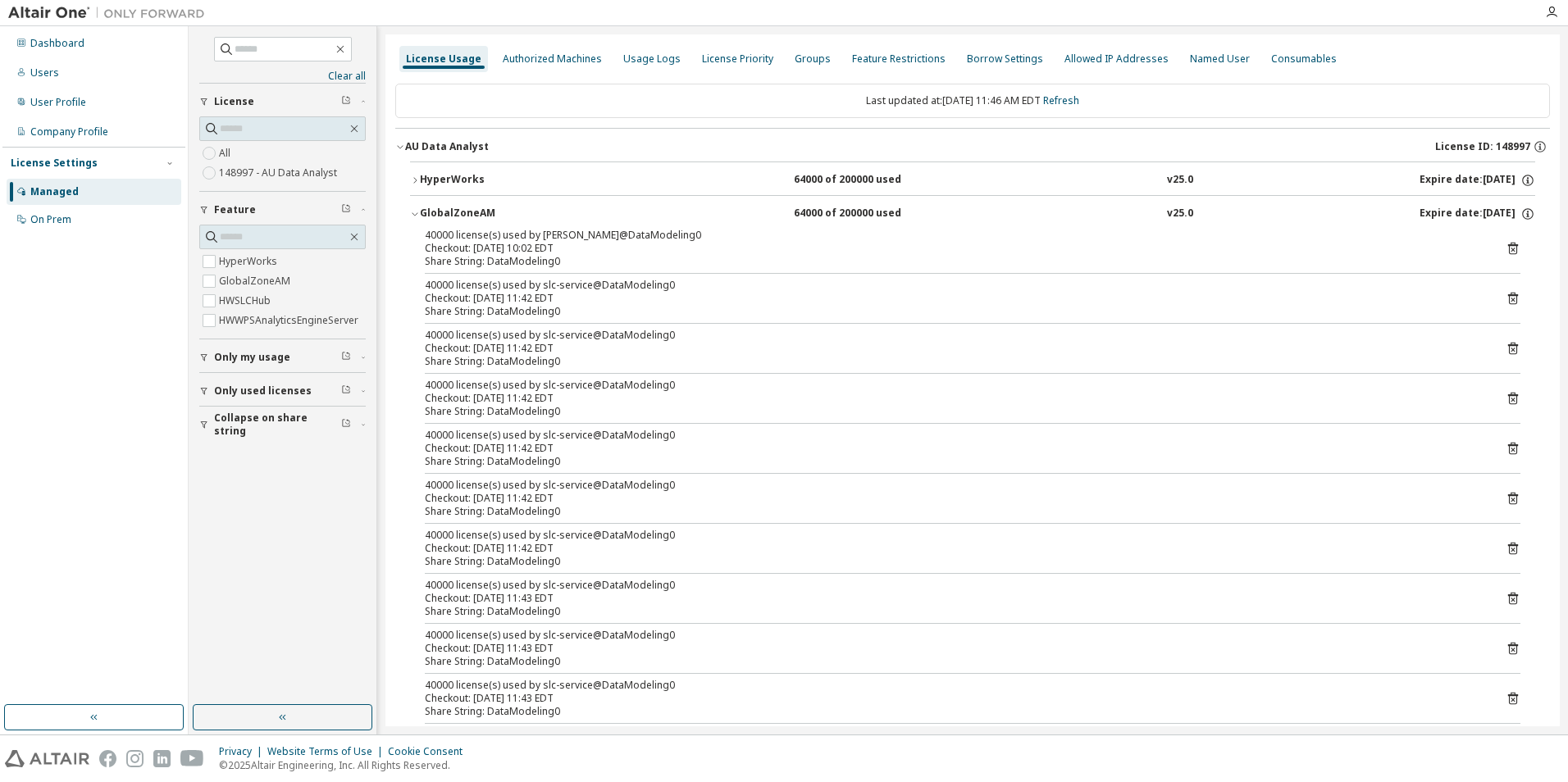
click at [464, 217] on div "GlobalZoneAM" at bounding box center [494, 213] width 147 height 15
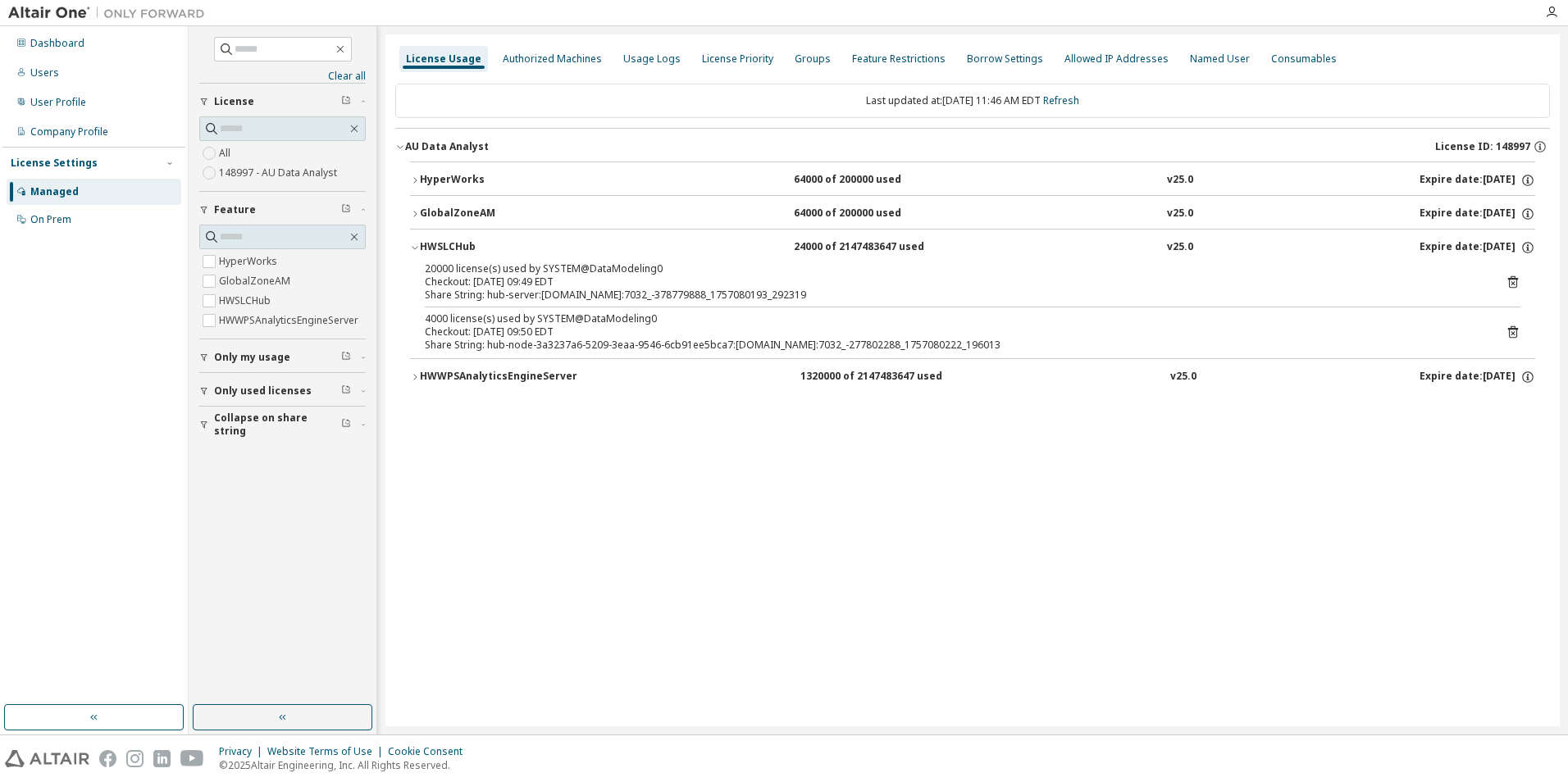
click at [463, 175] on div "HyperWorks" at bounding box center [494, 180] width 147 height 15
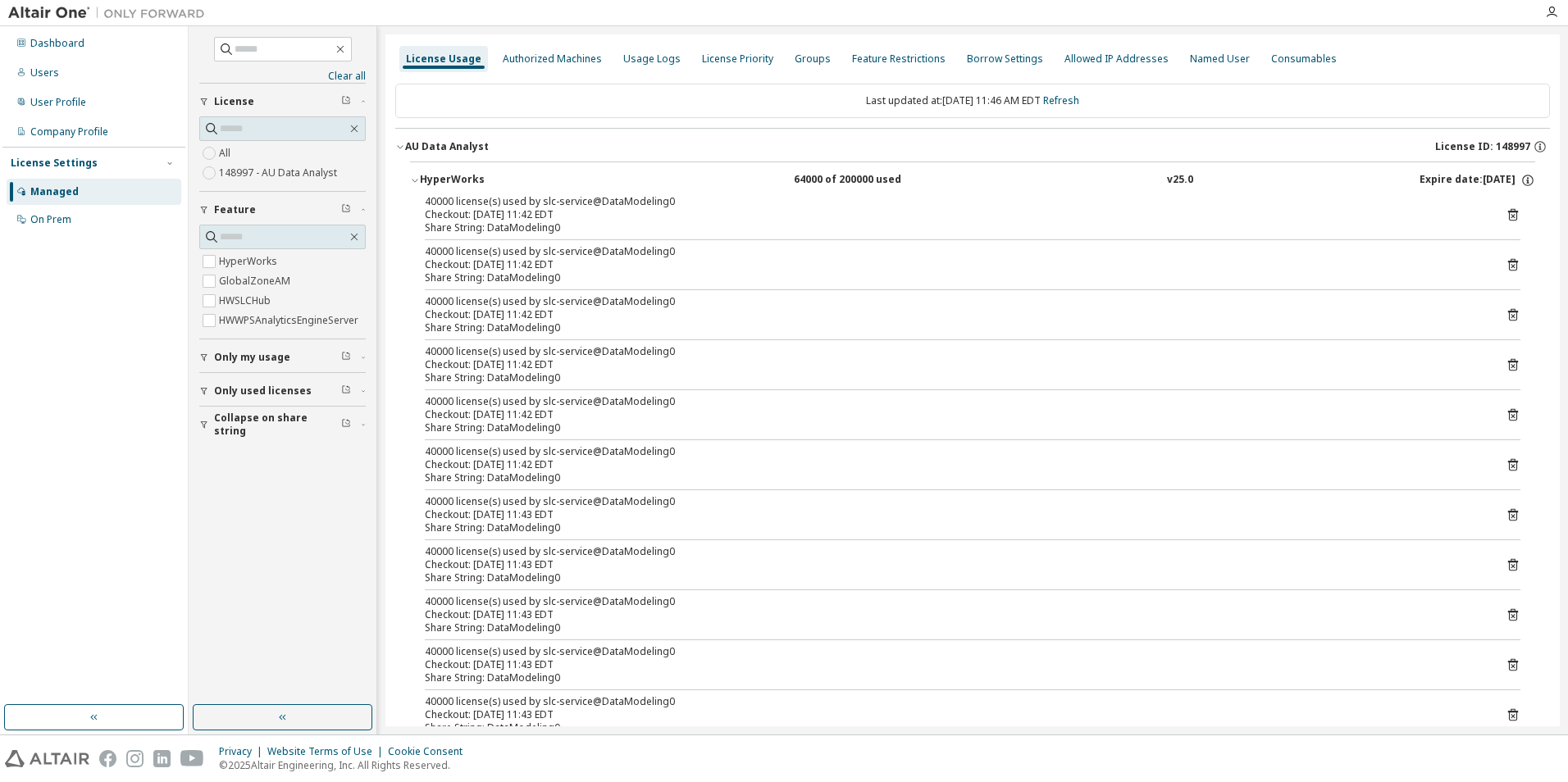
click at [463, 175] on div "HyperWorks" at bounding box center [494, 180] width 147 height 15
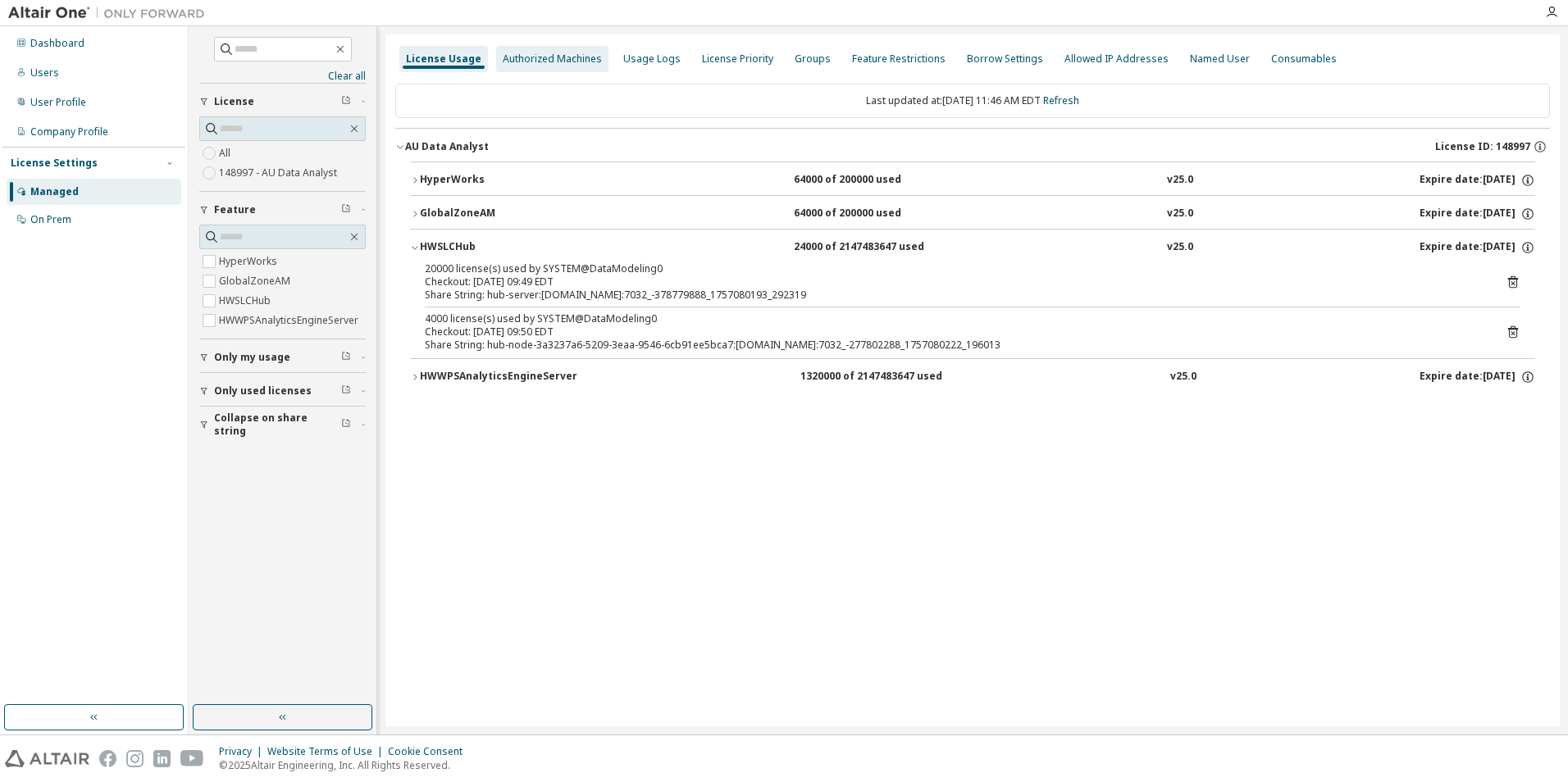
click at [572, 67] on div "Authorized Machines" at bounding box center [552, 59] width 112 height 27
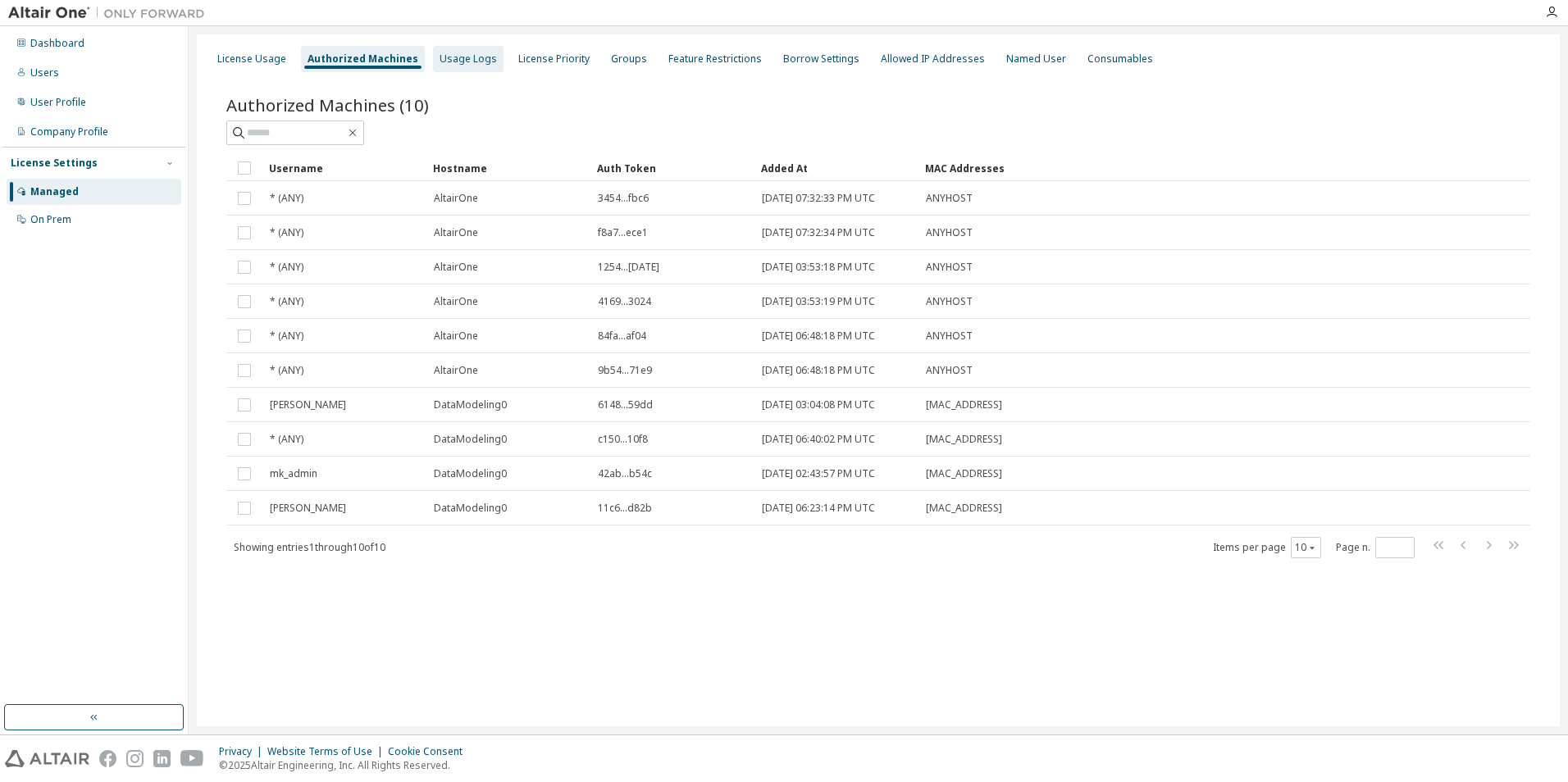
click at [454, 59] on div "Usage Logs" at bounding box center [468, 58] width 57 height 13
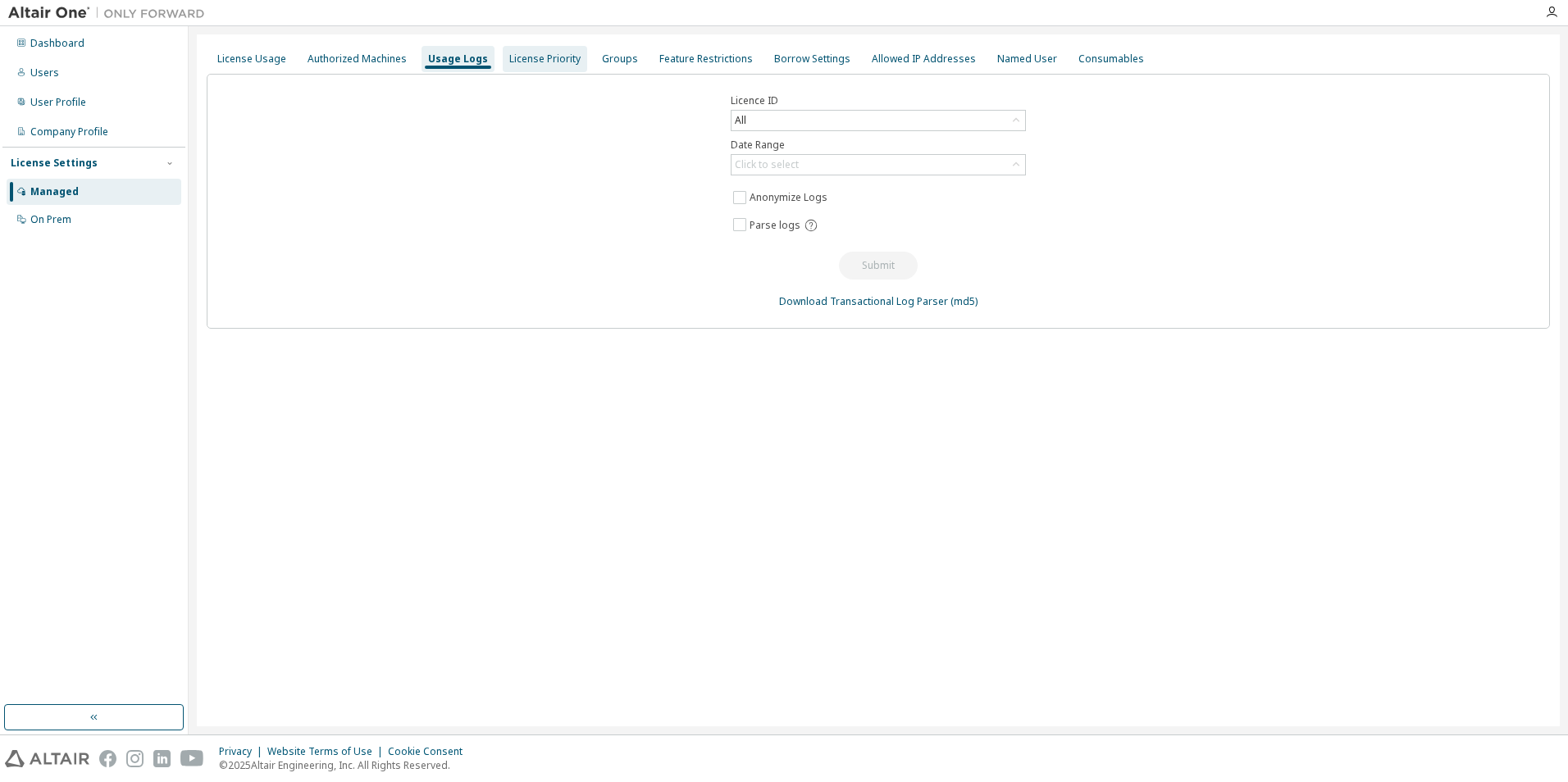
click at [532, 61] on div "License Priority" at bounding box center [544, 58] width 71 height 13
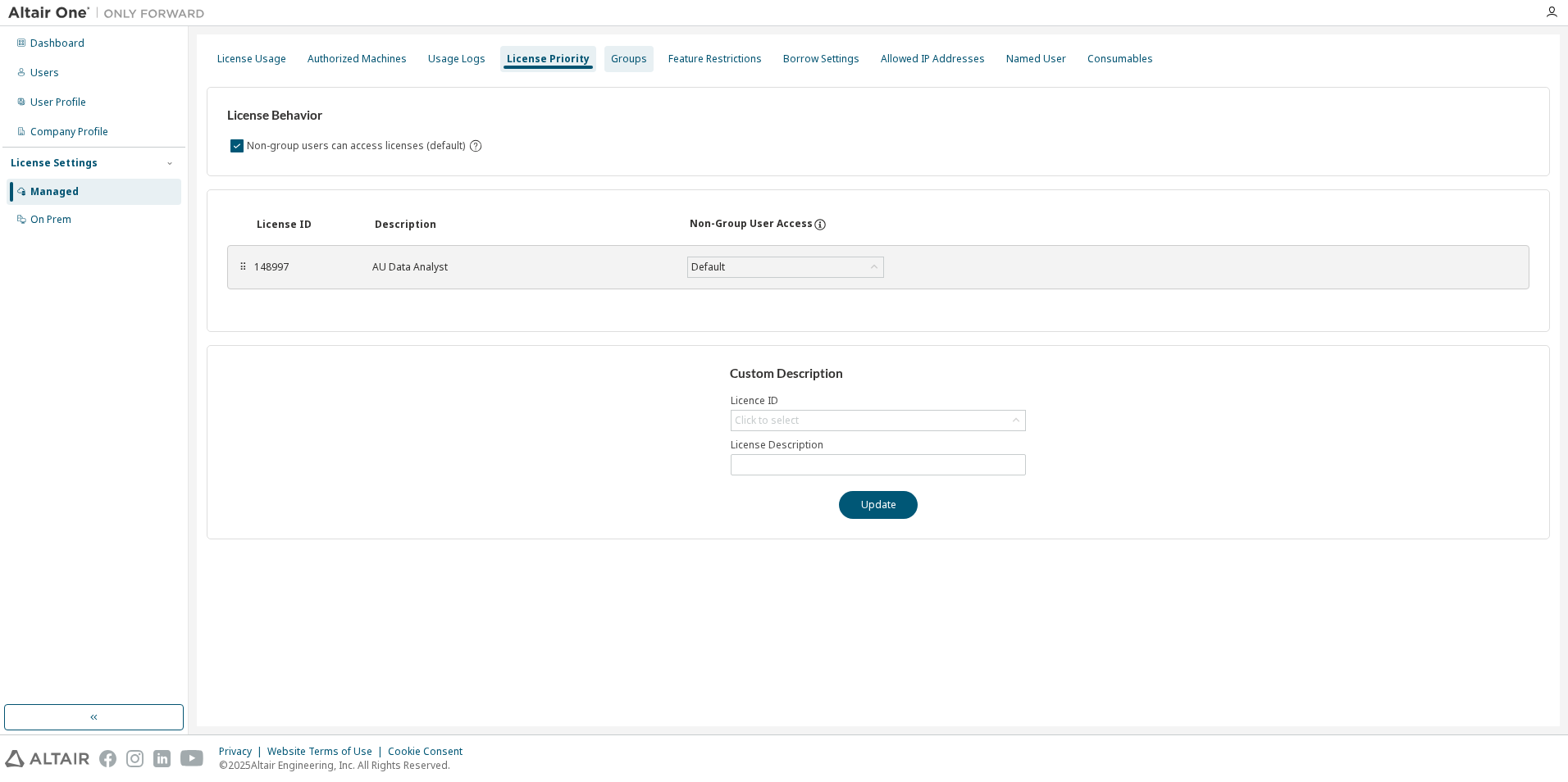
click at [611, 54] on div "Groups" at bounding box center [629, 58] width 36 height 13
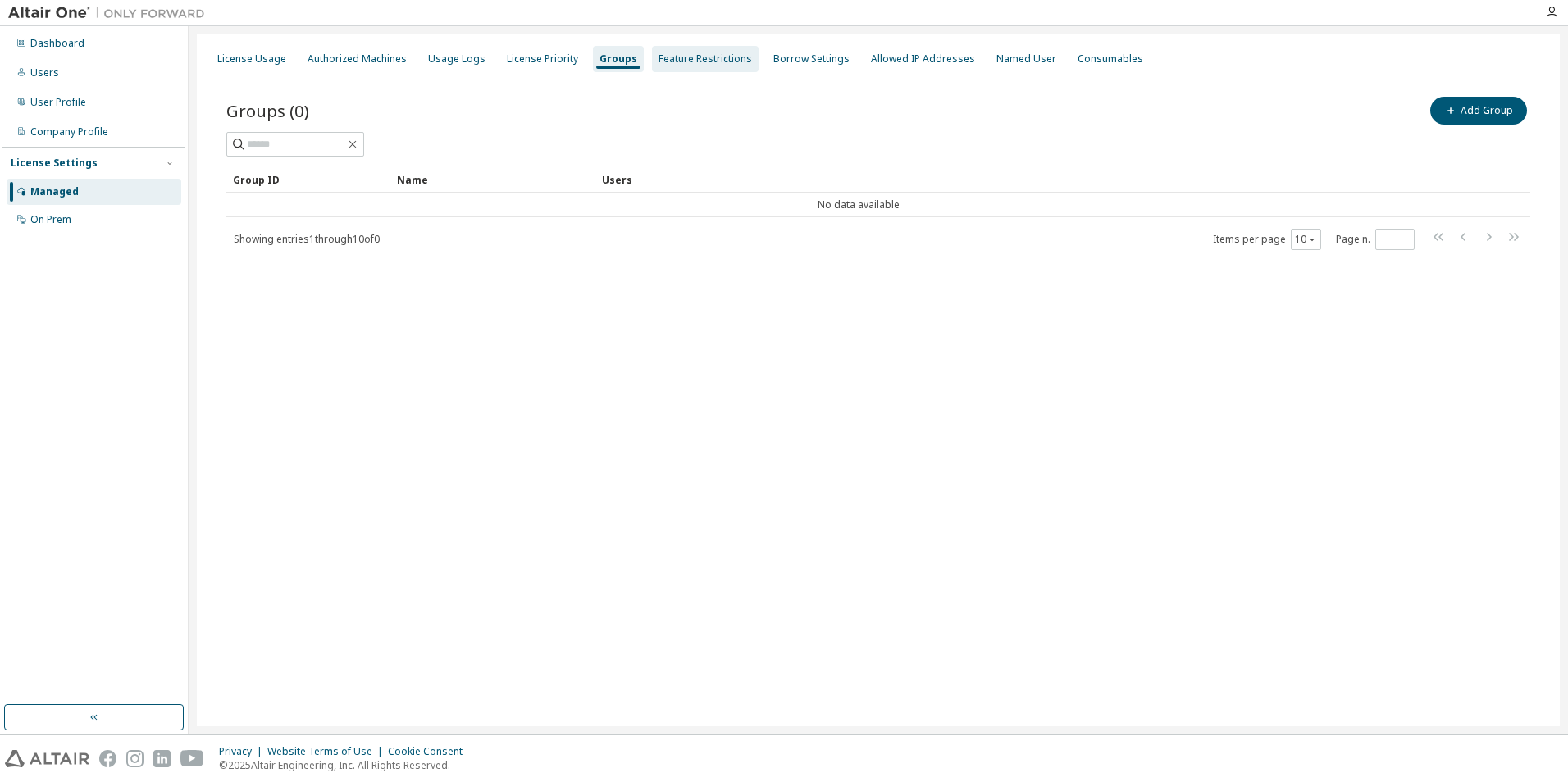
click at [687, 64] on div "Feature Restrictions" at bounding box center [704, 58] width 93 height 13
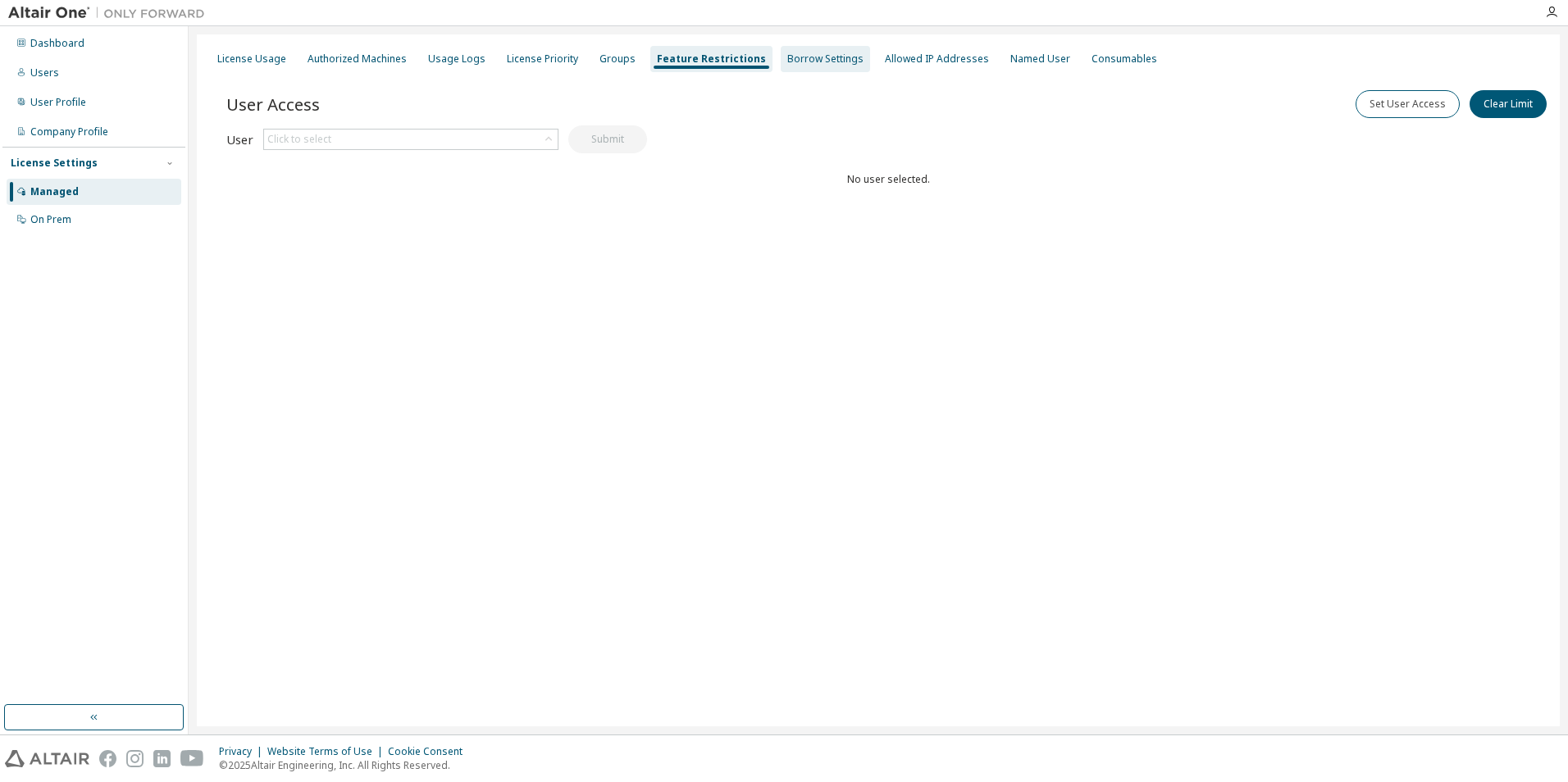
click at [818, 61] on div "Borrow Settings" at bounding box center [825, 58] width 76 height 13
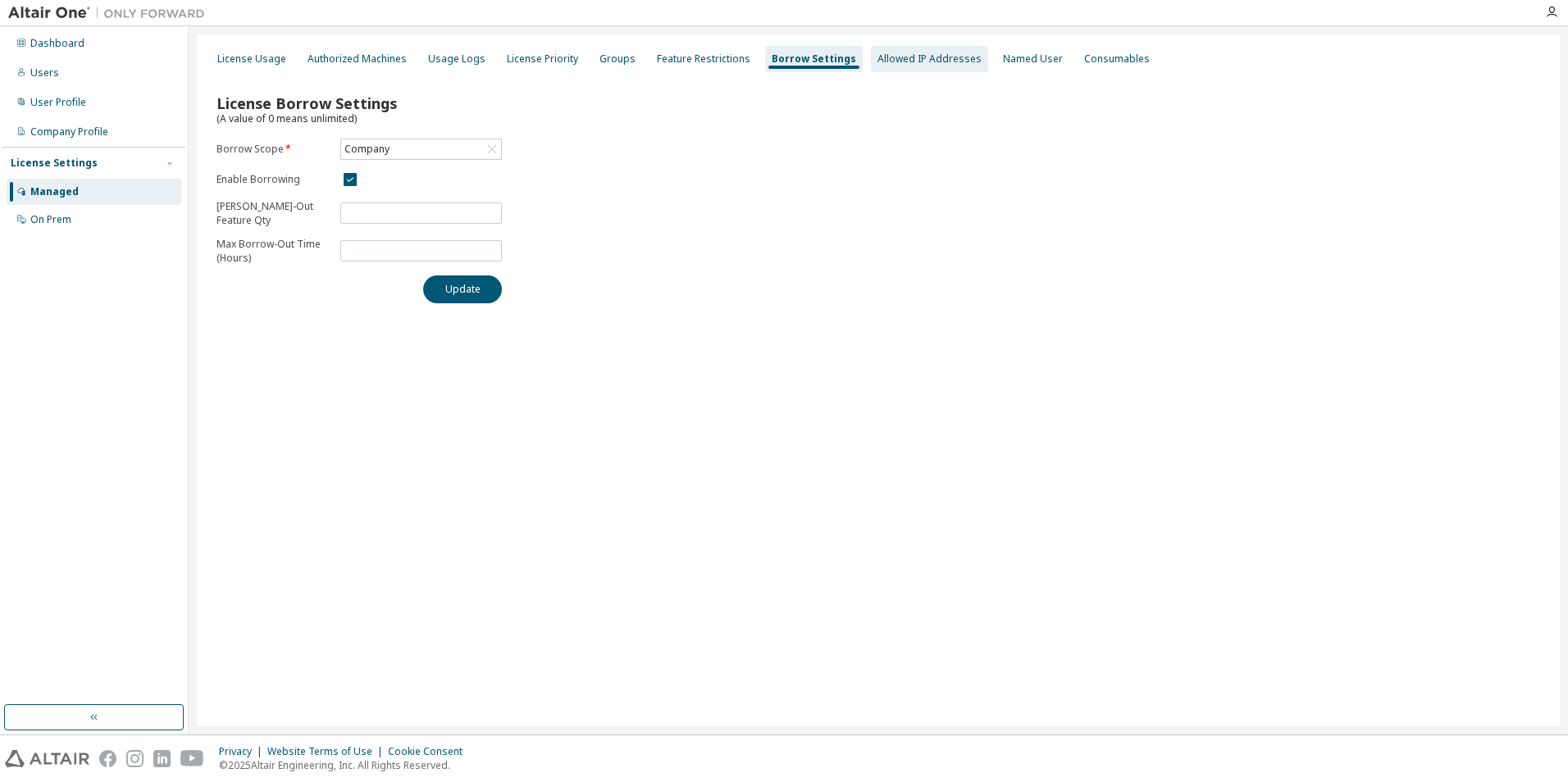
click at [889, 57] on div "Allowed IP Addresses" at bounding box center [930, 58] width 105 height 13
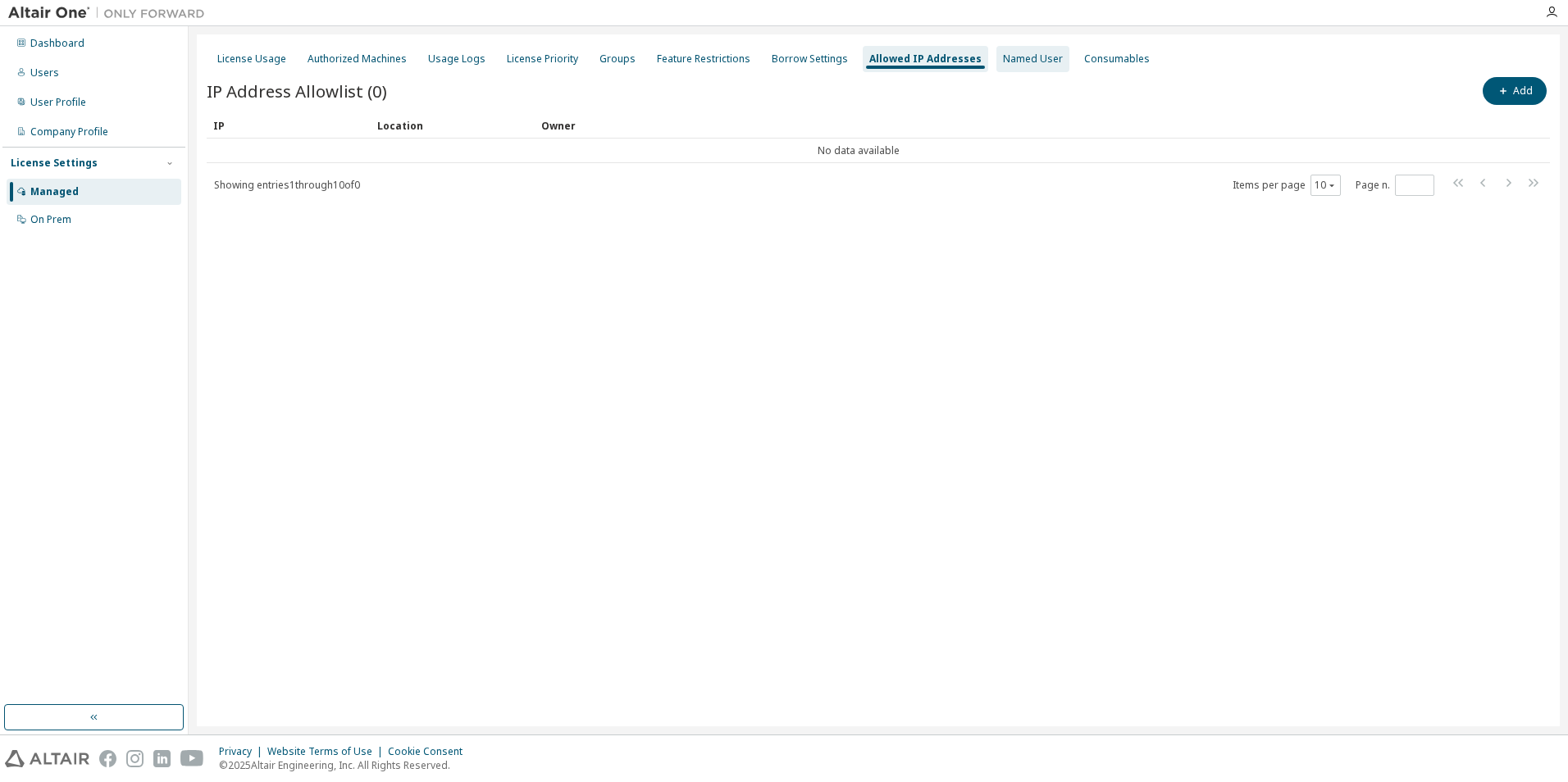
click at [1002, 64] on div "Named User" at bounding box center [1032, 58] width 60 height 13
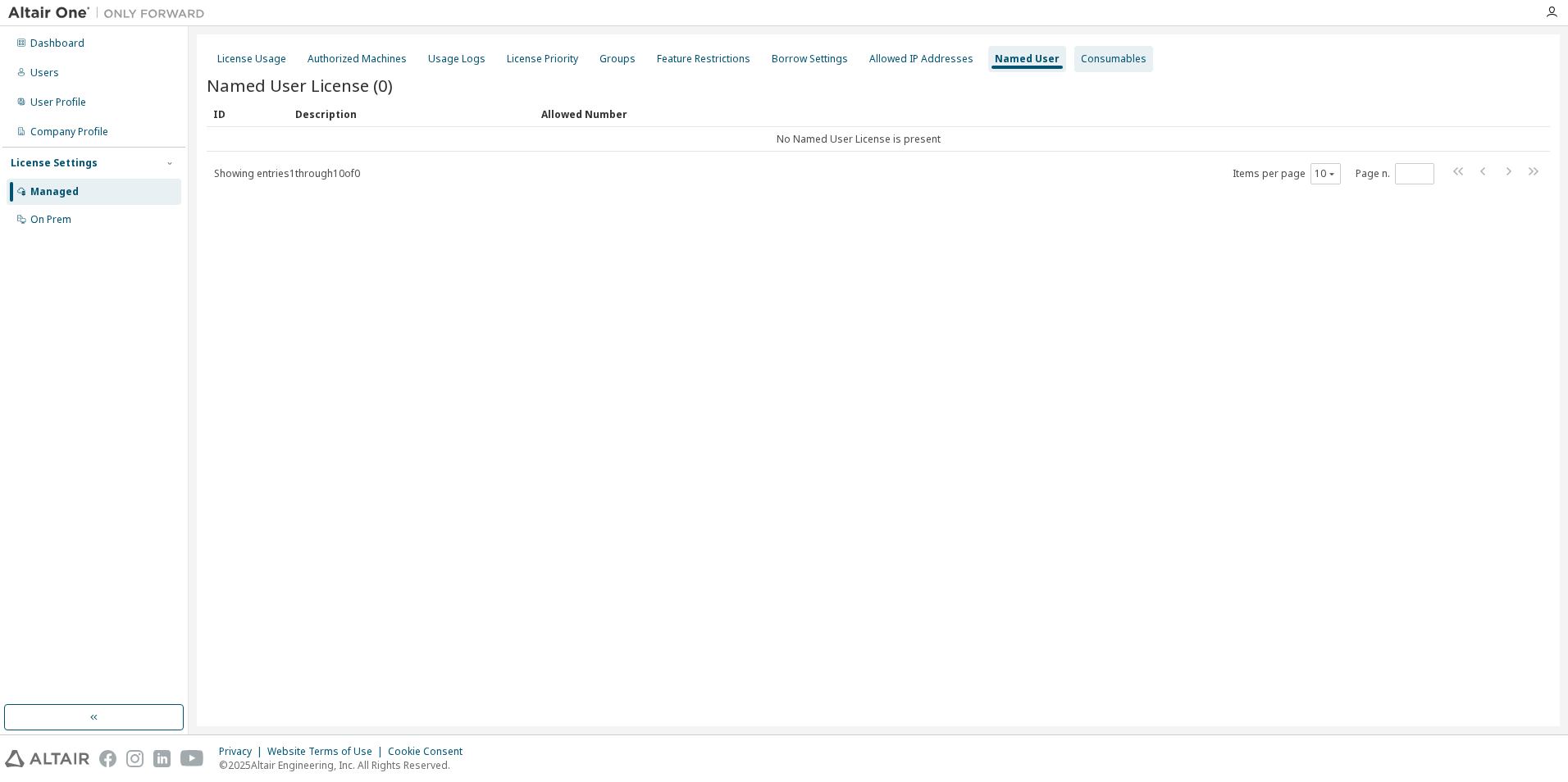
click at [1110, 56] on div "Consumables" at bounding box center [1113, 58] width 66 height 13
